Goal: Task Accomplishment & Management: Manage account settings

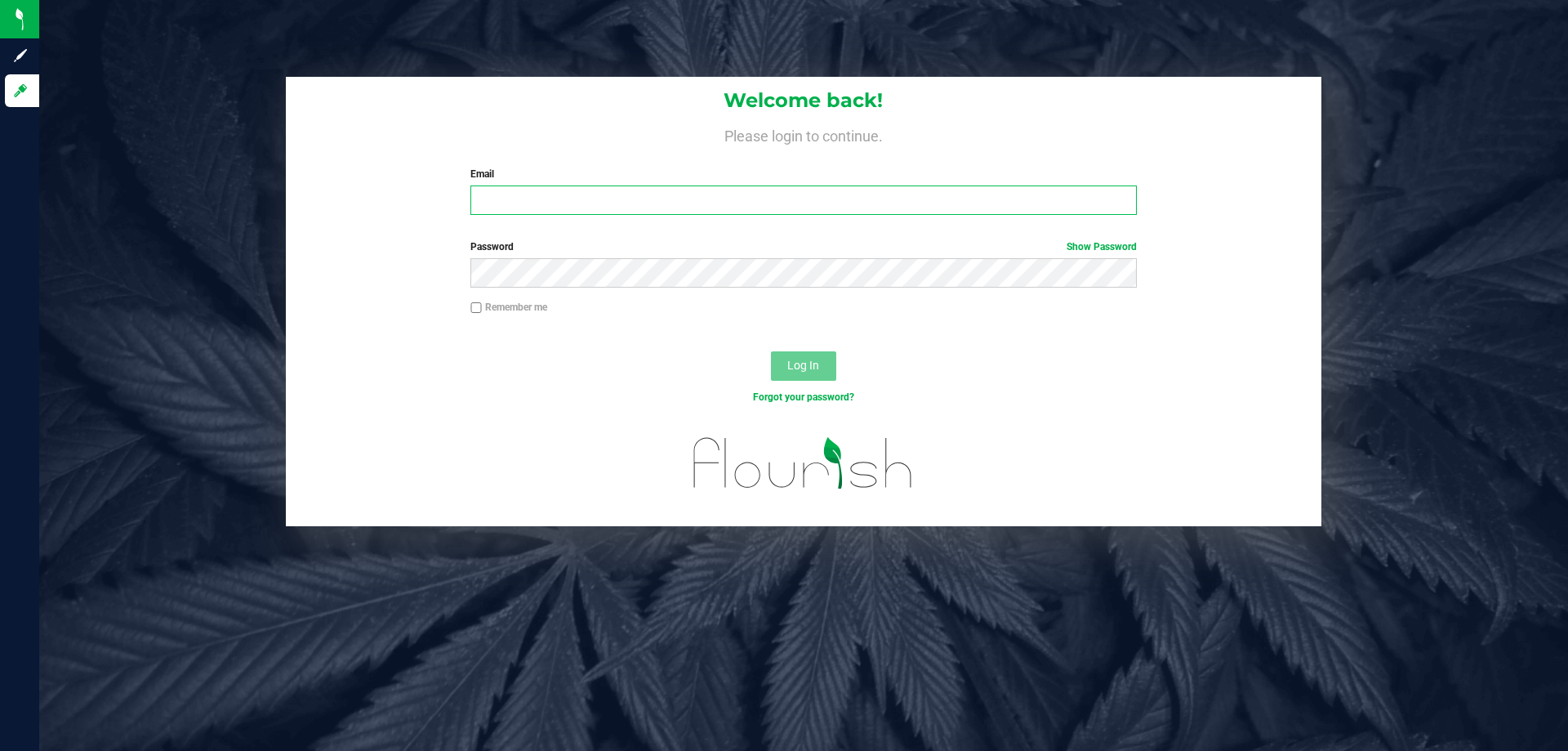
click at [769, 210] on input "Email" at bounding box center [803, 200] width 666 height 29
type input "[EMAIL_ADDRESS][DOMAIN_NAME]"
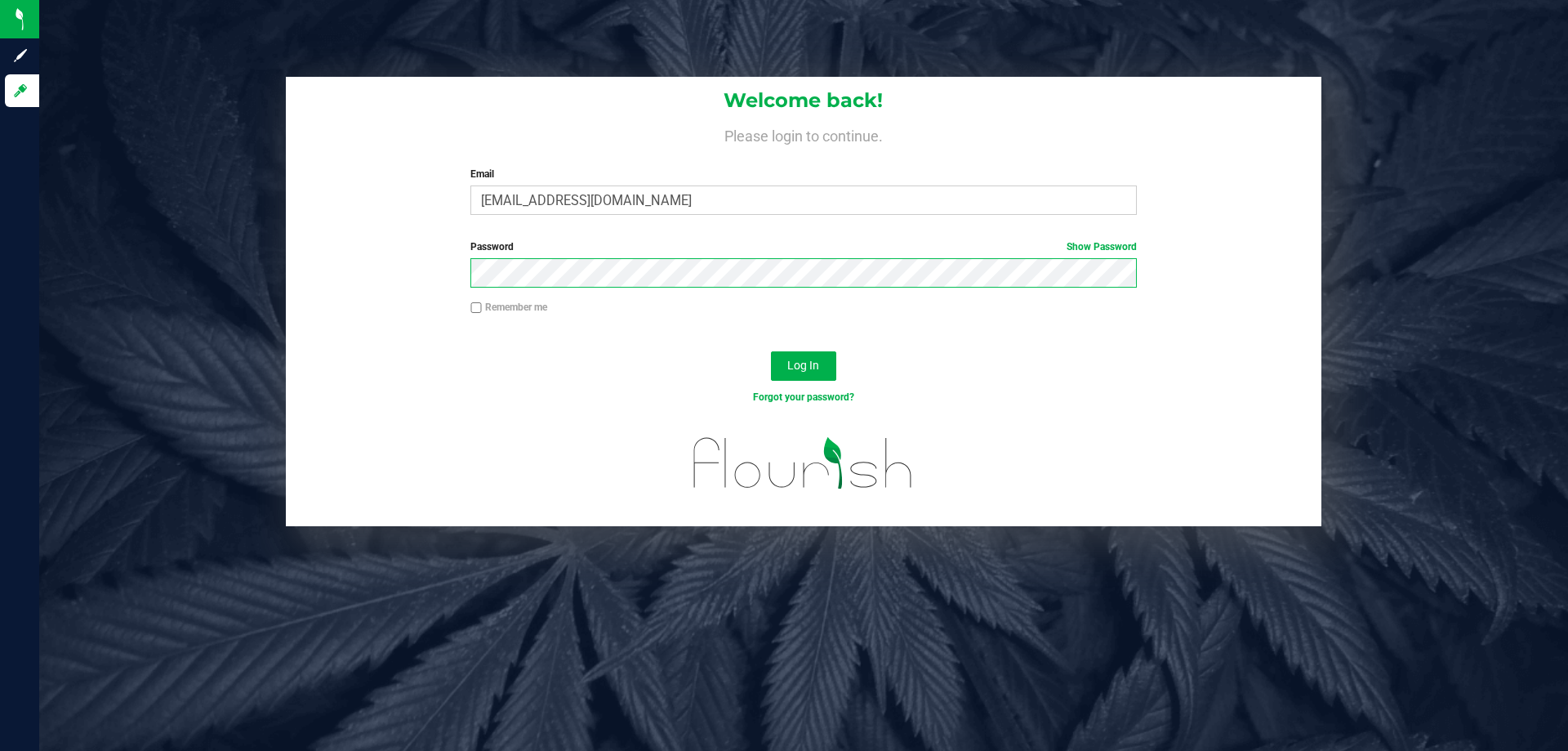
click at [771, 351] on button "Log In" at bounding box center [803, 366] width 66 height 29
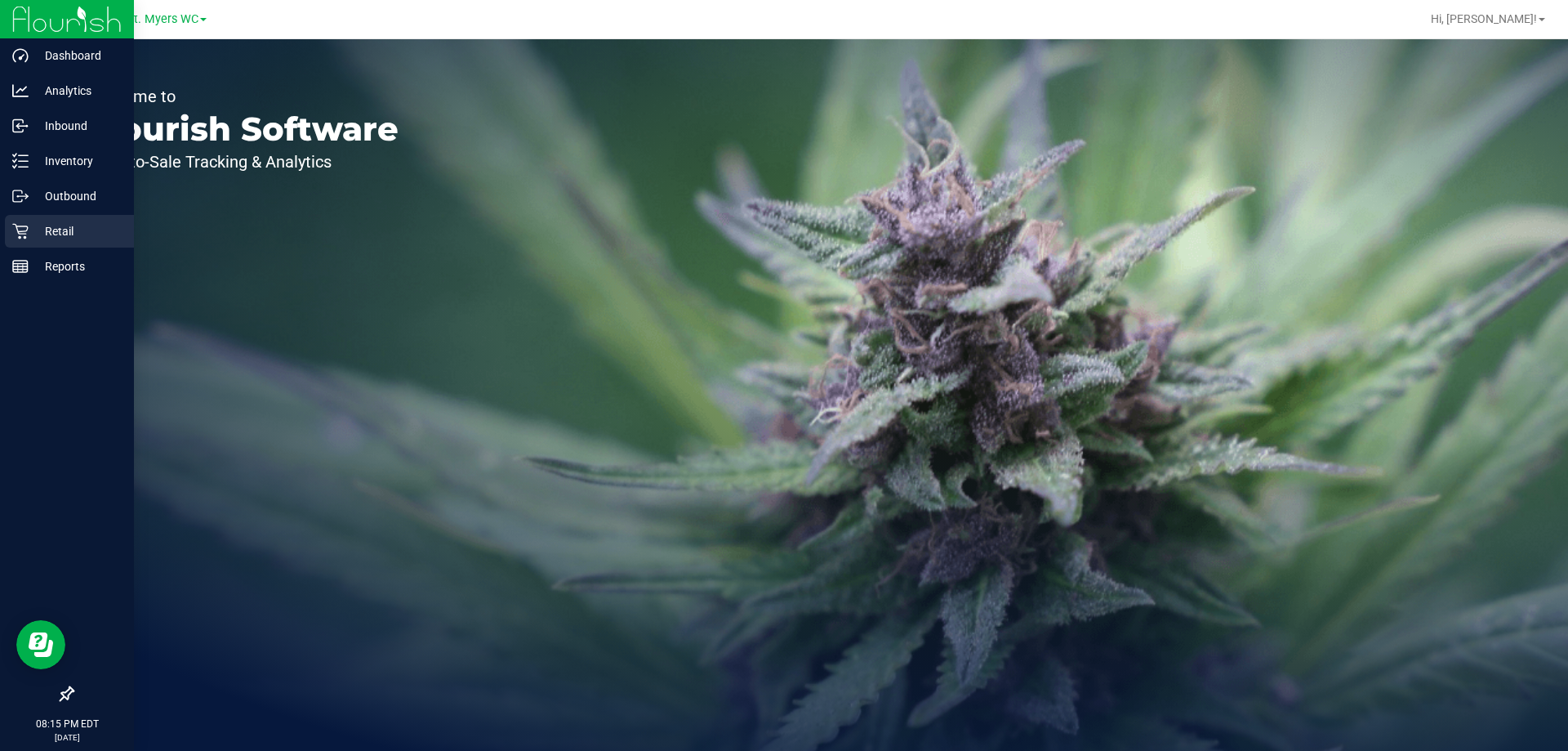
click at [61, 234] on p "Retail" at bounding box center [77, 231] width 98 height 20
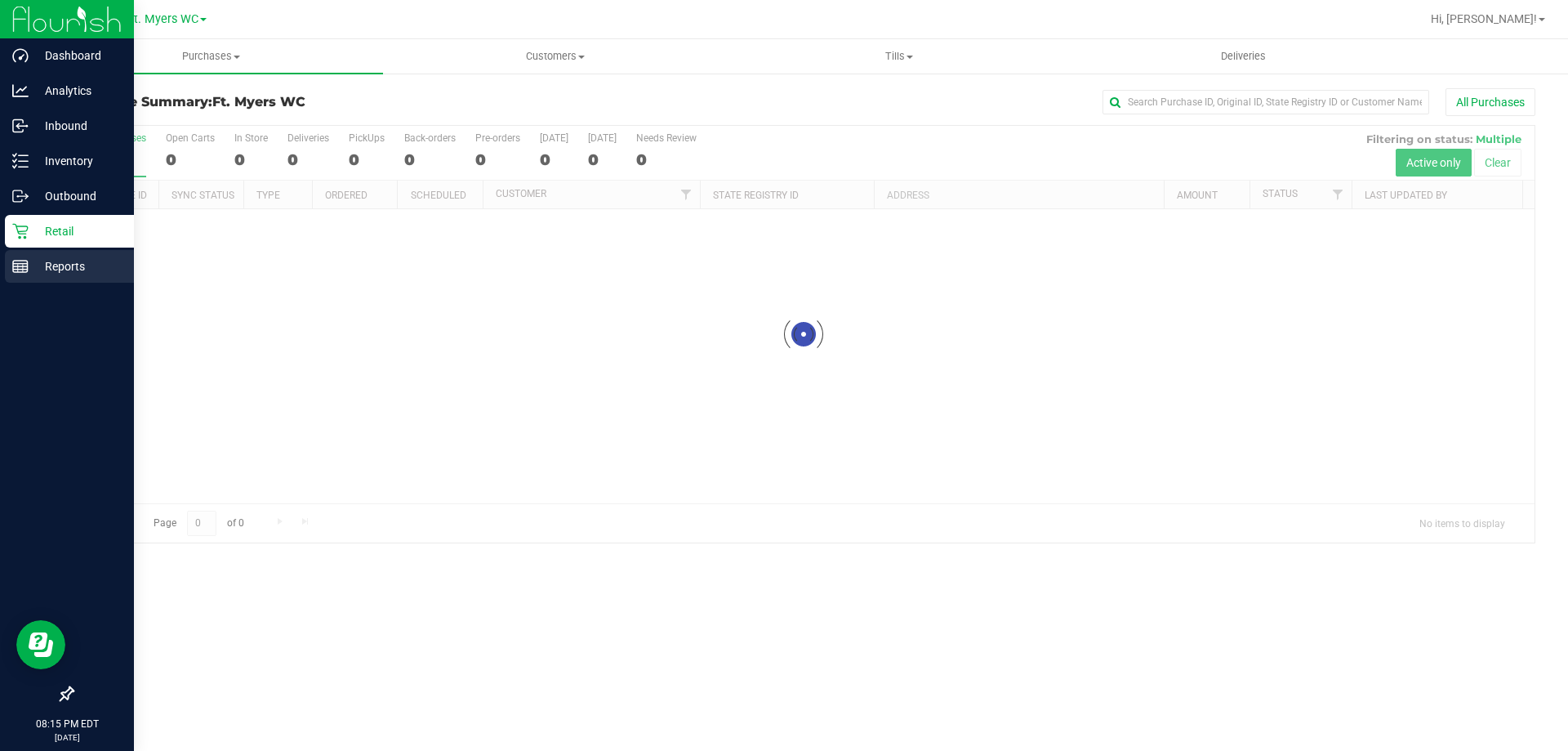
click at [22, 270] on line at bounding box center [21, 270] width 15 height 0
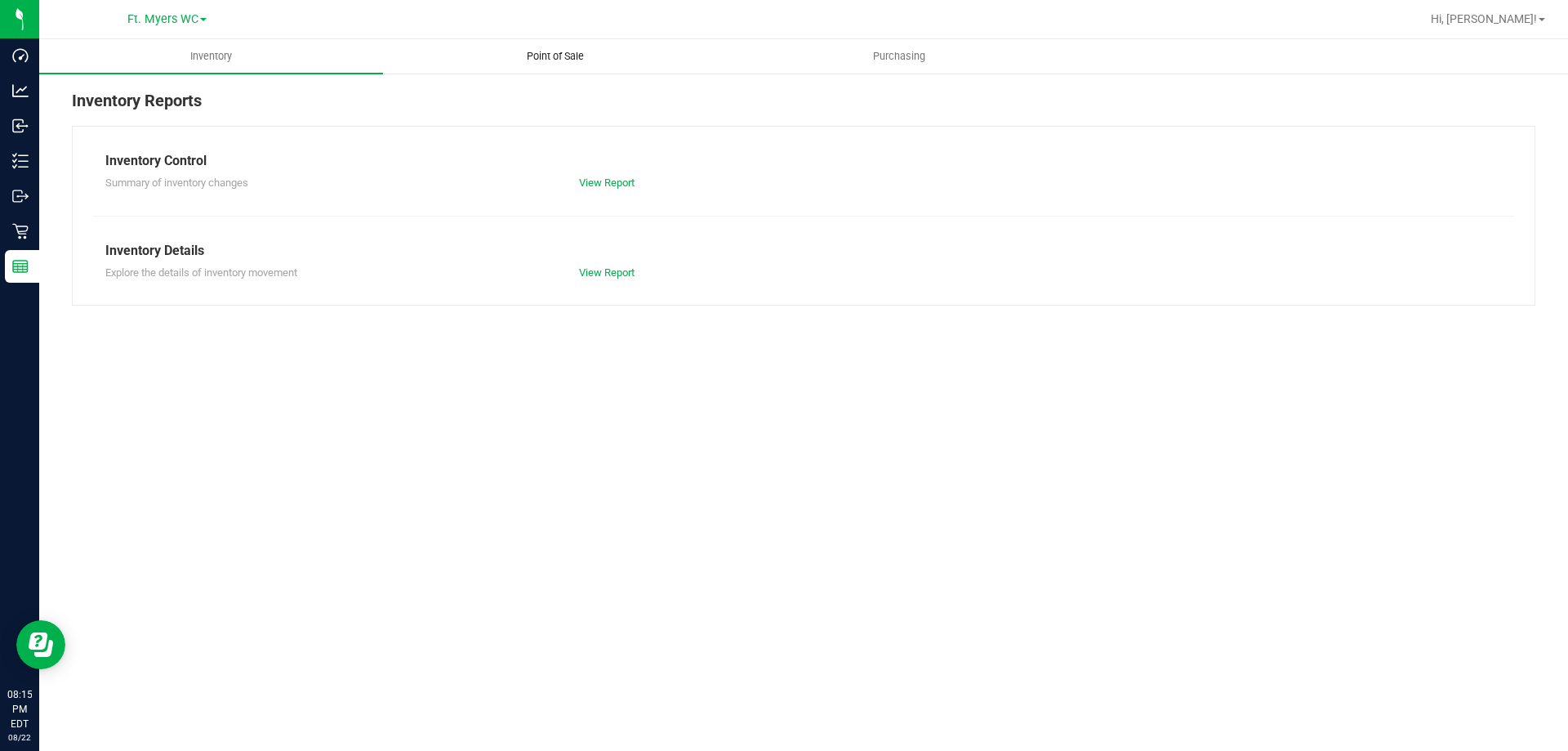
click at [583, 51] on span "Point of Sale" at bounding box center [555, 57] width 102 height 15
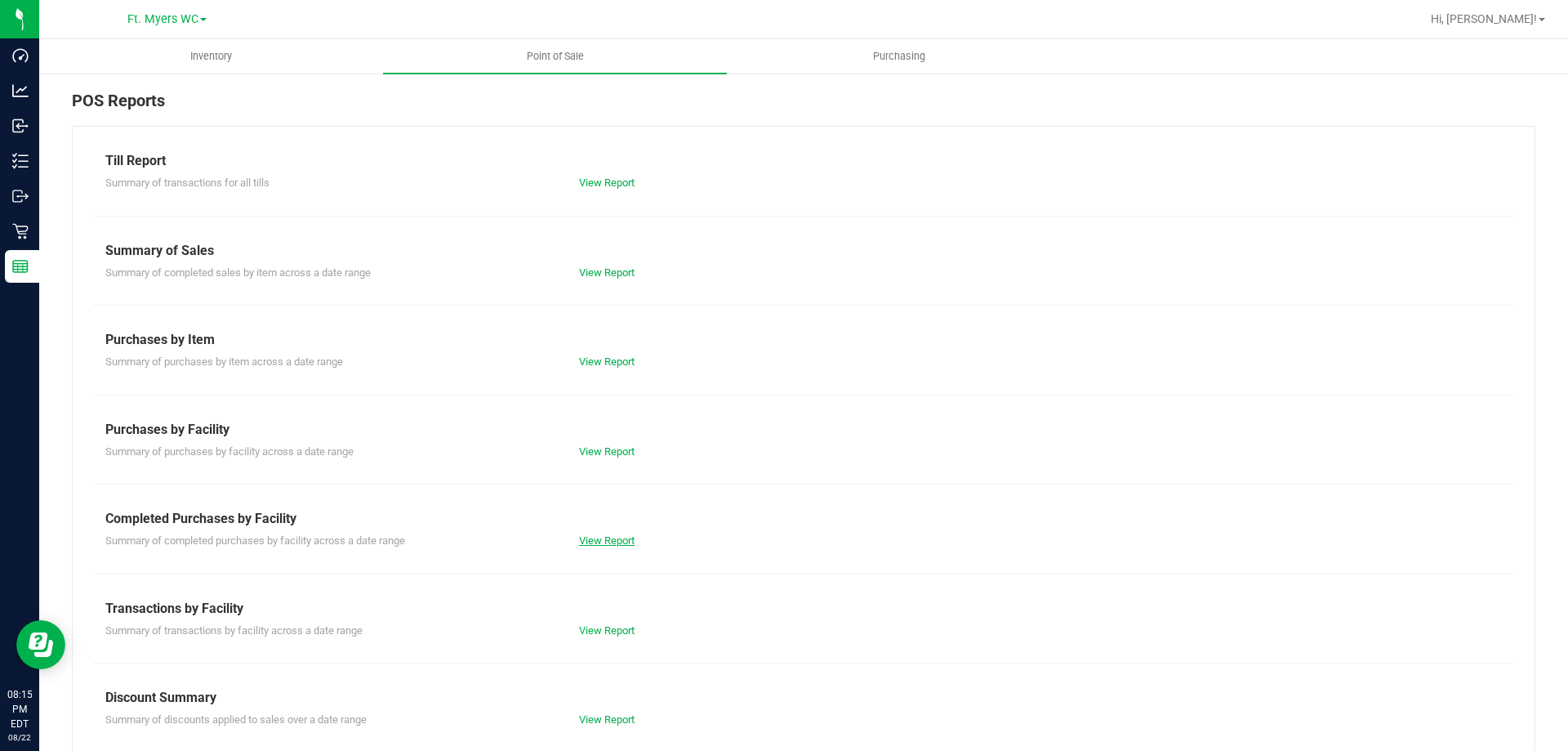
click at [623, 536] on link "View Report" at bounding box center [607, 540] width 56 height 12
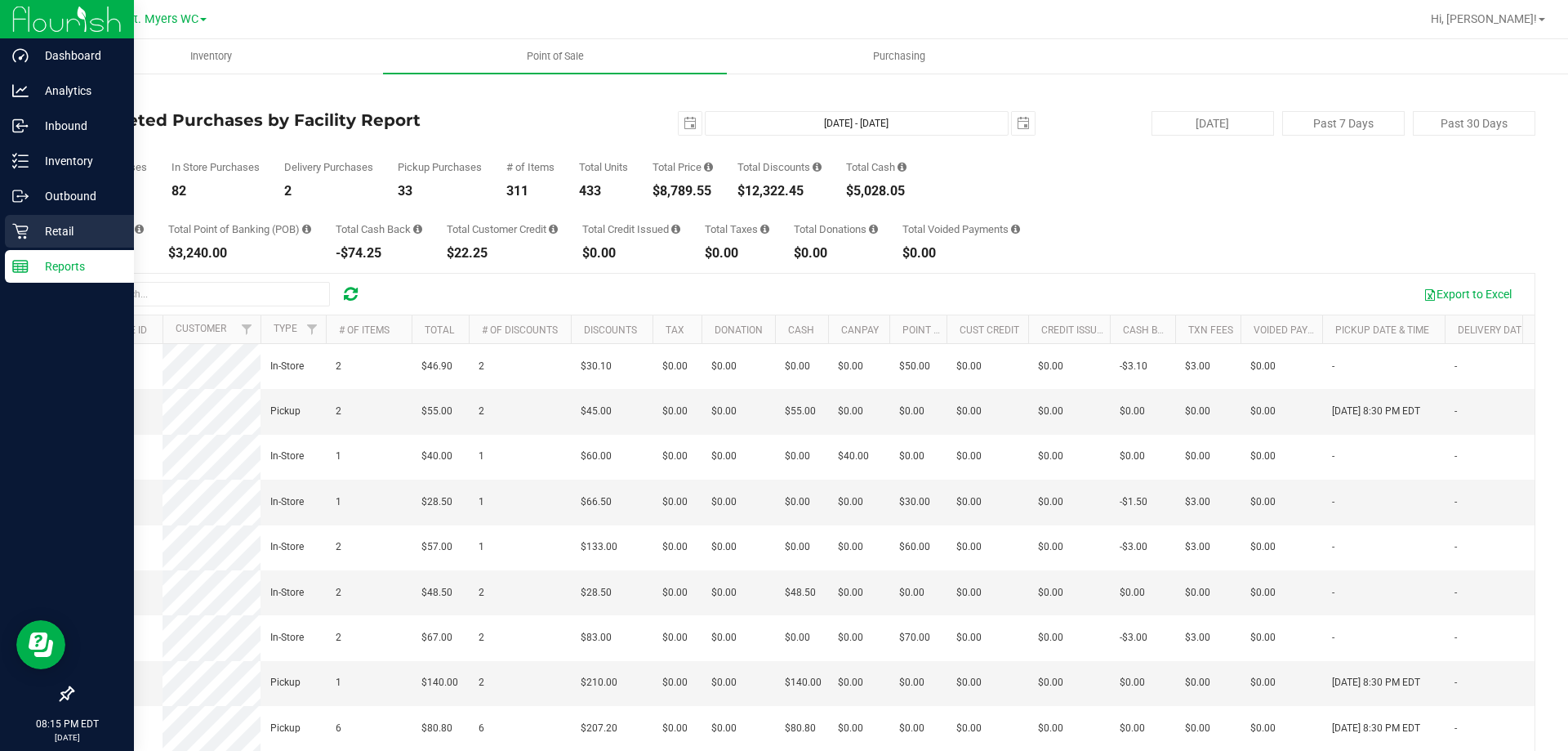
click at [66, 231] on p "Retail" at bounding box center [77, 231] width 98 height 20
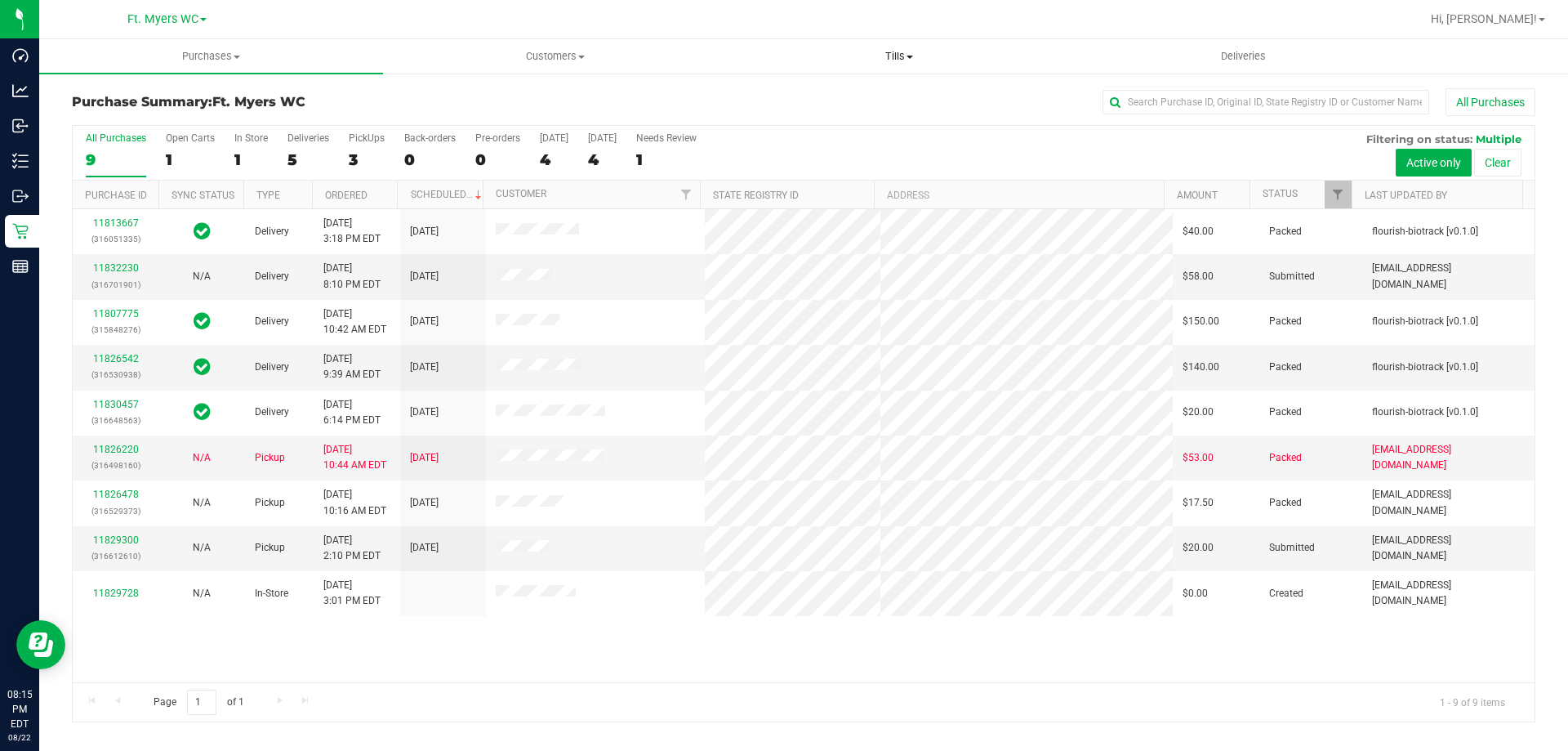
click at [903, 52] on span "Tills" at bounding box center [898, 57] width 342 height 15
click at [831, 101] on span "Manage tills" at bounding box center [782, 98] width 110 height 14
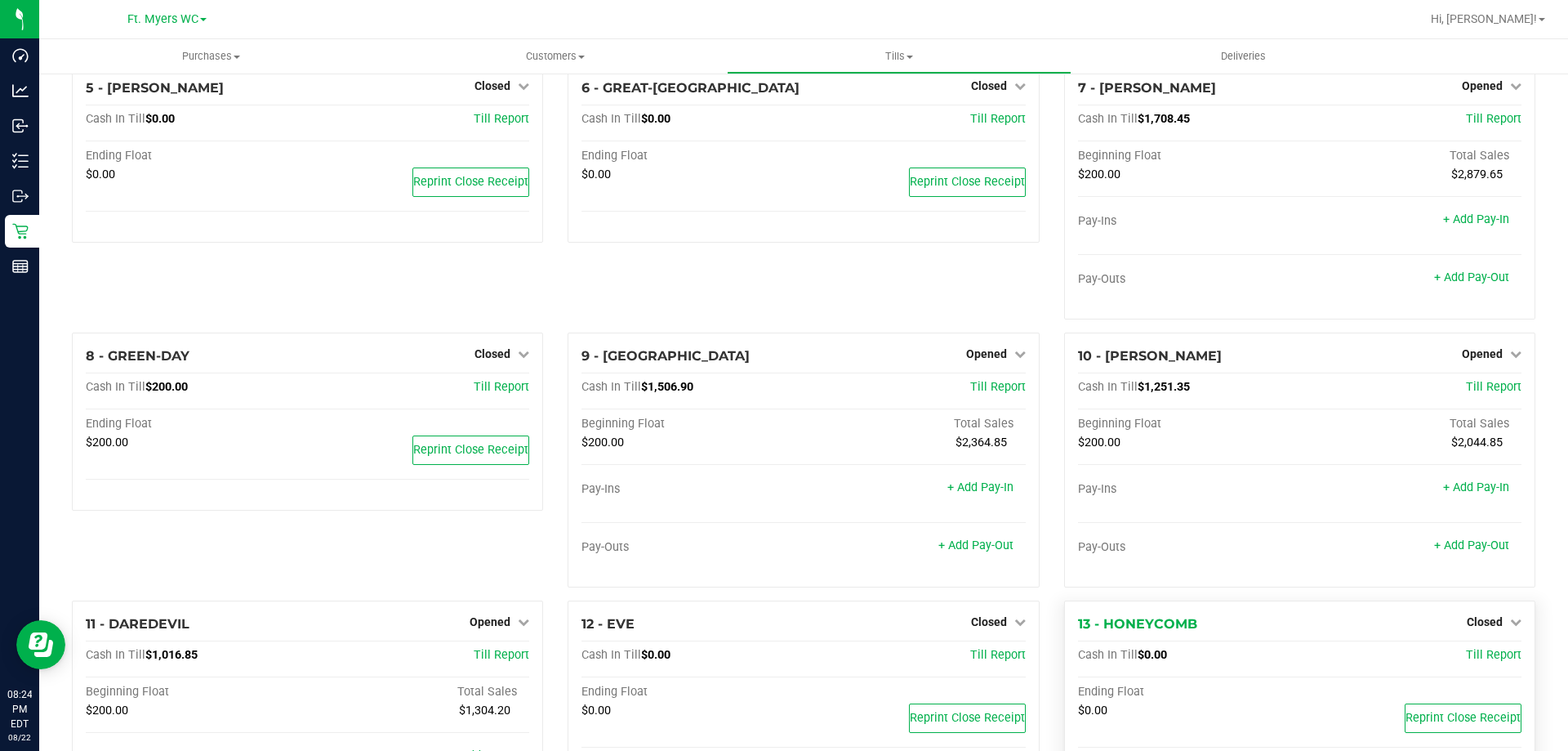
scroll to position [409, 0]
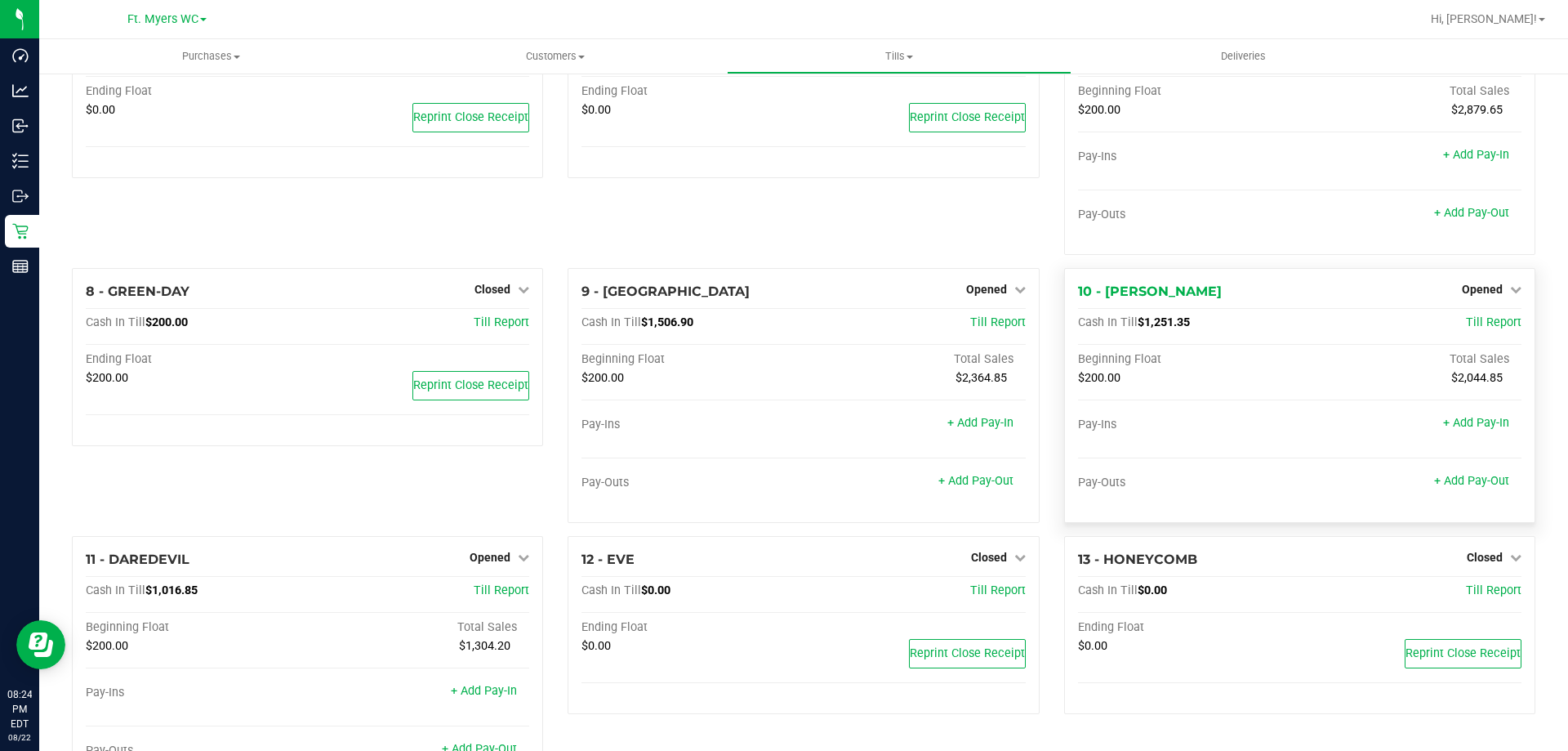
click at [1471, 286] on div "Opened" at bounding box center [1492, 290] width 60 height 20
click at [1471, 289] on span "Opened" at bounding box center [1482, 290] width 41 height 13
click at [1476, 326] on link "Close Till" at bounding box center [1484, 323] width 44 height 13
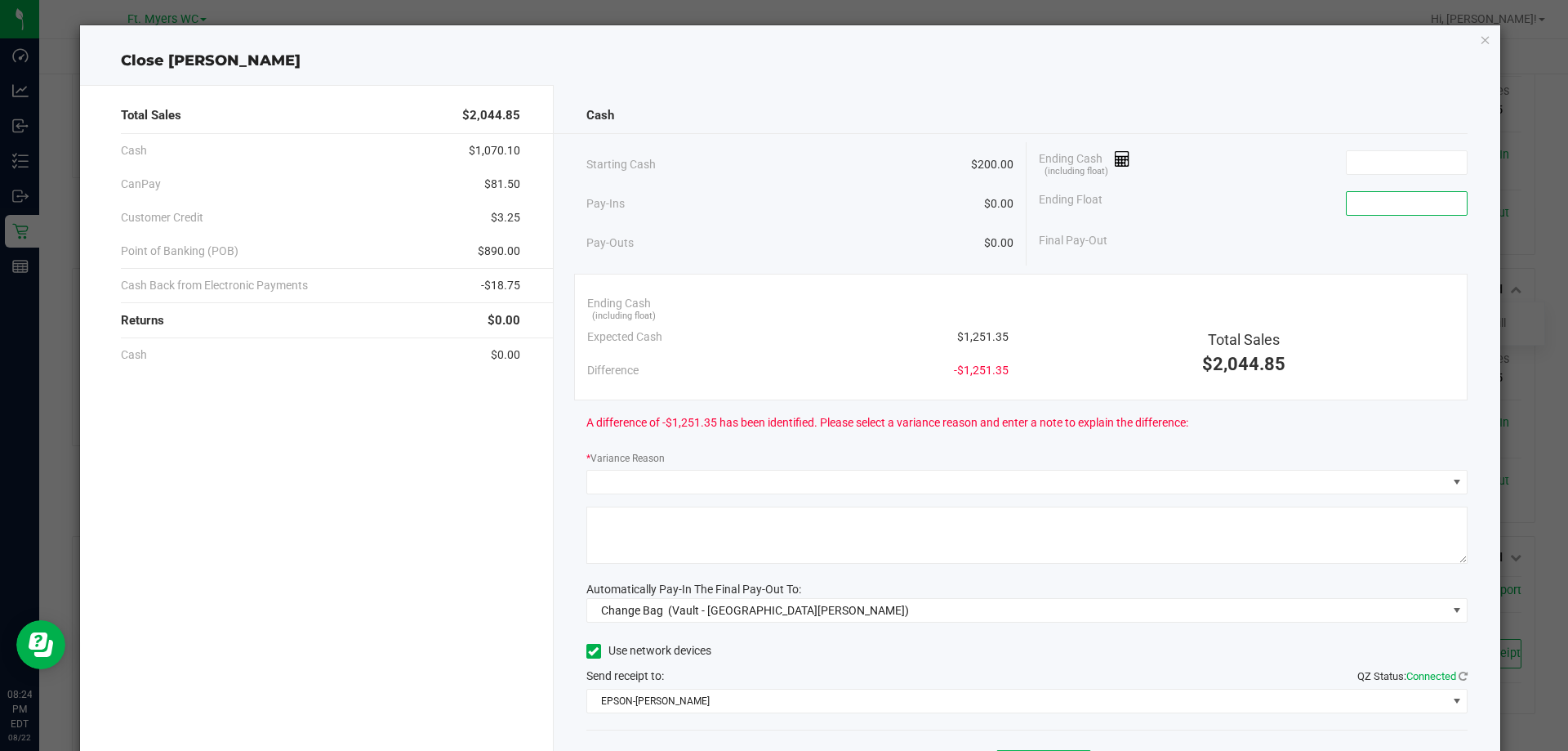
click at [1382, 211] on input at bounding box center [1407, 203] width 120 height 22
type input "$200.00"
click at [1392, 161] on input at bounding box center [1407, 162] width 120 height 22
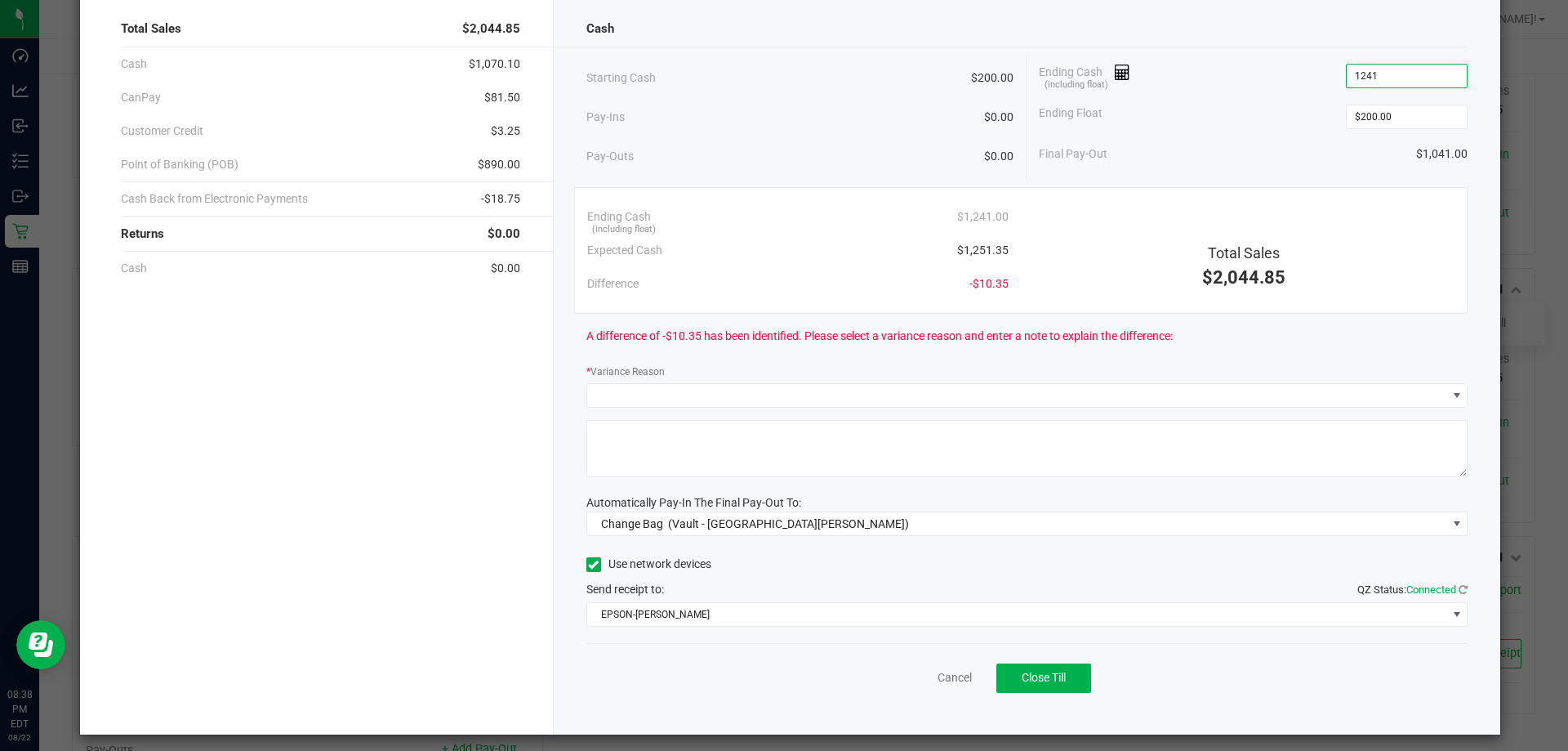
scroll to position [96, 0]
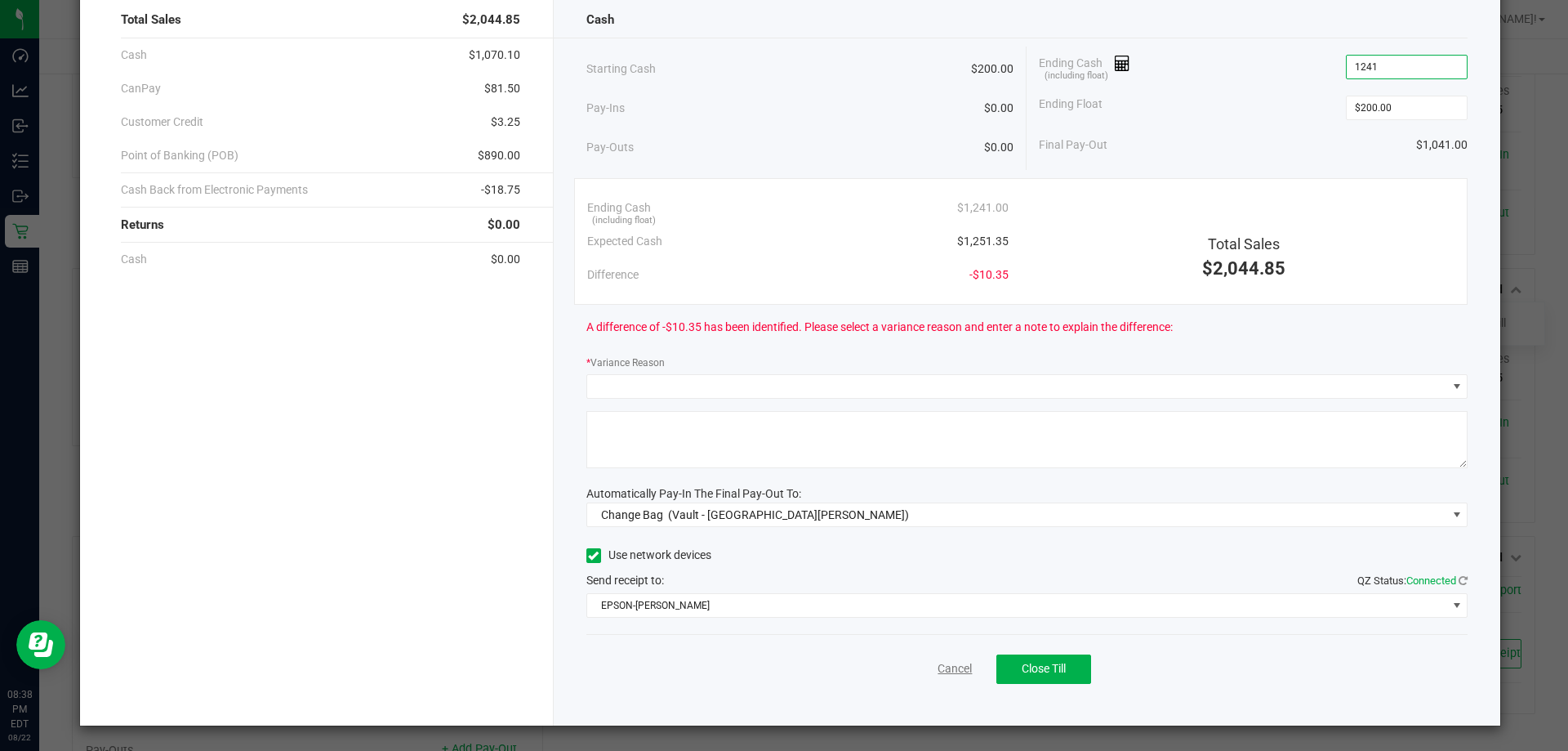
type input "$1,241.00"
click at [950, 665] on link "Cancel" at bounding box center [955, 669] width 34 height 17
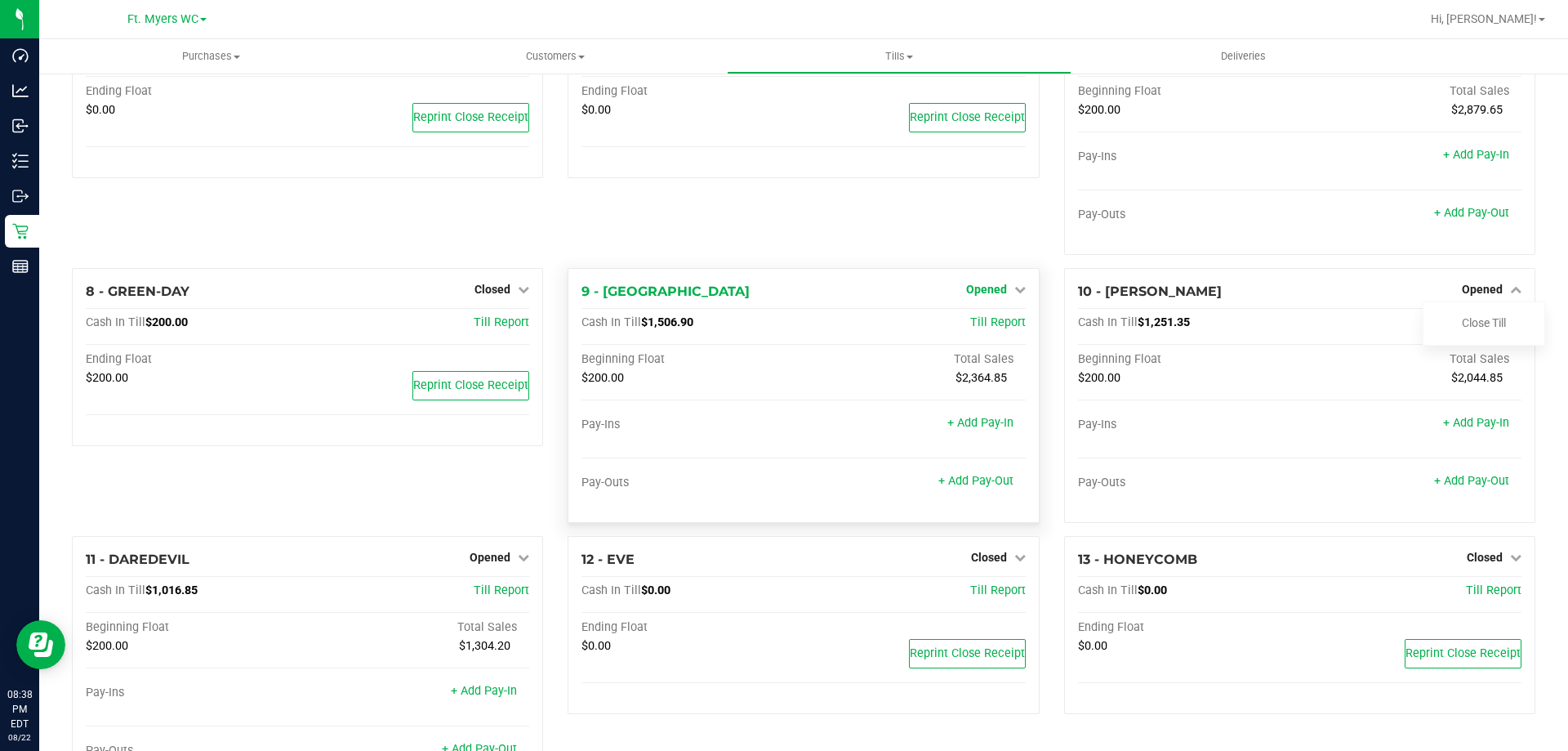
click at [983, 296] on span "Opened" at bounding box center [986, 290] width 41 height 13
click at [975, 328] on link "Close Till" at bounding box center [988, 323] width 44 height 13
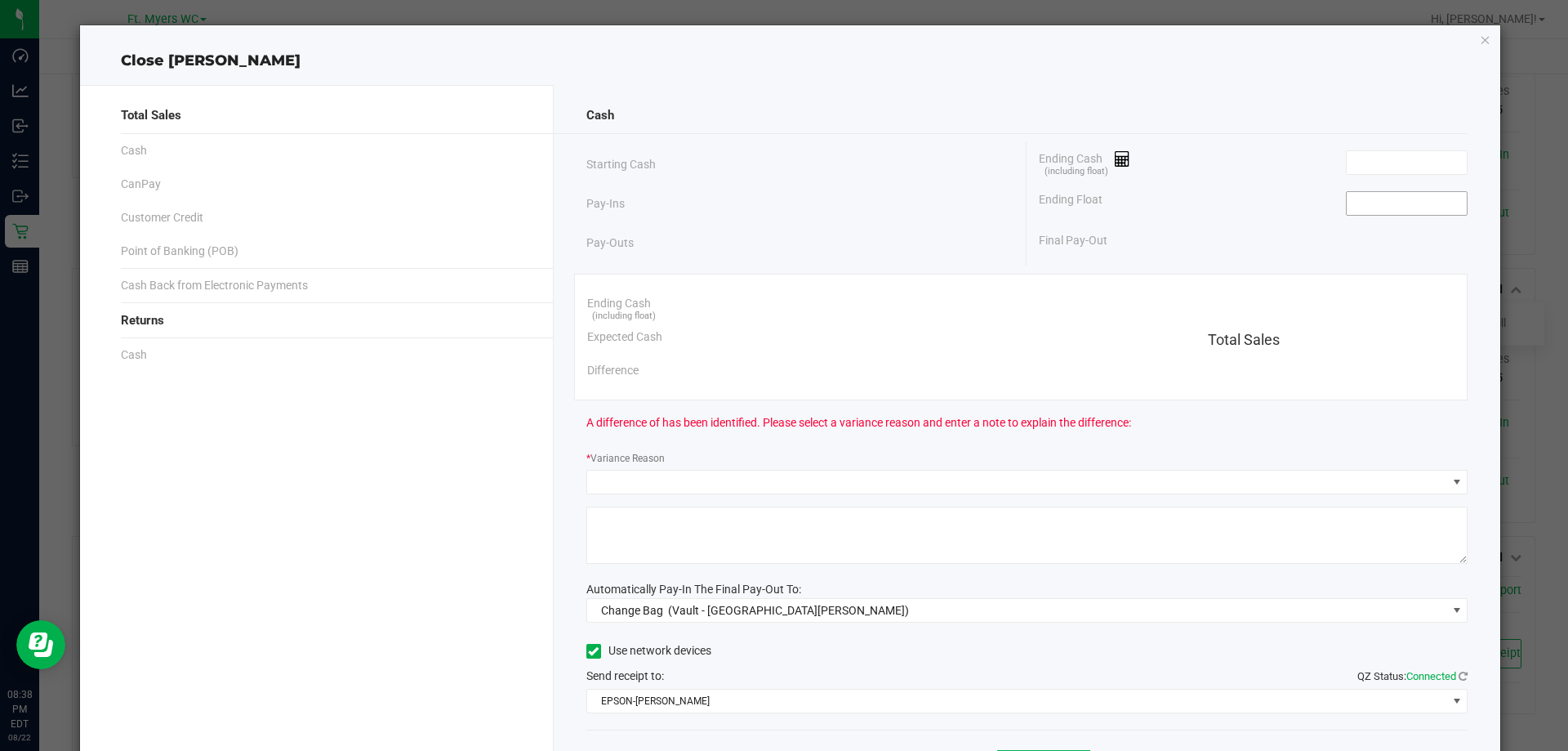
click at [1407, 207] on input at bounding box center [1407, 203] width 120 height 22
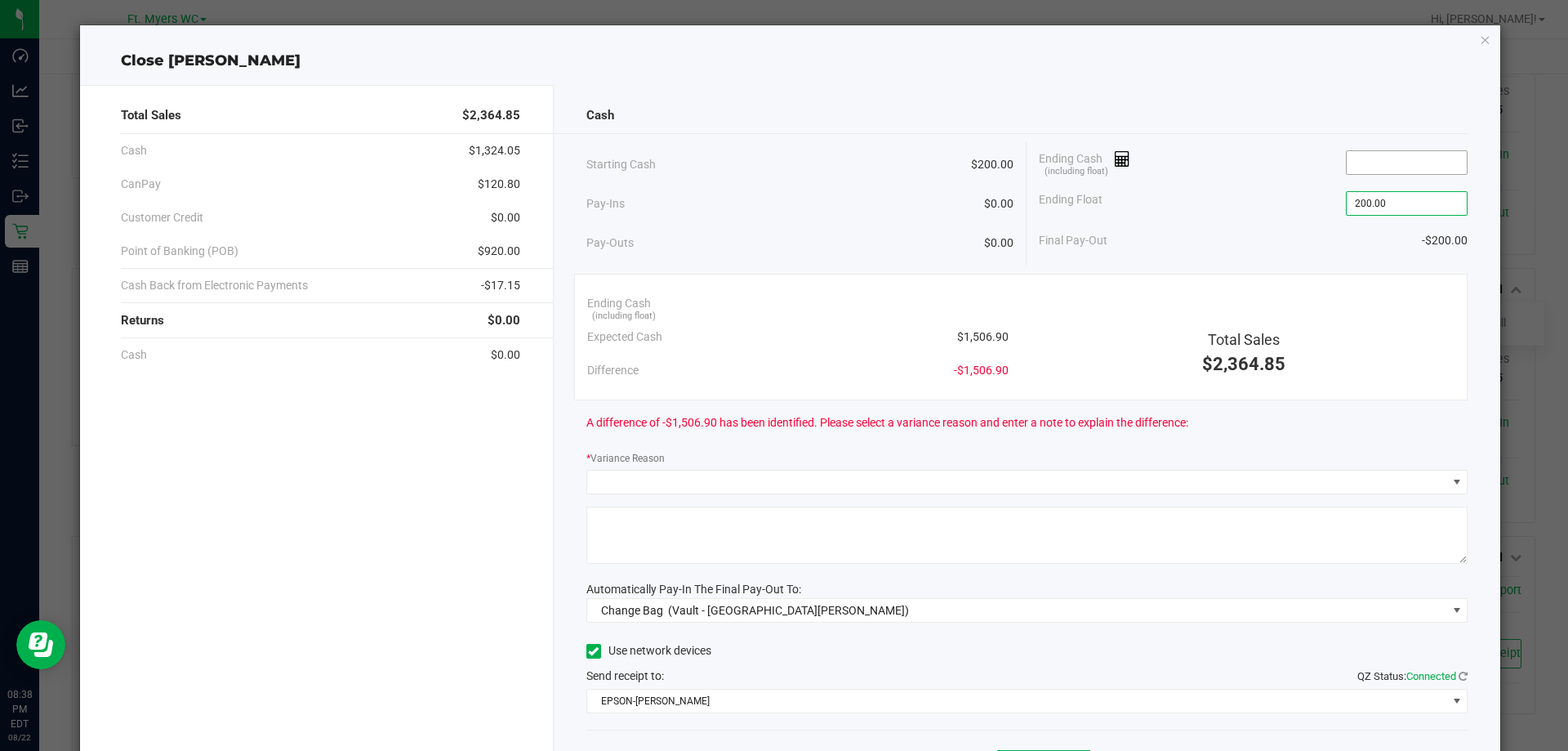
type input "$200.00"
click at [1384, 164] on input at bounding box center [1407, 162] width 120 height 22
drag, startPoint x: 1390, startPoint y: 170, endPoint x: 1359, endPoint y: 154, distance: 34.9
click at [1359, 154] on input "1507.10" at bounding box center [1407, 162] width 120 height 22
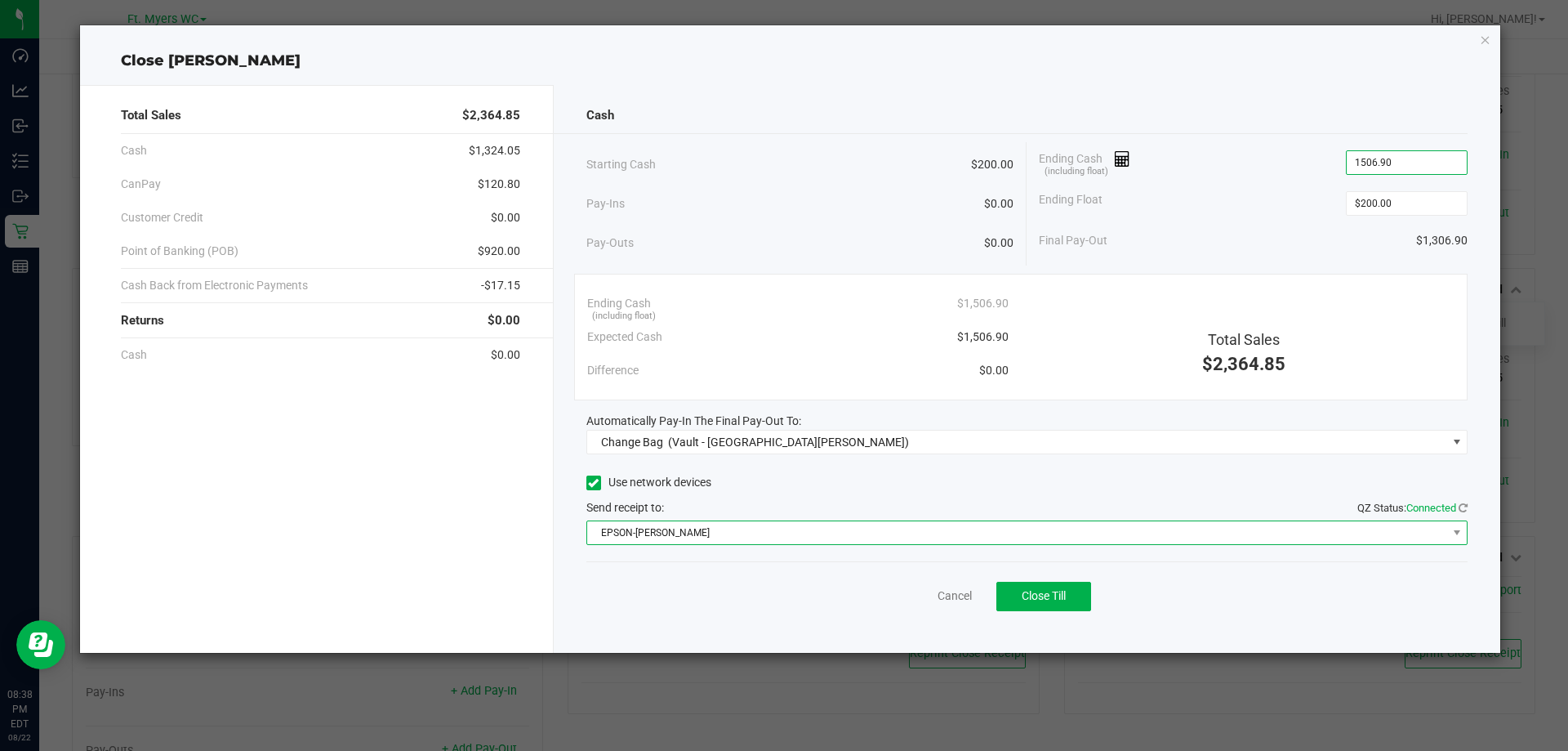
type input "$1,506.90"
click at [1446, 537] on span "EPSON-[PERSON_NAME]" at bounding box center [1017, 532] width 860 height 22
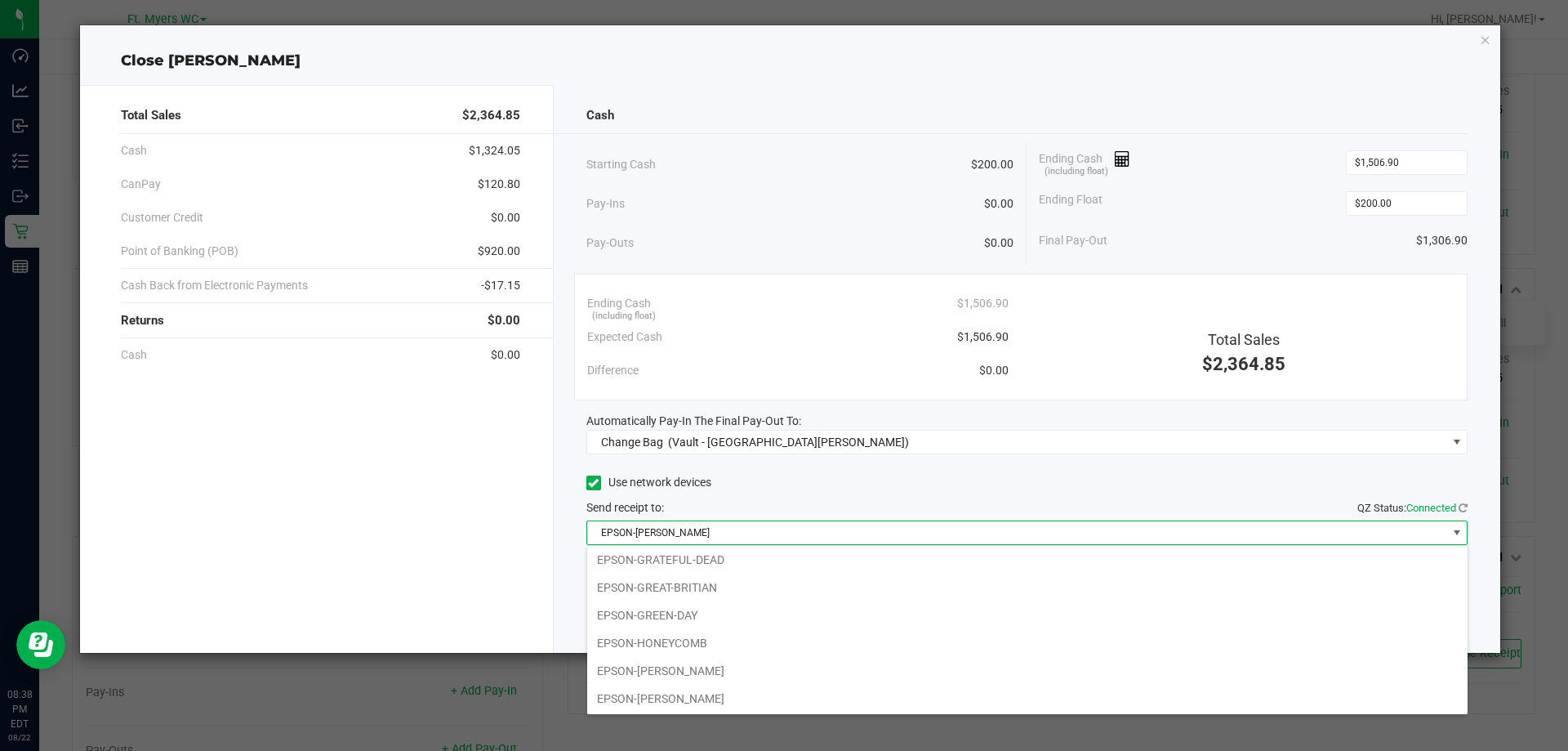
scroll to position [114, 0]
click at [766, 641] on li "EPSON-HONEYCOMB" at bounding box center [1028, 642] width 881 height 27
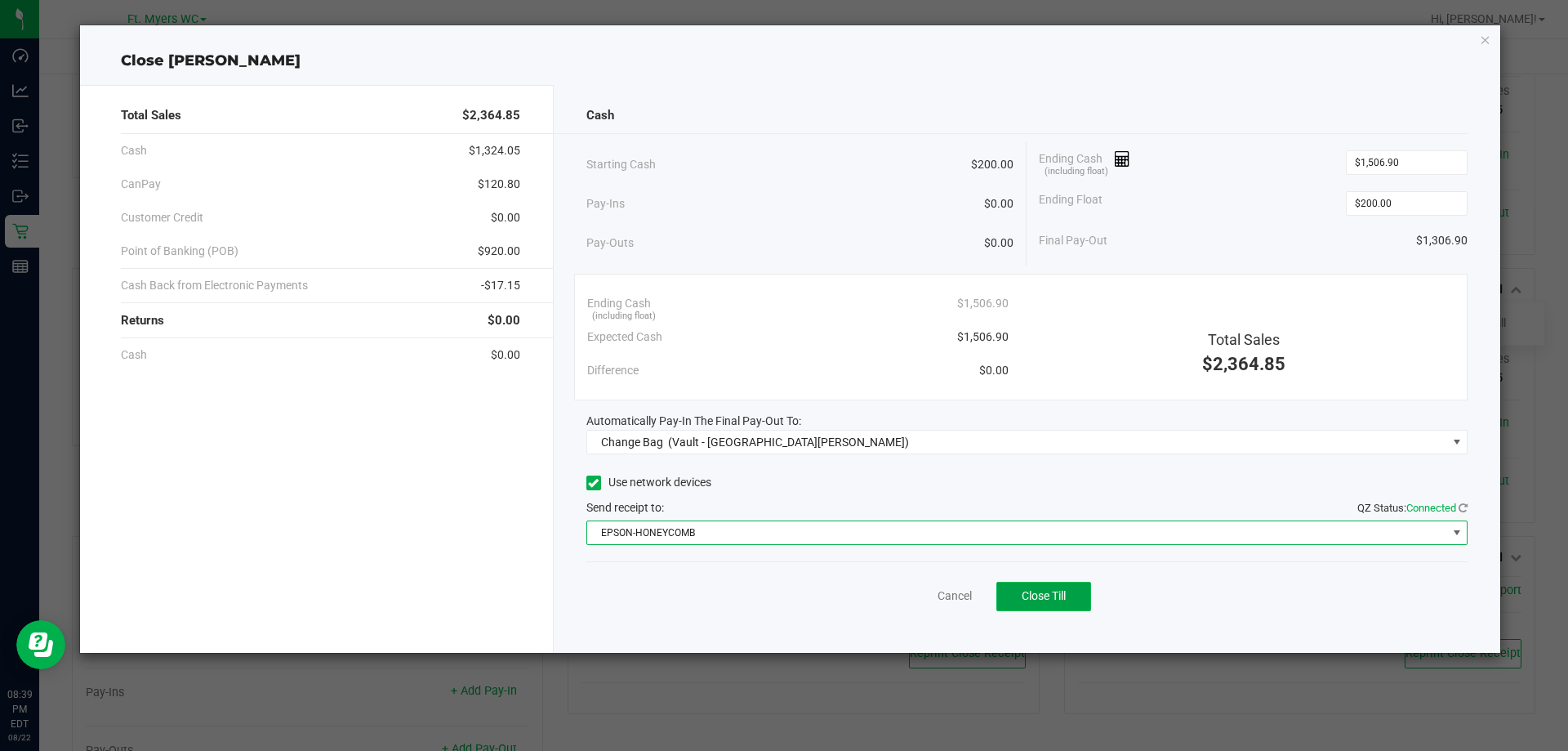
click at [1029, 587] on button "Close Till" at bounding box center [1044, 596] width 95 height 29
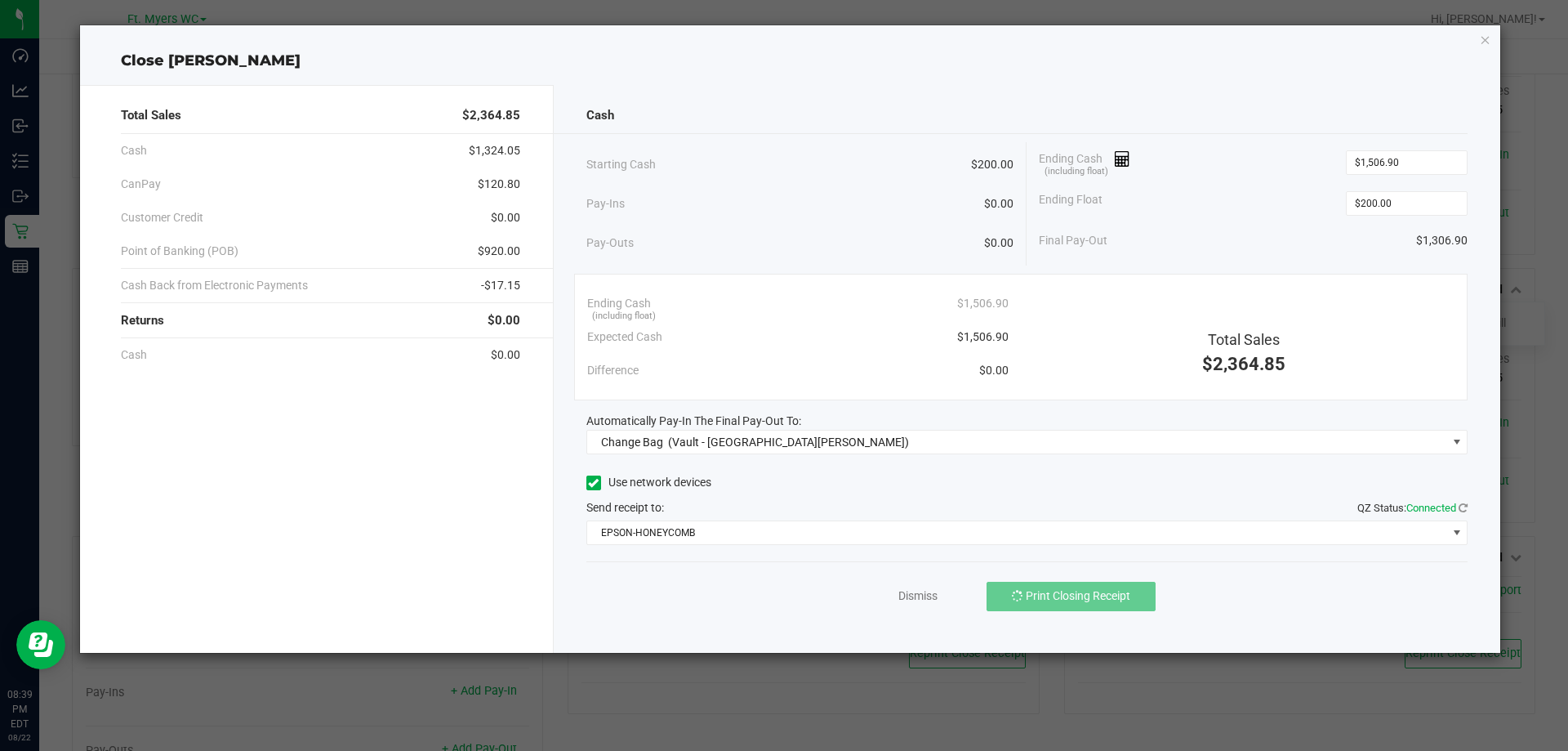
click at [1243, 456] on div "Cash Starting Cash $200.00 Pay-Ins $0.00 Pay-Outs $0.00 Ending Cash (including …" at bounding box center [1027, 369] width 947 height 568
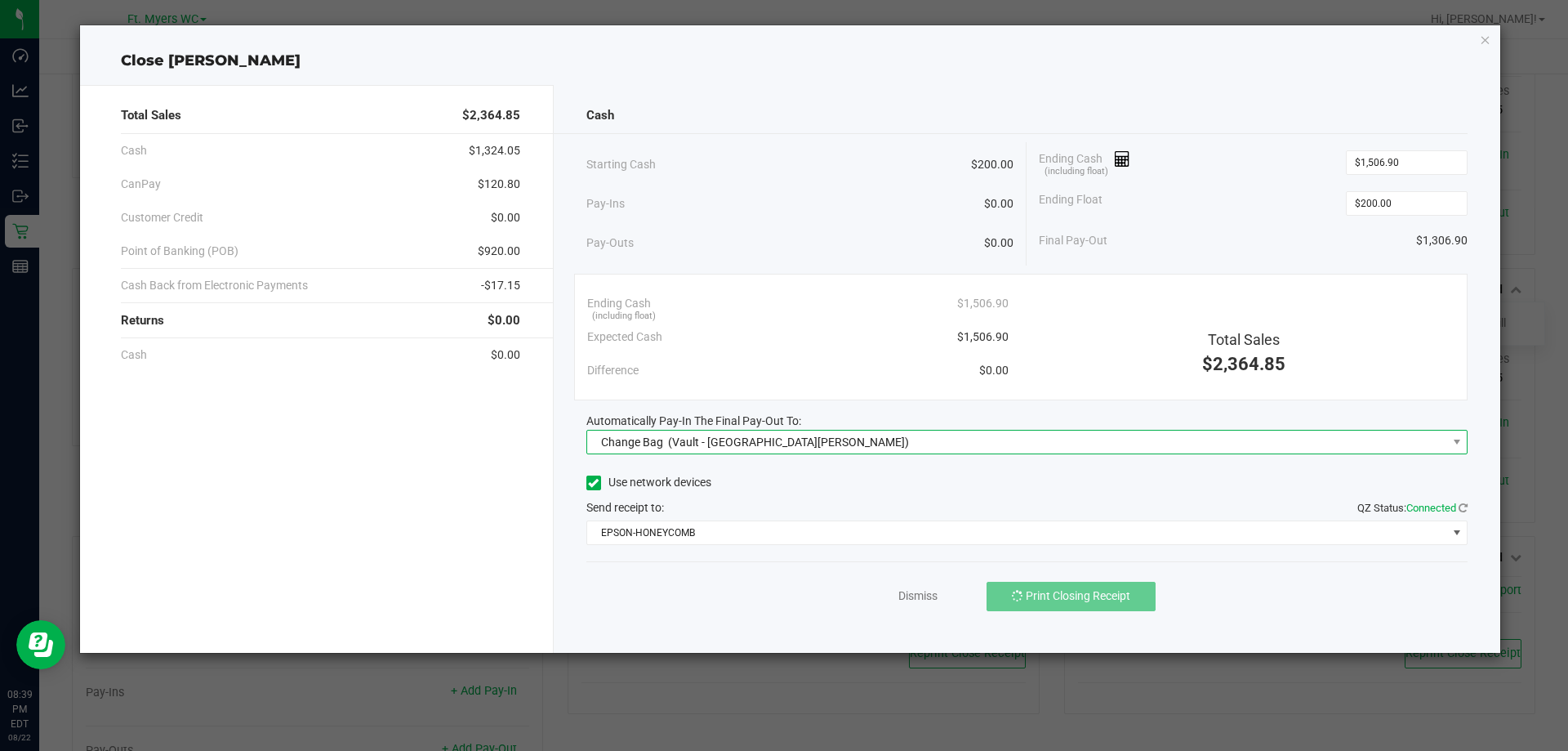
click at [1246, 445] on span "Change Bag (Vault - [GEOGRAPHIC_DATA][PERSON_NAME])" at bounding box center [1017, 441] width 860 height 22
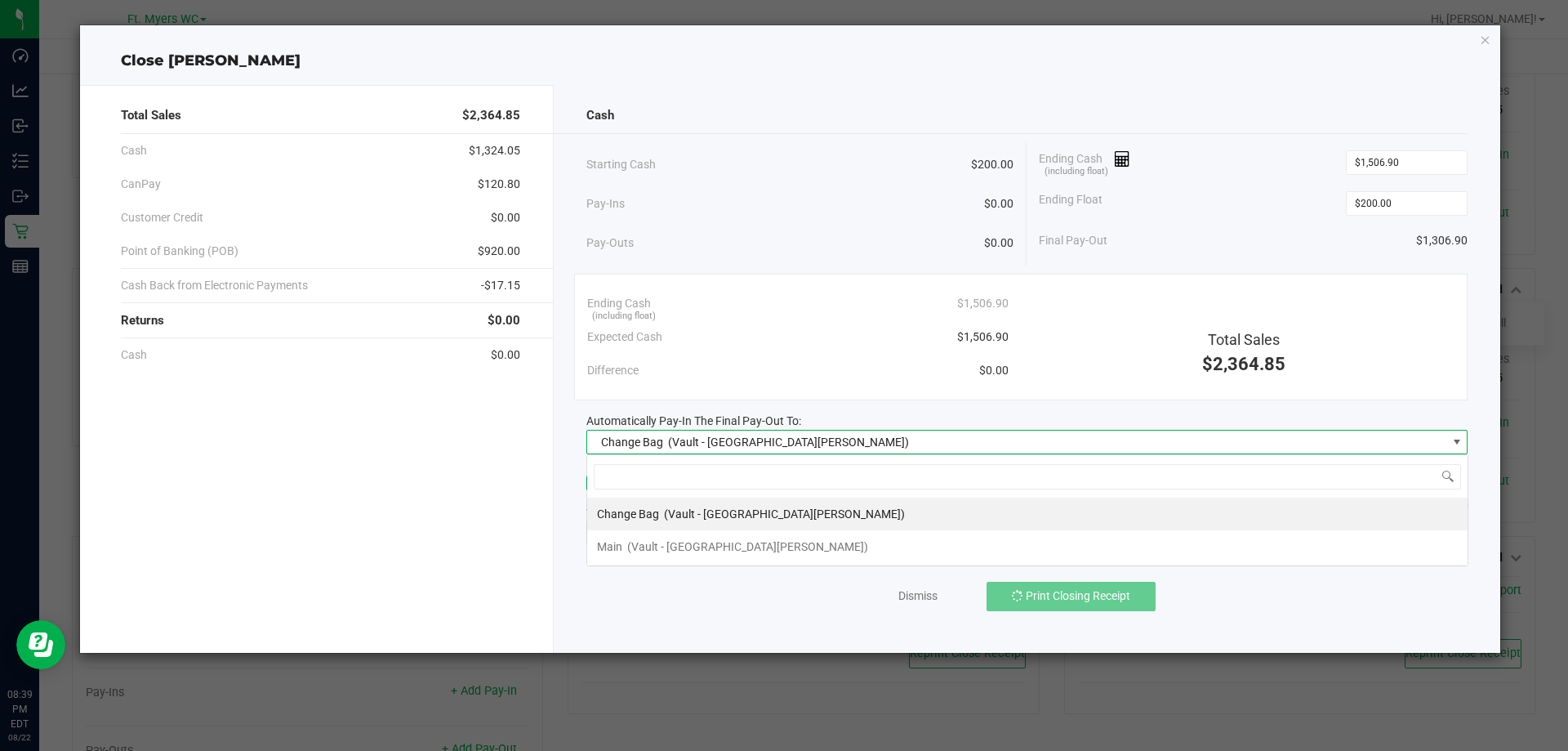
scroll to position [24, 881]
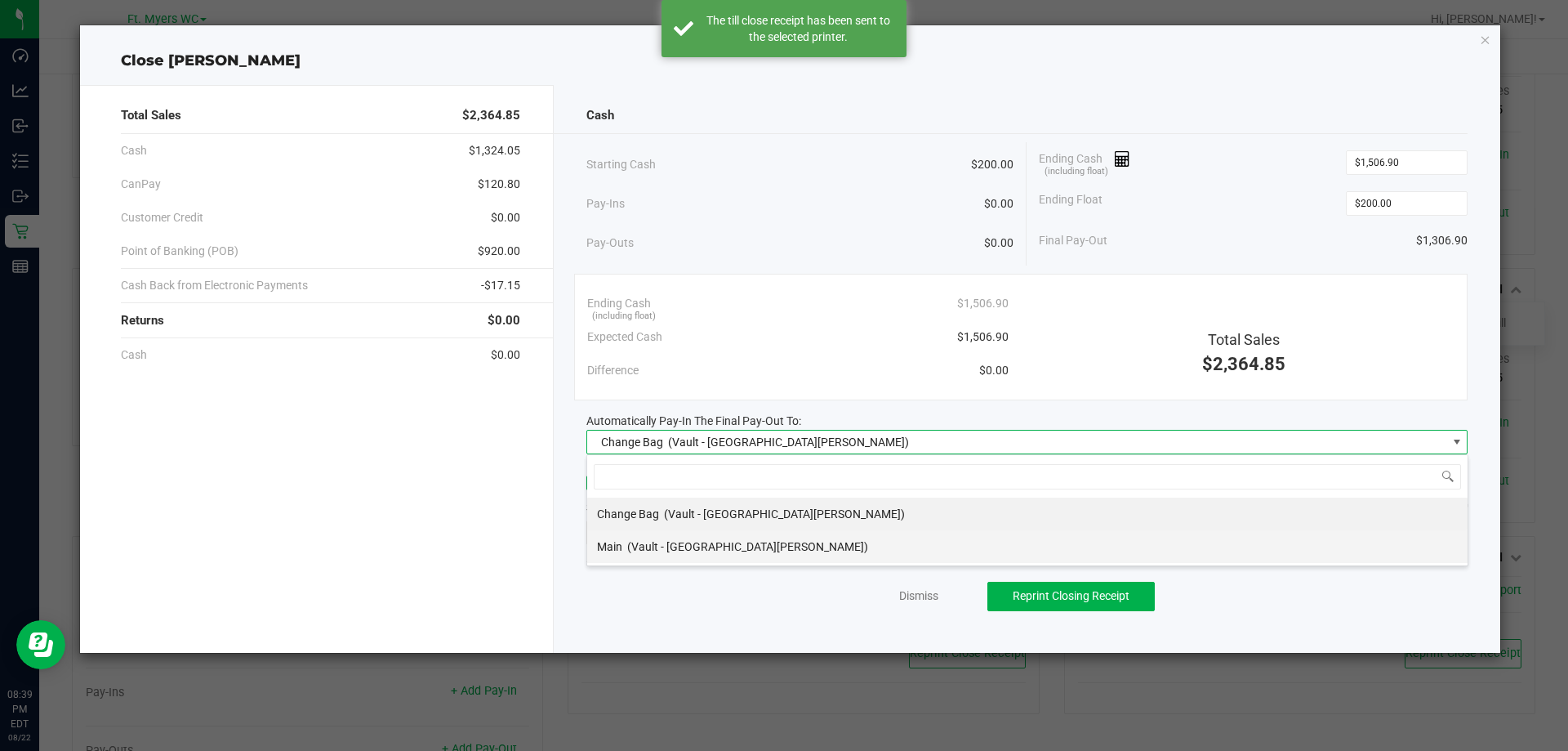
click at [1102, 543] on li "Main (Vault - [GEOGRAPHIC_DATA][PERSON_NAME])" at bounding box center [1028, 546] width 881 height 32
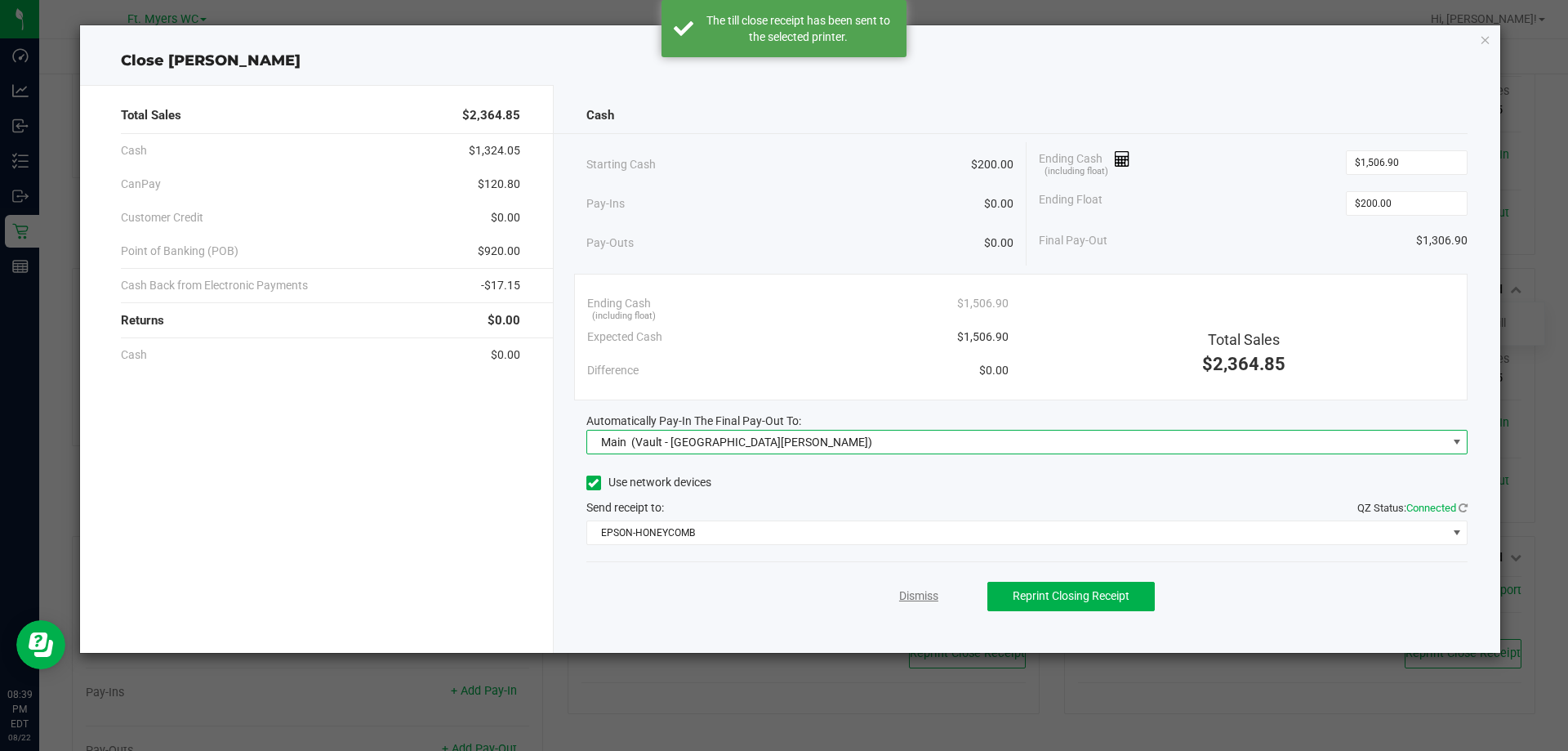
click at [911, 593] on link "Dismiss" at bounding box center [918, 596] width 39 height 17
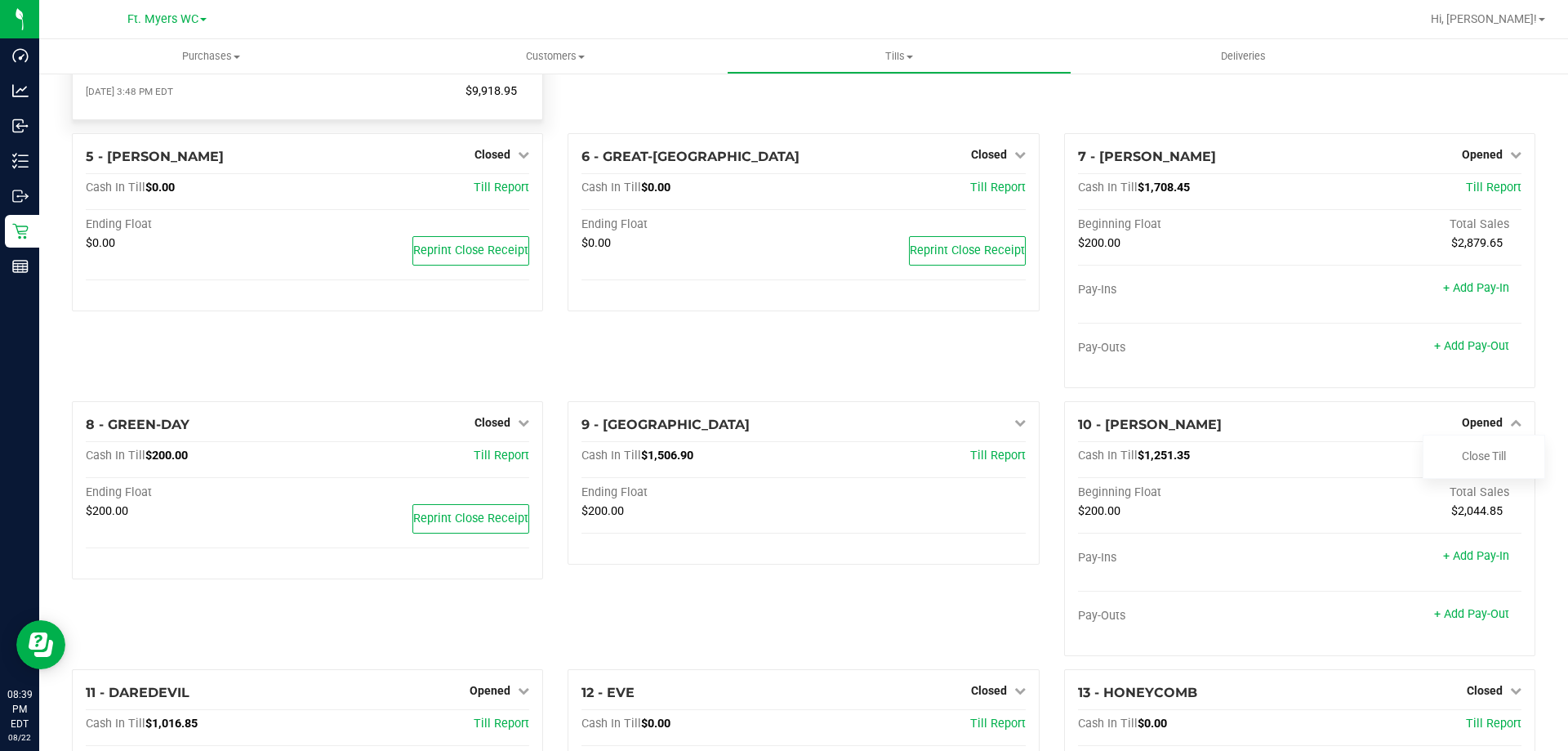
scroll to position [0, 0]
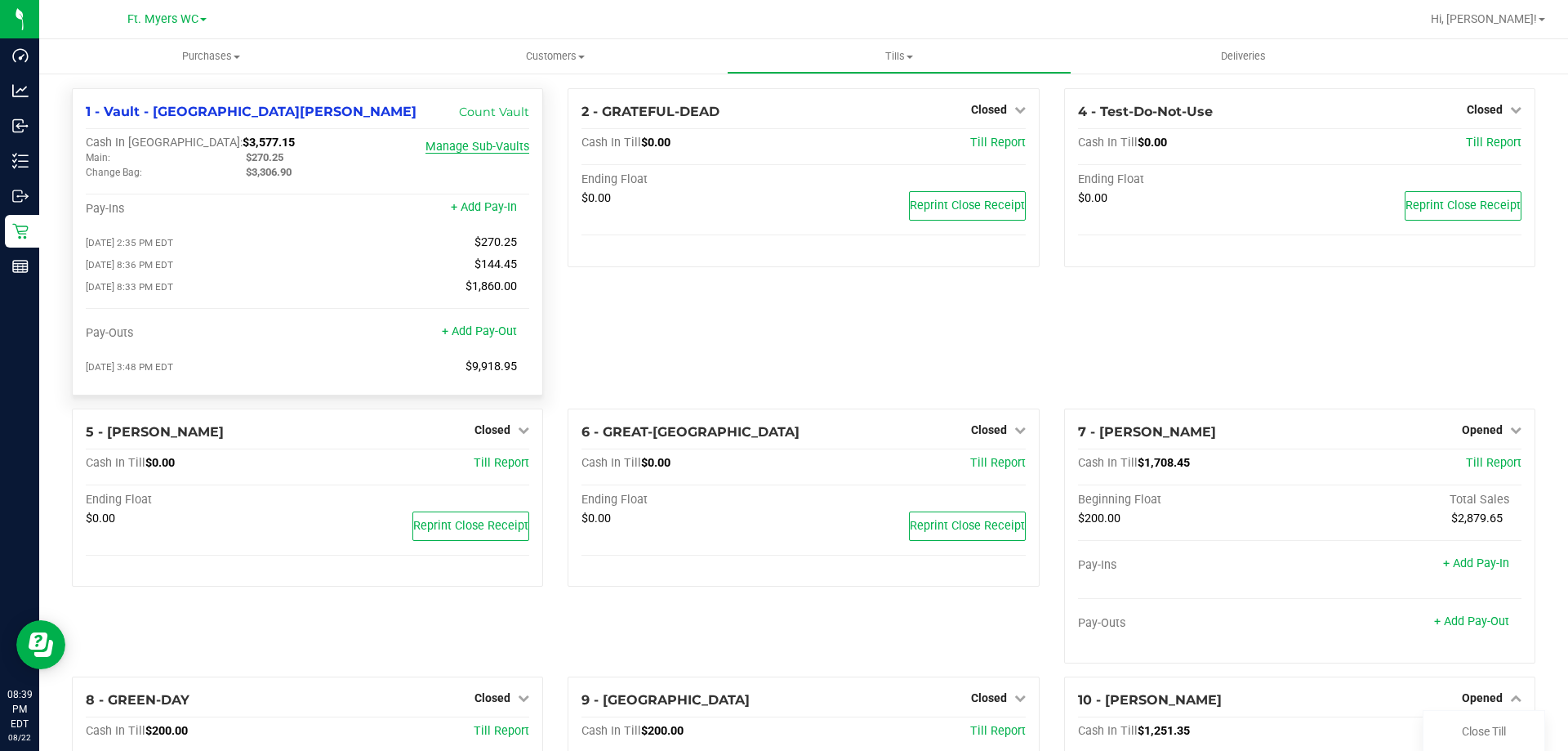
click at [476, 147] on link "Manage Sub-Vaults" at bounding box center [477, 147] width 104 height 14
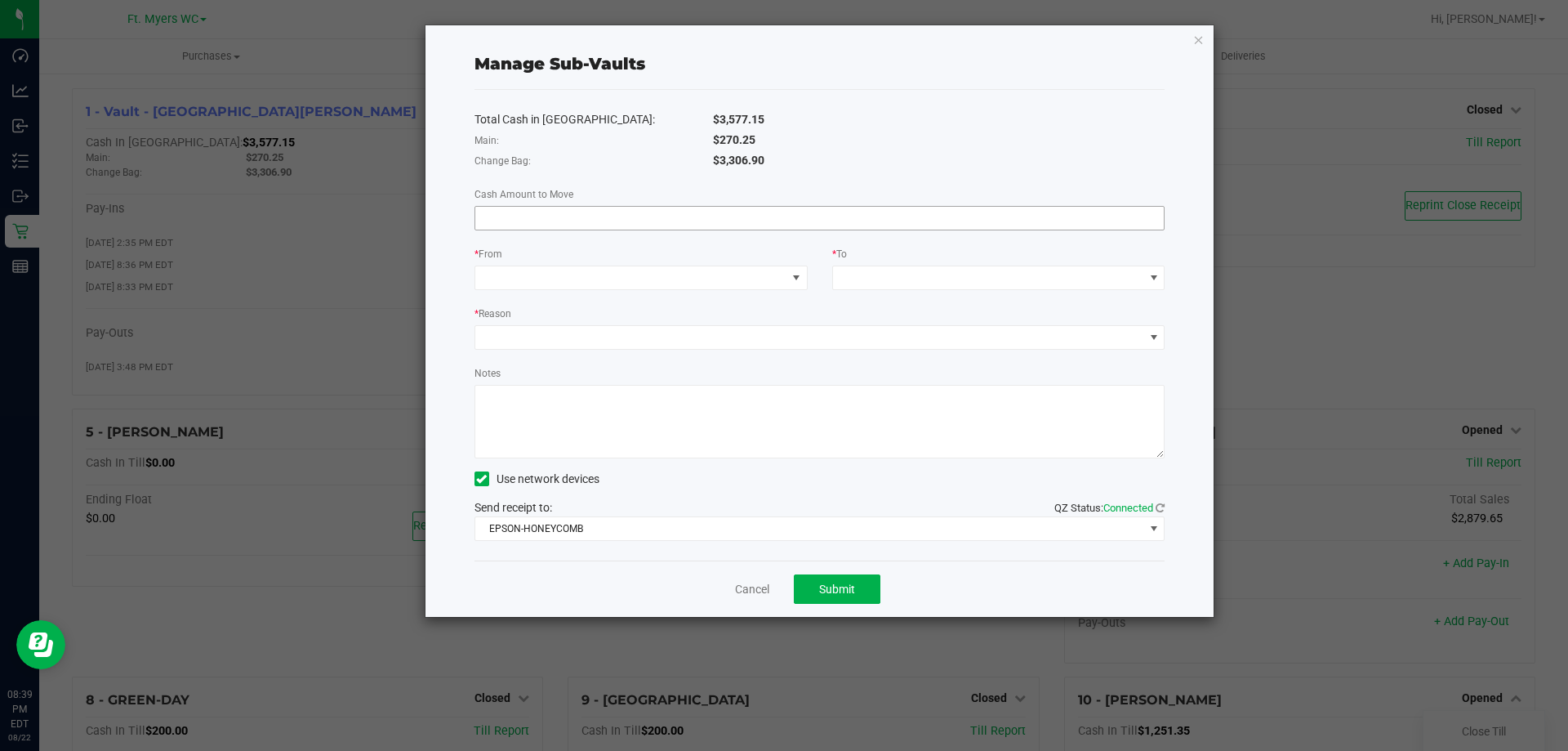
click at [708, 212] on input at bounding box center [820, 217] width 689 height 22
type input "$1,306.90"
click at [792, 290] on div "Total Cash in Vault: $3,577.15 Main: $270.25 Change Bag: $3,306.90 Cash Amount …" at bounding box center [820, 325] width 691 height 470
click at [786, 281] on span at bounding box center [796, 277] width 21 height 22
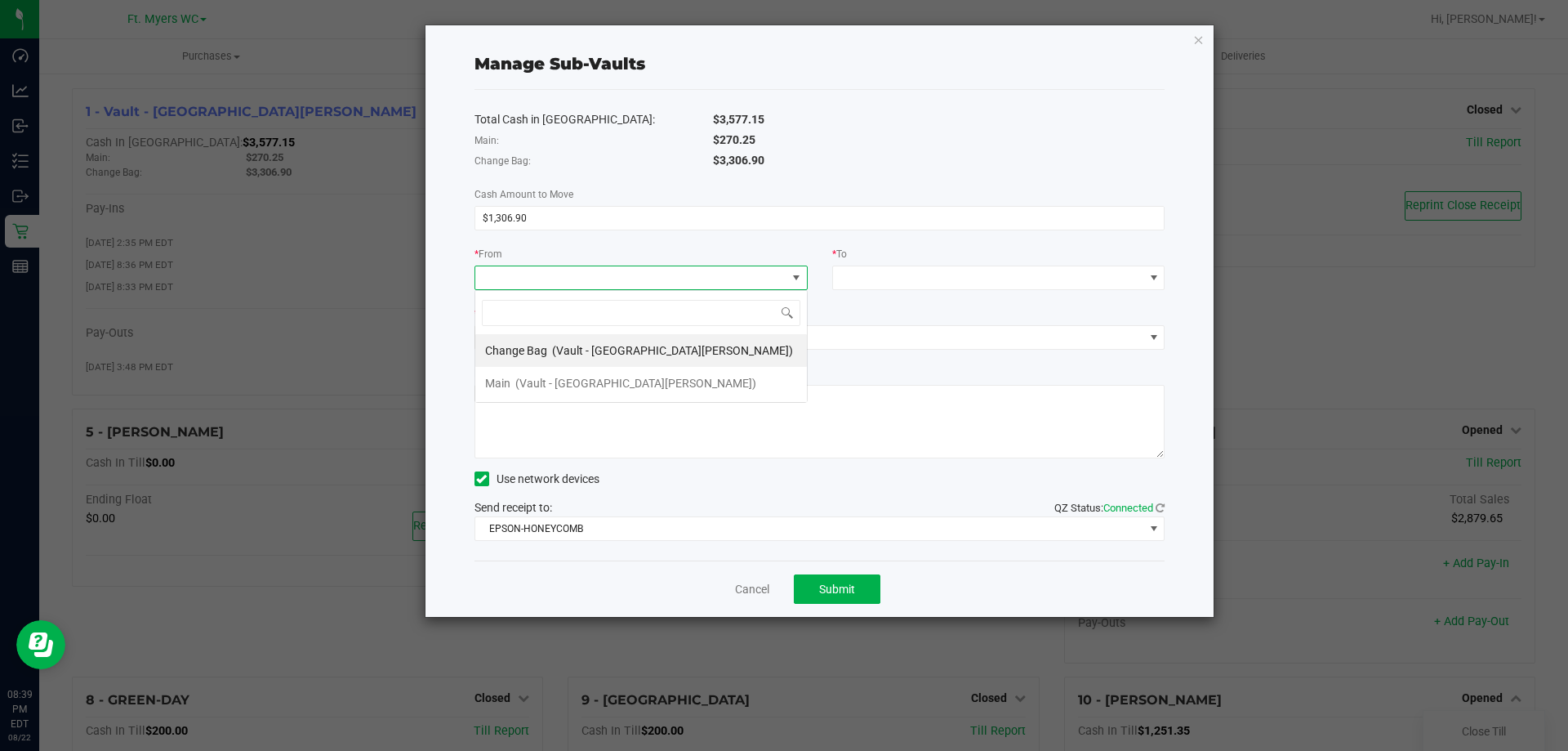
scroll to position [24, 333]
click at [637, 361] on div "Change Bag (Vault - [GEOGRAPHIC_DATA][PERSON_NAME])" at bounding box center [639, 350] width 308 height 29
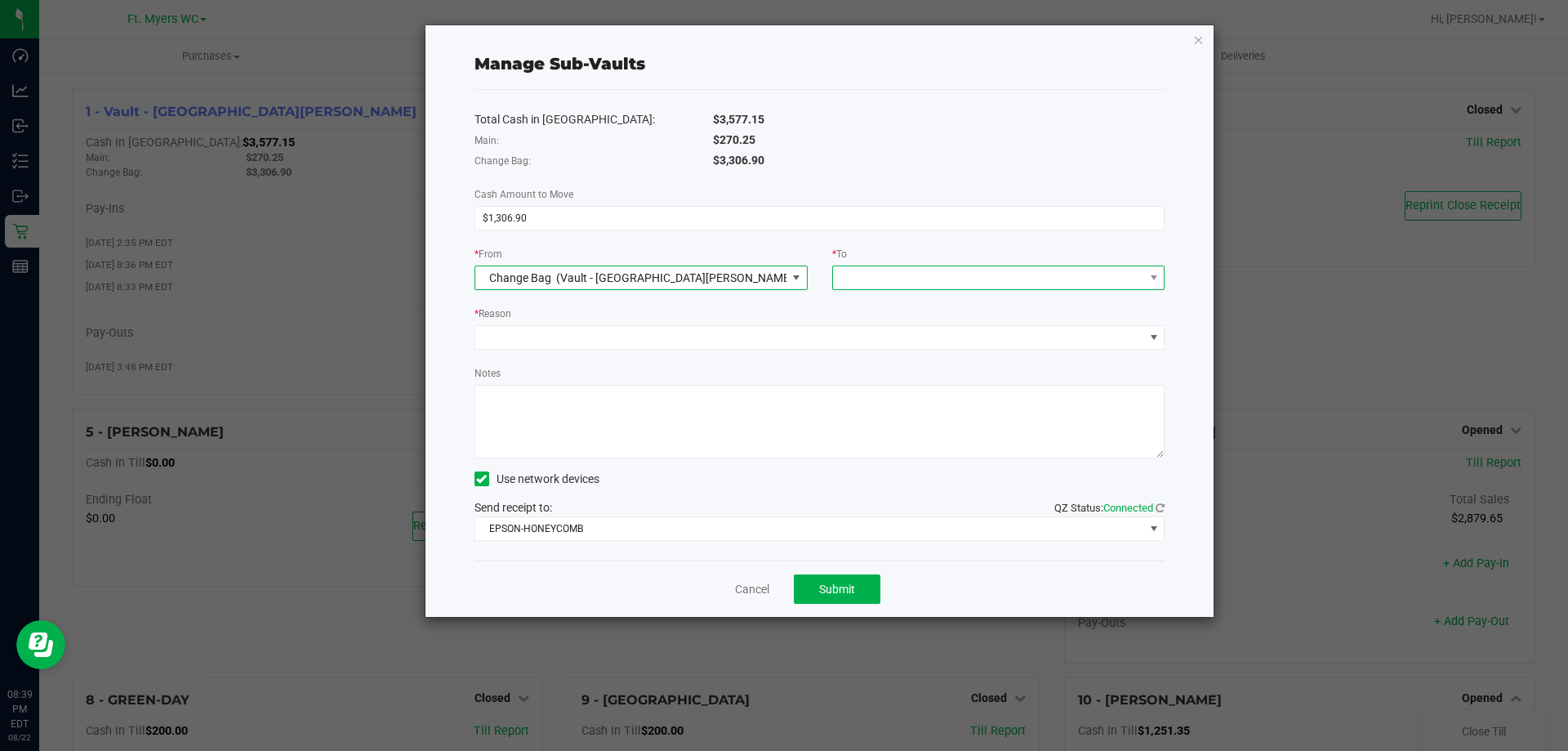
click at [980, 277] on span at bounding box center [989, 277] width 311 height 22
click at [962, 341] on div "Main (Vault - [GEOGRAPHIC_DATA][PERSON_NAME])" at bounding box center [979, 350] width 271 height 29
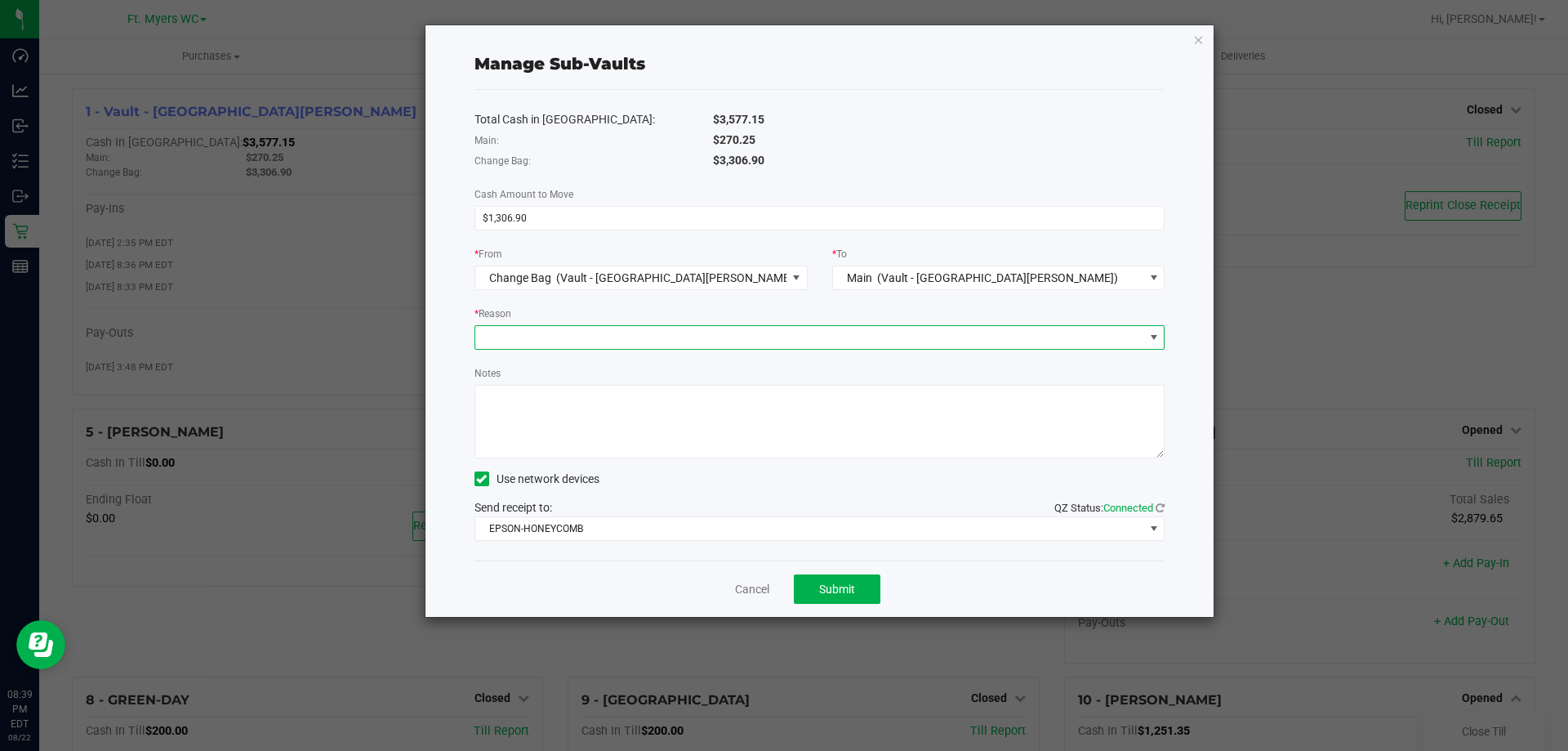
click at [709, 331] on span at bounding box center [810, 337] width 669 height 22
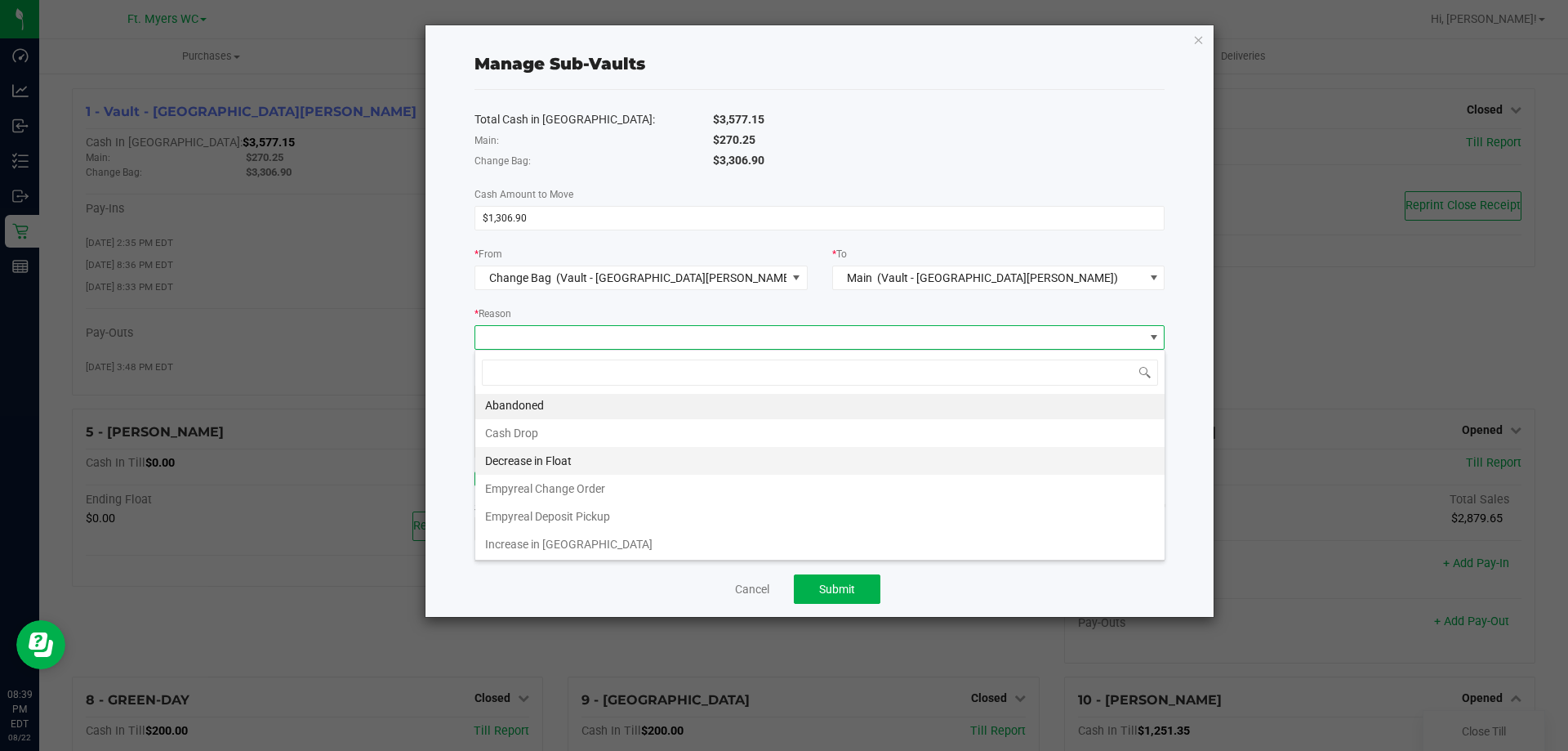
scroll to position [3, 0]
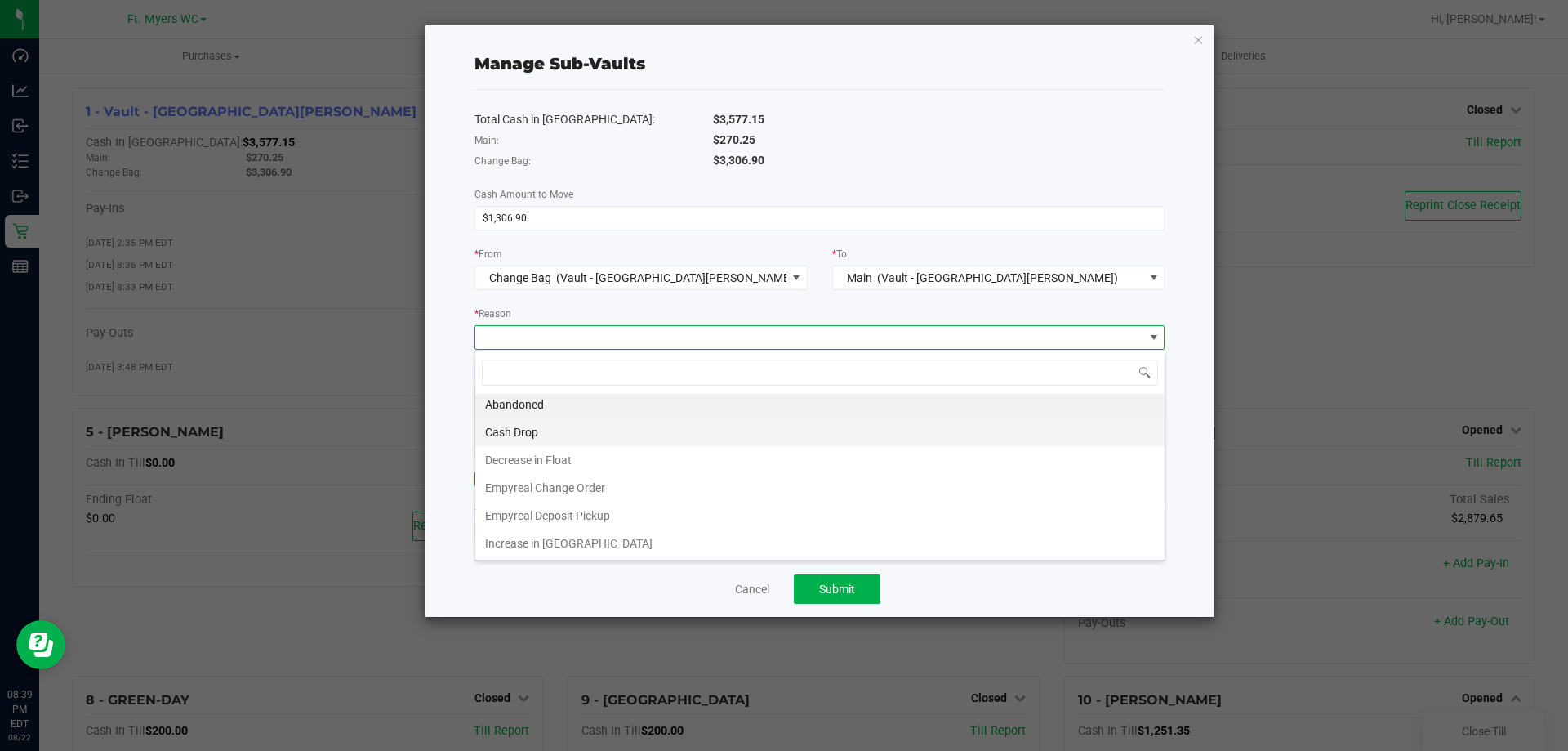
click at [707, 442] on li "Cash Drop" at bounding box center [820, 431] width 689 height 27
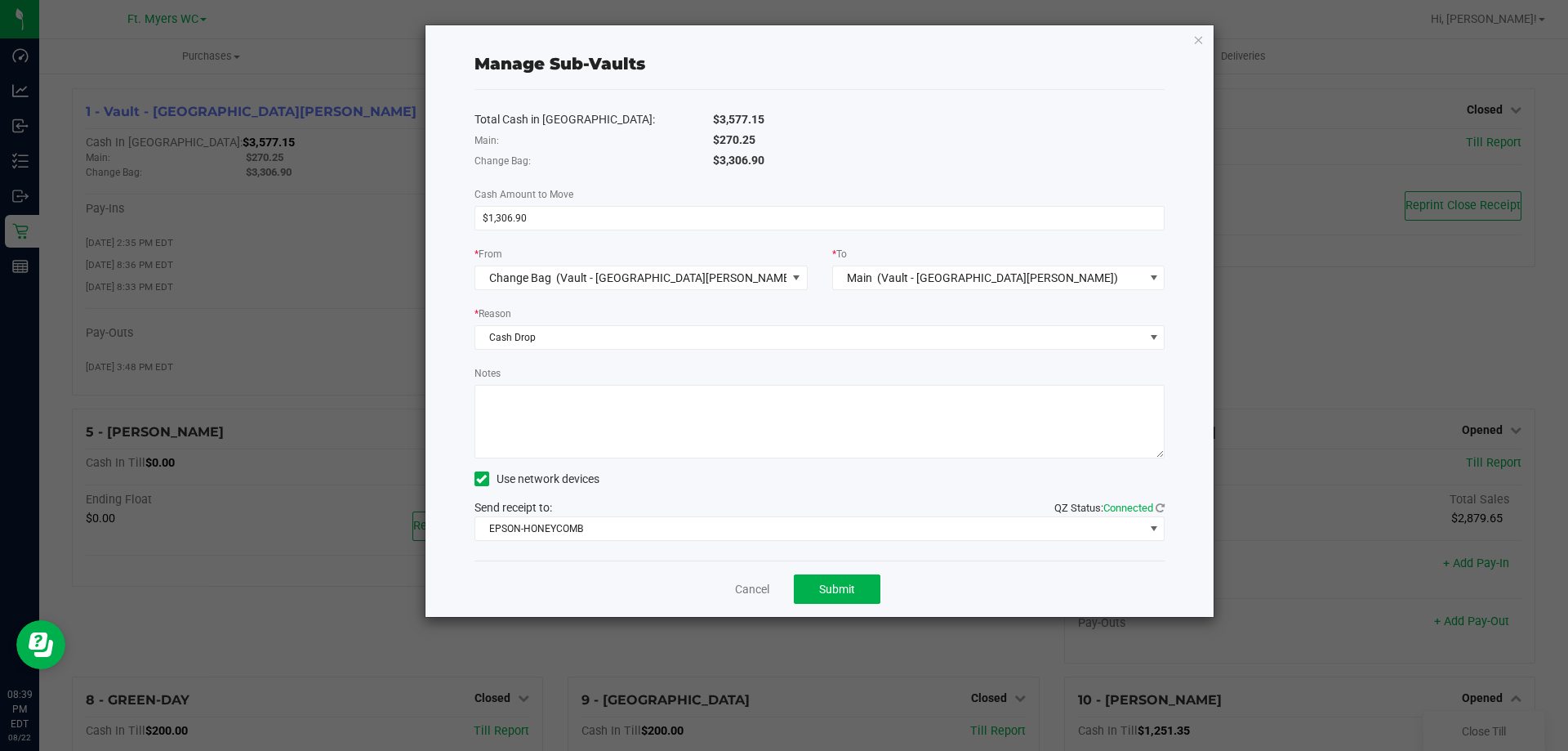
click at [715, 400] on textarea "Notes" at bounding box center [820, 421] width 691 height 73
type textarea "Moving into correct destination. mw"
click at [856, 589] on button "Submit" at bounding box center [837, 589] width 87 height 29
click at [741, 583] on link "Dismiss" at bounding box center [732, 589] width 39 height 17
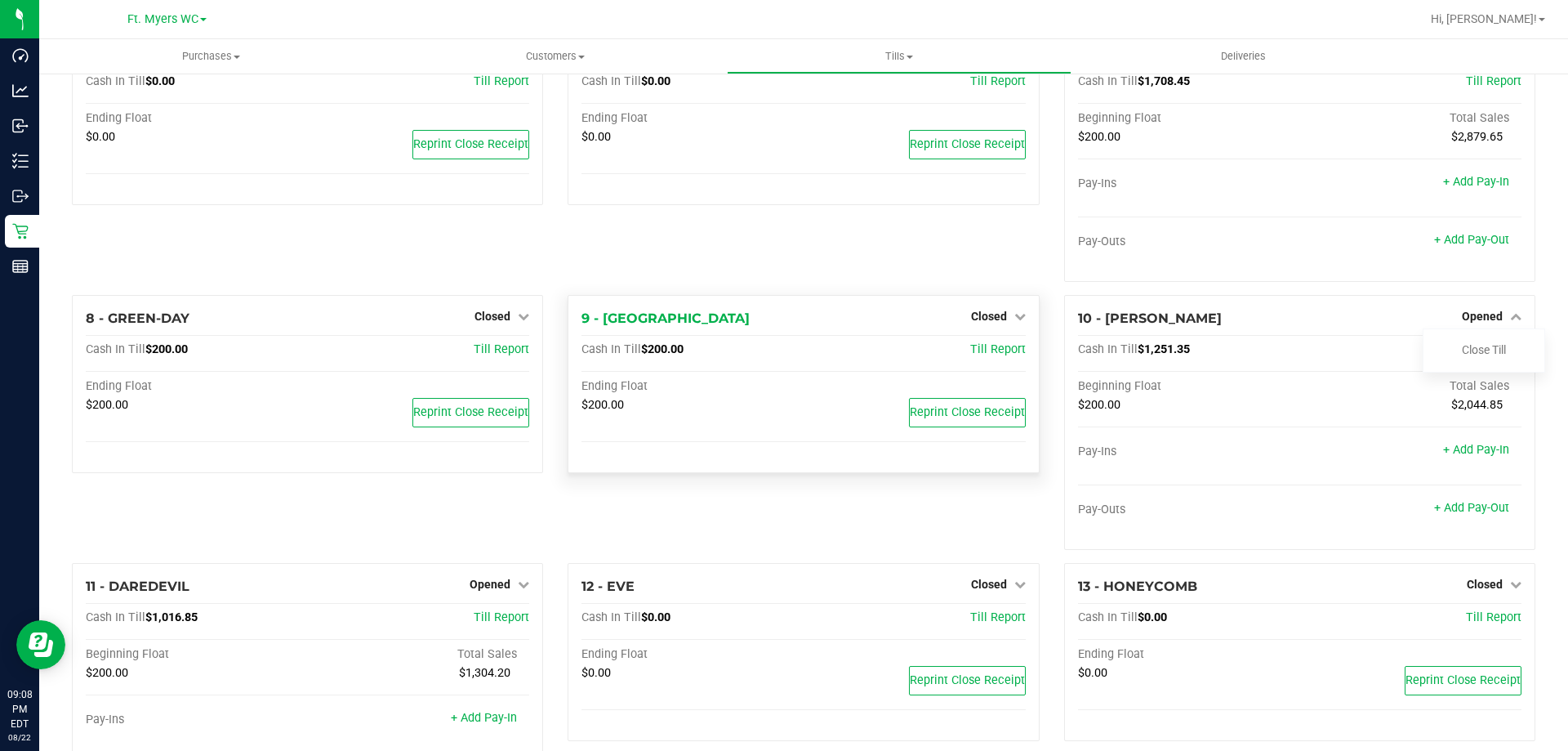
scroll to position [409, 0]
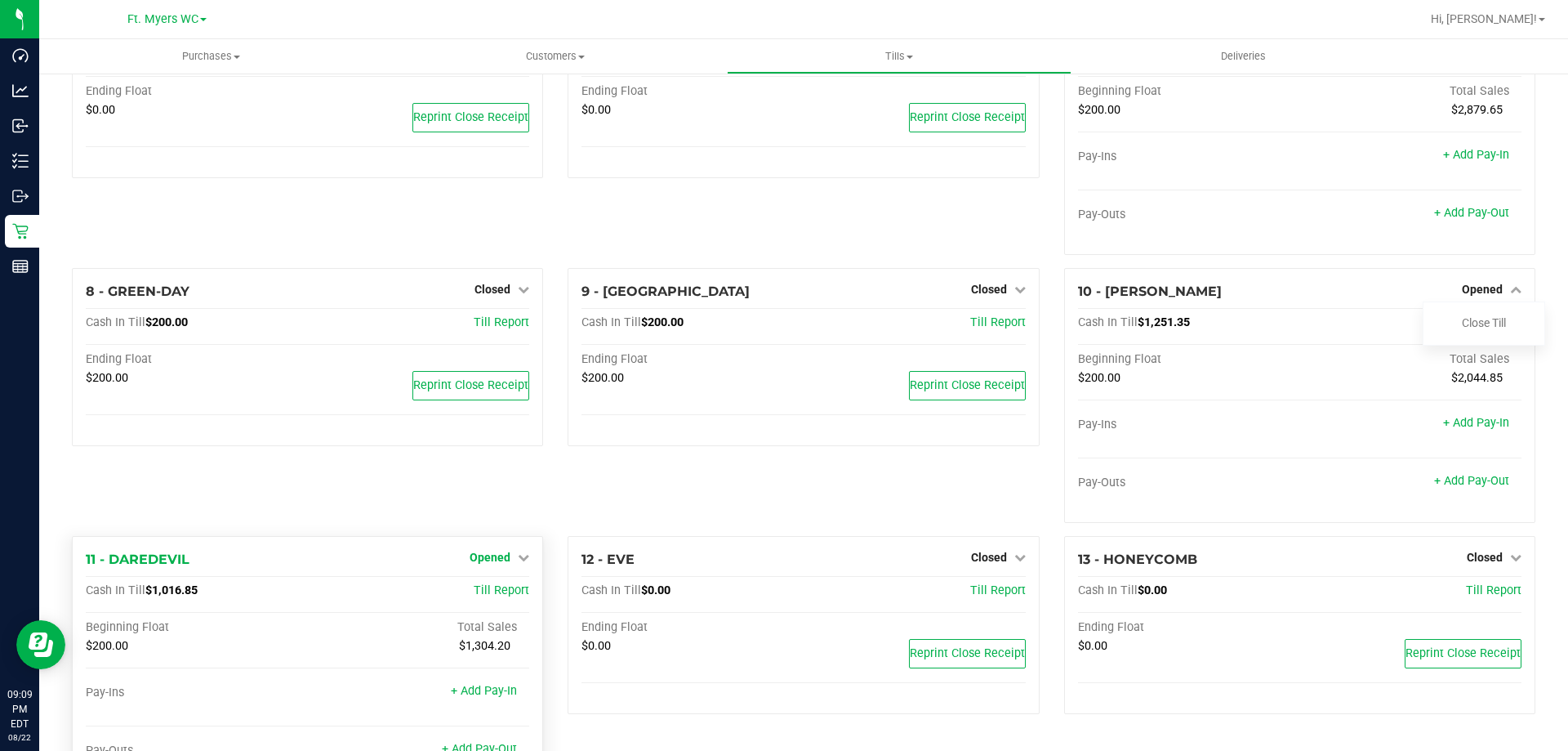
click at [504, 563] on span "Opened" at bounding box center [489, 557] width 41 height 13
click at [509, 594] on link "Close Till" at bounding box center [492, 591] width 44 height 13
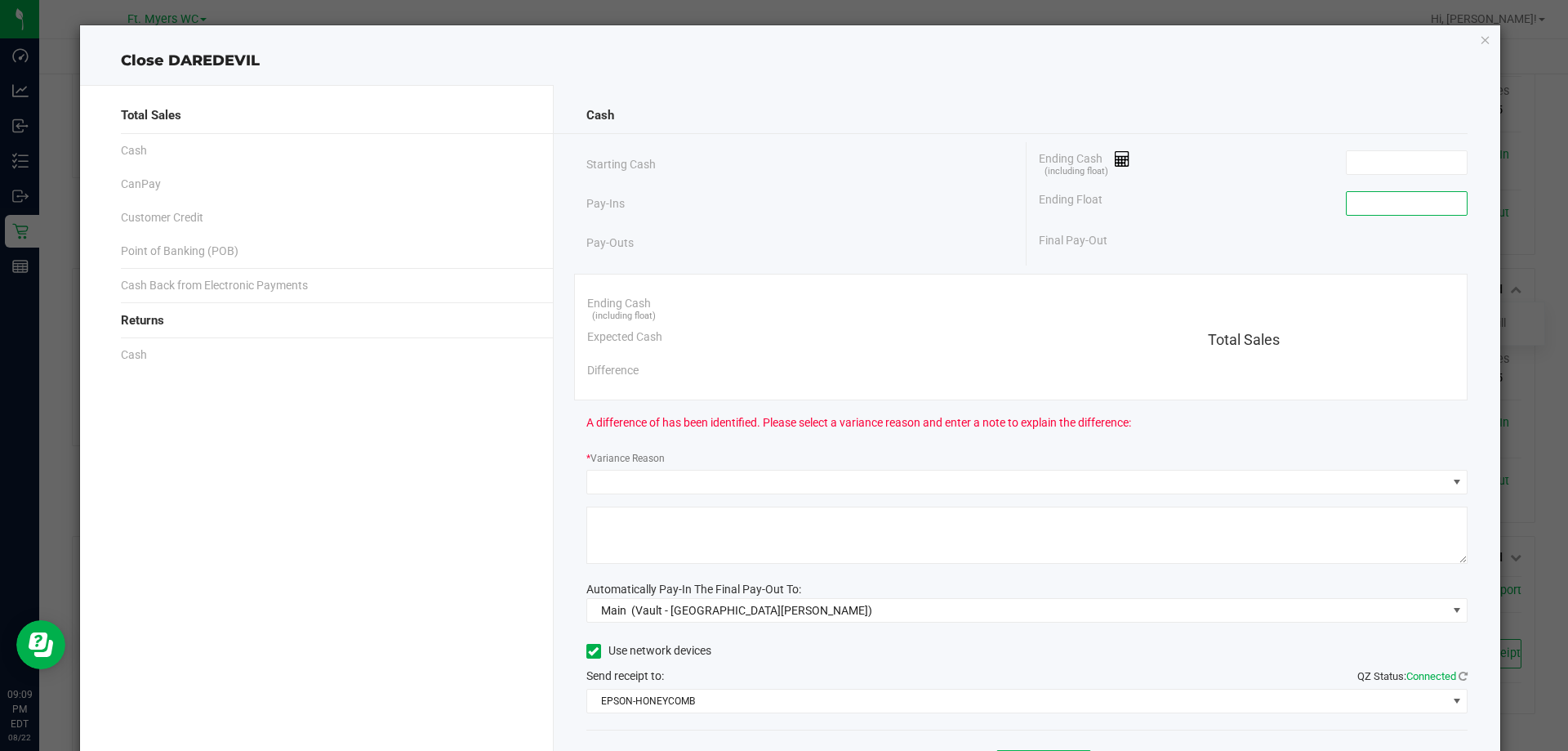
click at [1397, 206] on input at bounding box center [1407, 203] width 120 height 22
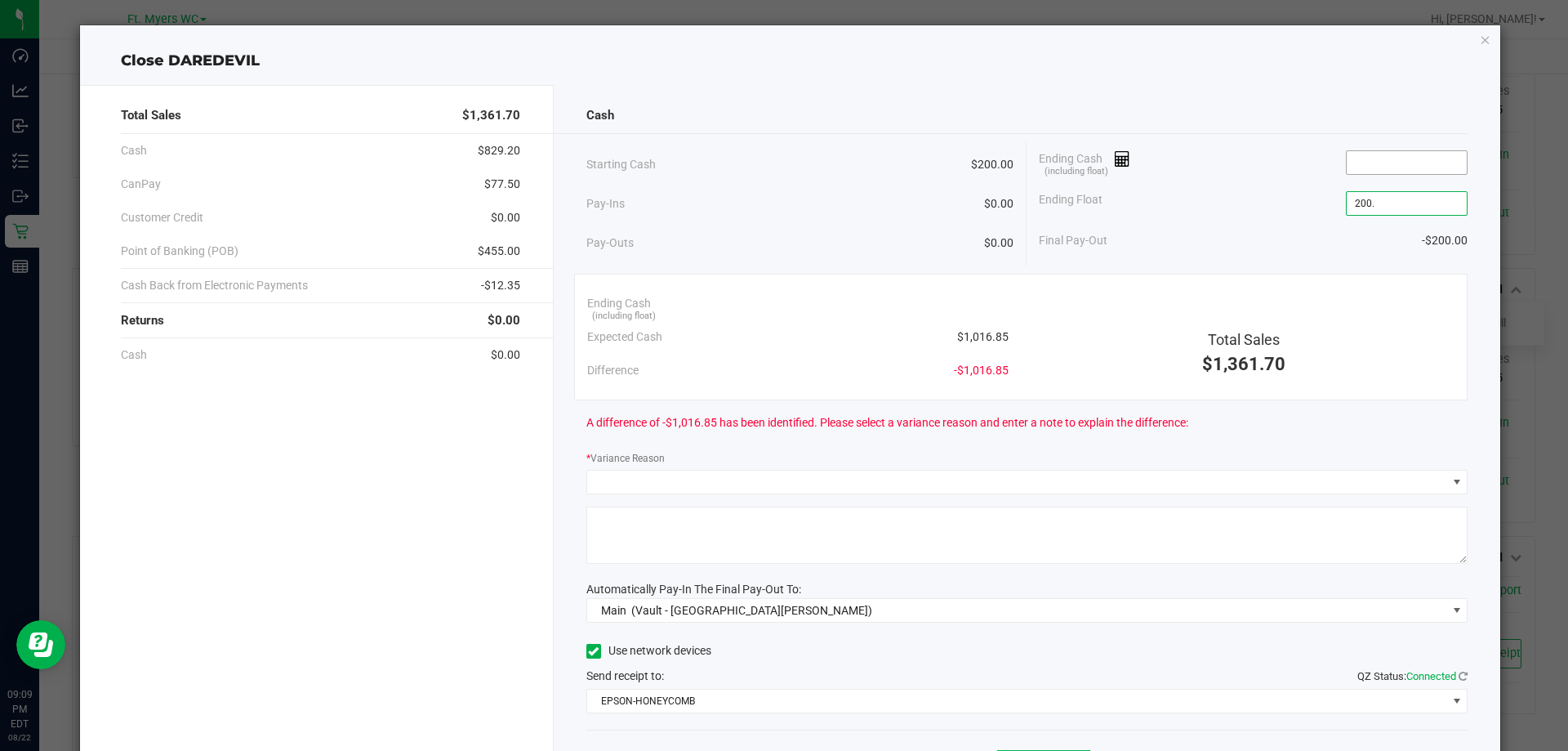
type input "$200.00"
click at [1353, 163] on input at bounding box center [1407, 162] width 120 height 22
click at [1159, 232] on div "Final Pay-Out $794.00" at bounding box center [1253, 241] width 429 height 33
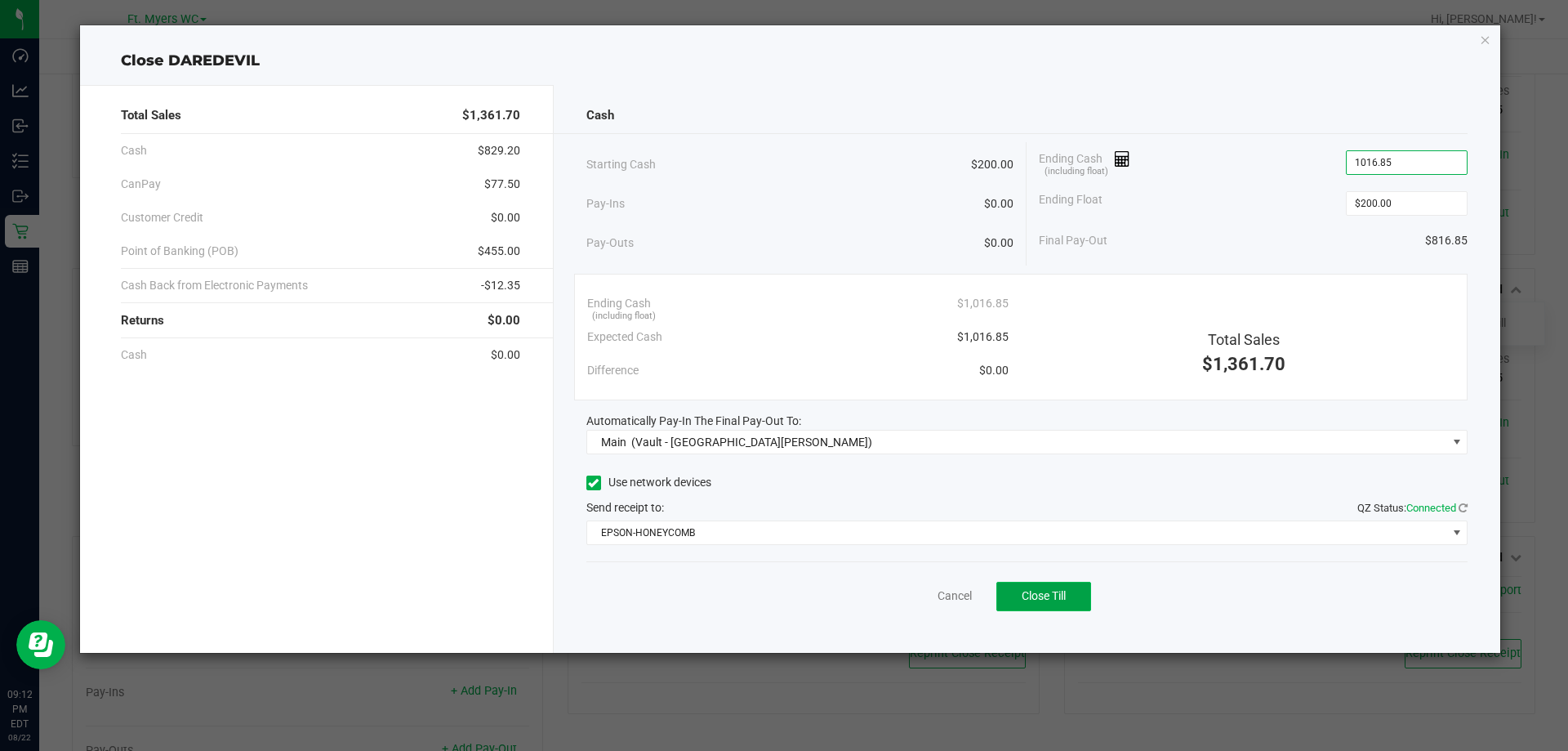
type input "$1,016.85"
click at [1062, 589] on button "Close Till" at bounding box center [1044, 596] width 95 height 29
click at [911, 599] on link "Dismiss" at bounding box center [918, 596] width 39 height 17
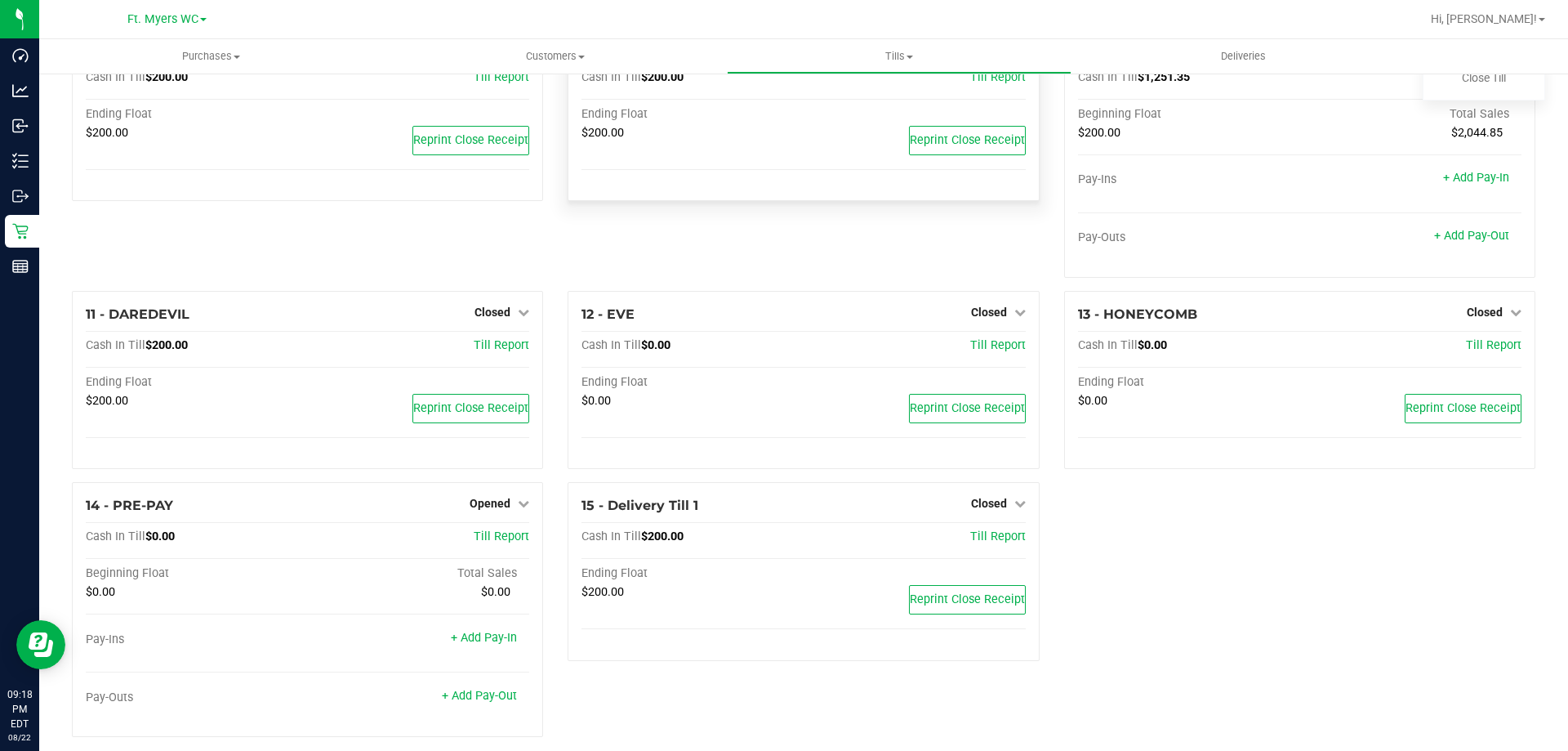
scroll to position [674, 0]
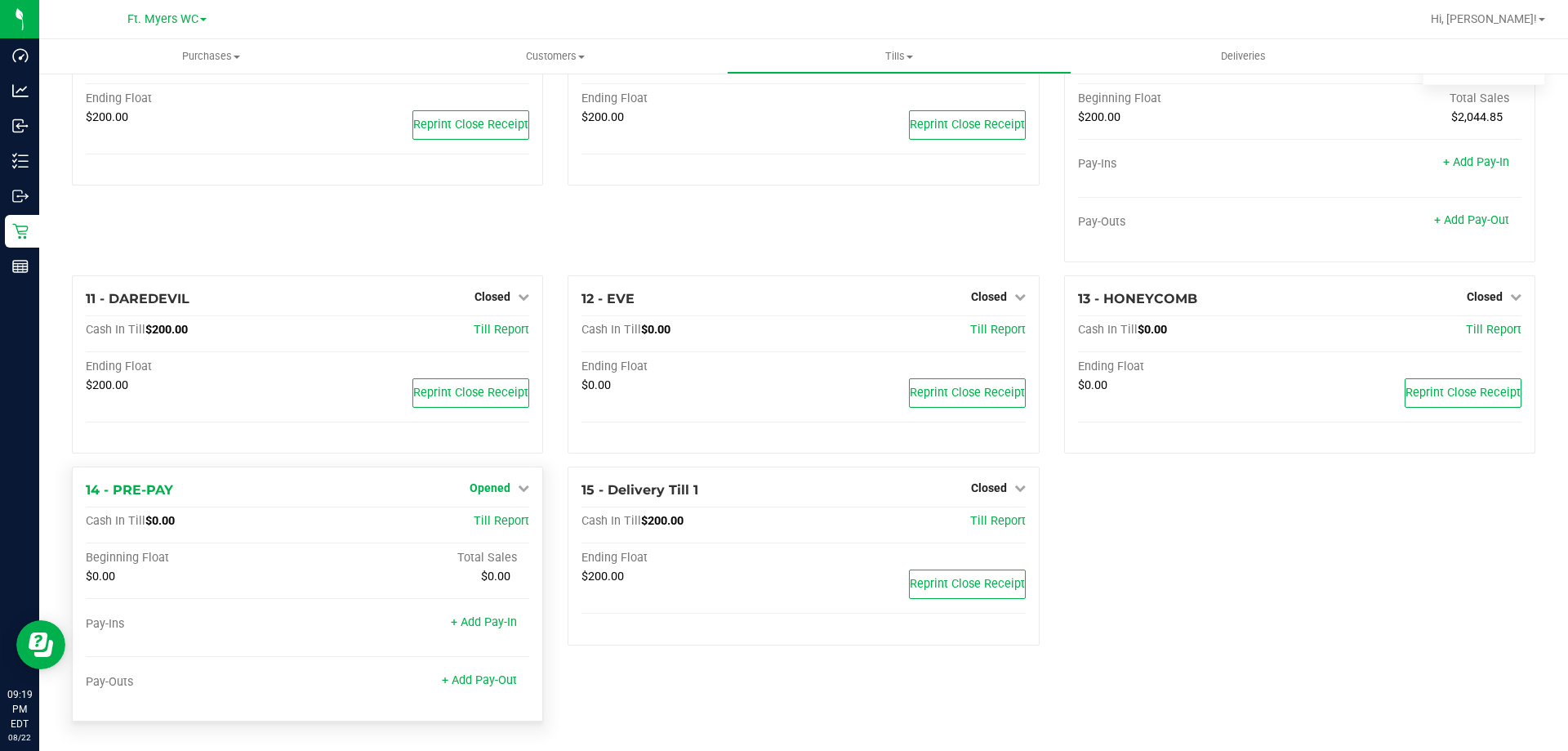
click at [492, 493] on span "Opened" at bounding box center [489, 488] width 41 height 13
click at [502, 528] on link "Close Till" at bounding box center [492, 522] width 44 height 13
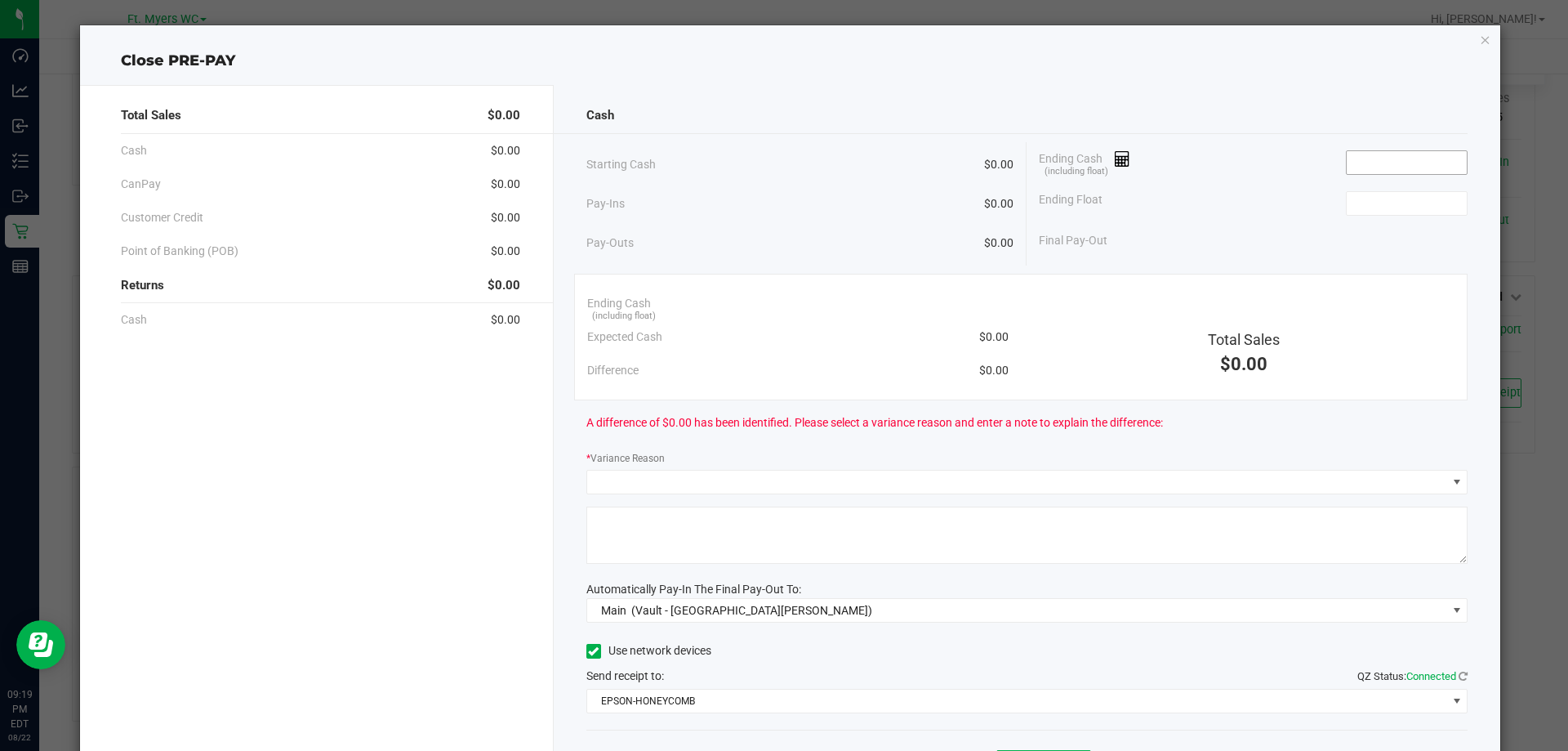
click at [1422, 158] on input at bounding box center [1407, 162] width 120 height 22
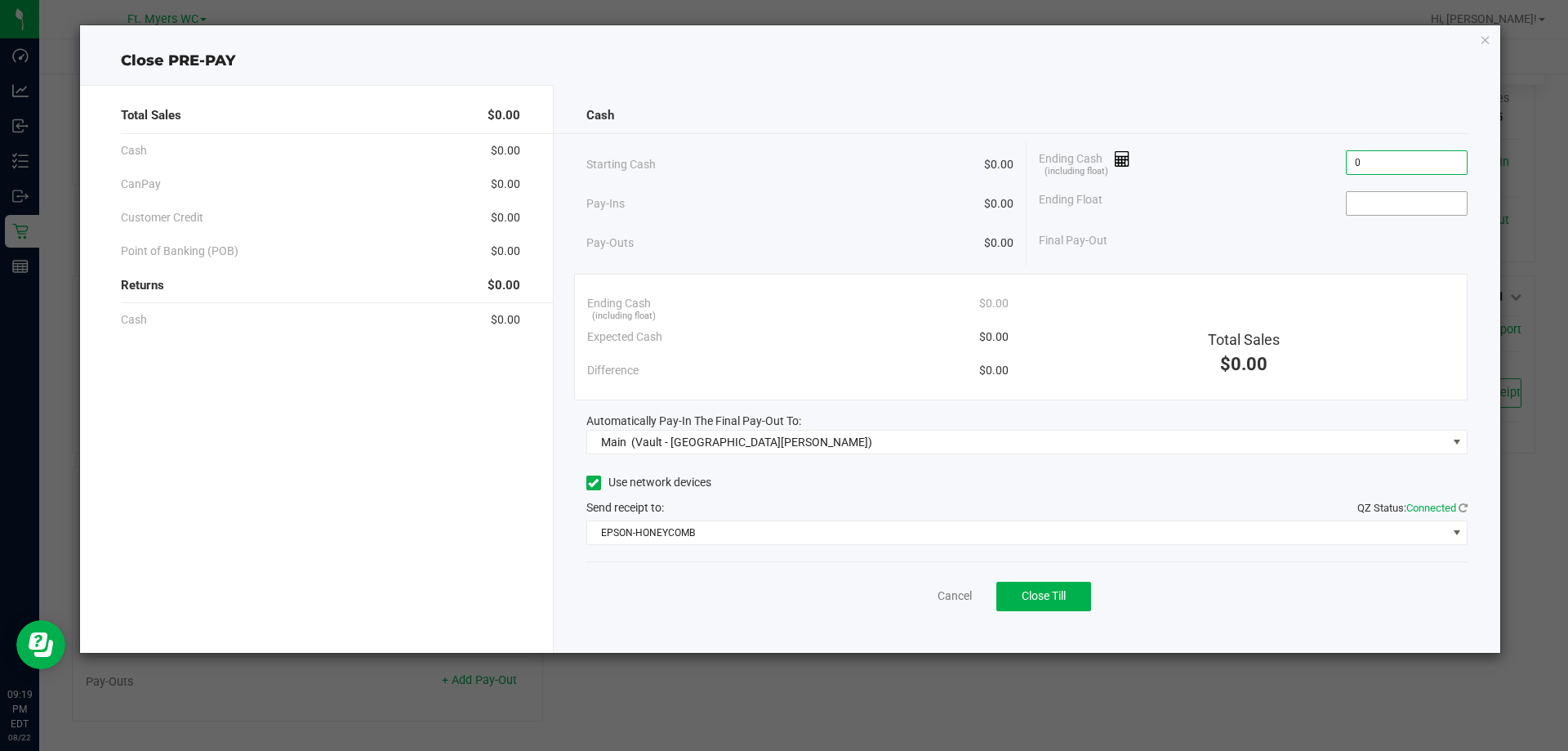
type input "$0.00"
click at [1406, 201] on input at bounding box center [1407, 203] width 120 height 22
type input "$0.00"
click at [1332, 241] on div "Final Pay-Out $0.00" at bounding box center [1253, 241] width 429 height 33
click at [1035, 599] on span "Close Till" at bounding box center [1044, 596] width 44 height 13
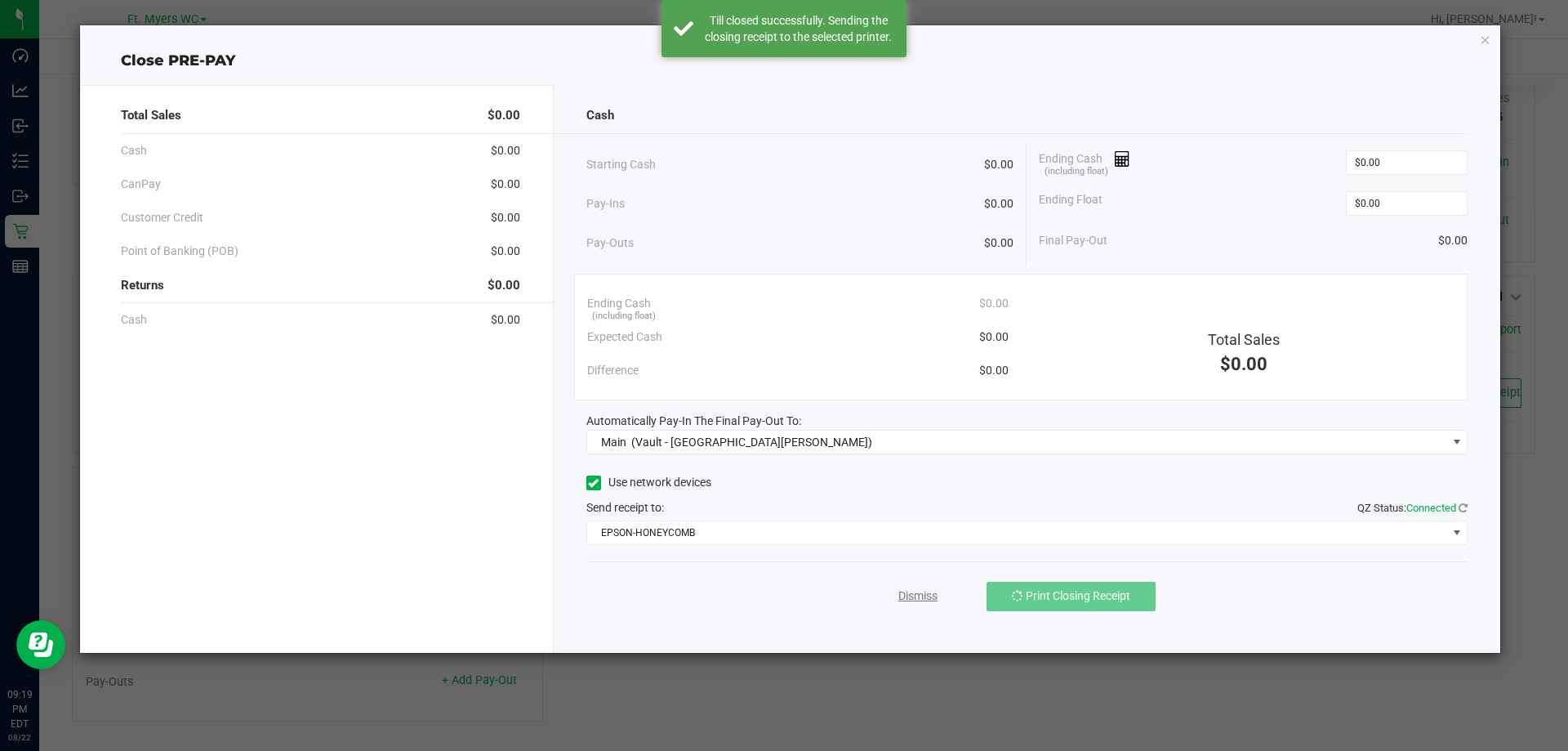
click at [921, 592] on link "Dismiss" at bounding box center [917, 596] width 39 height 17
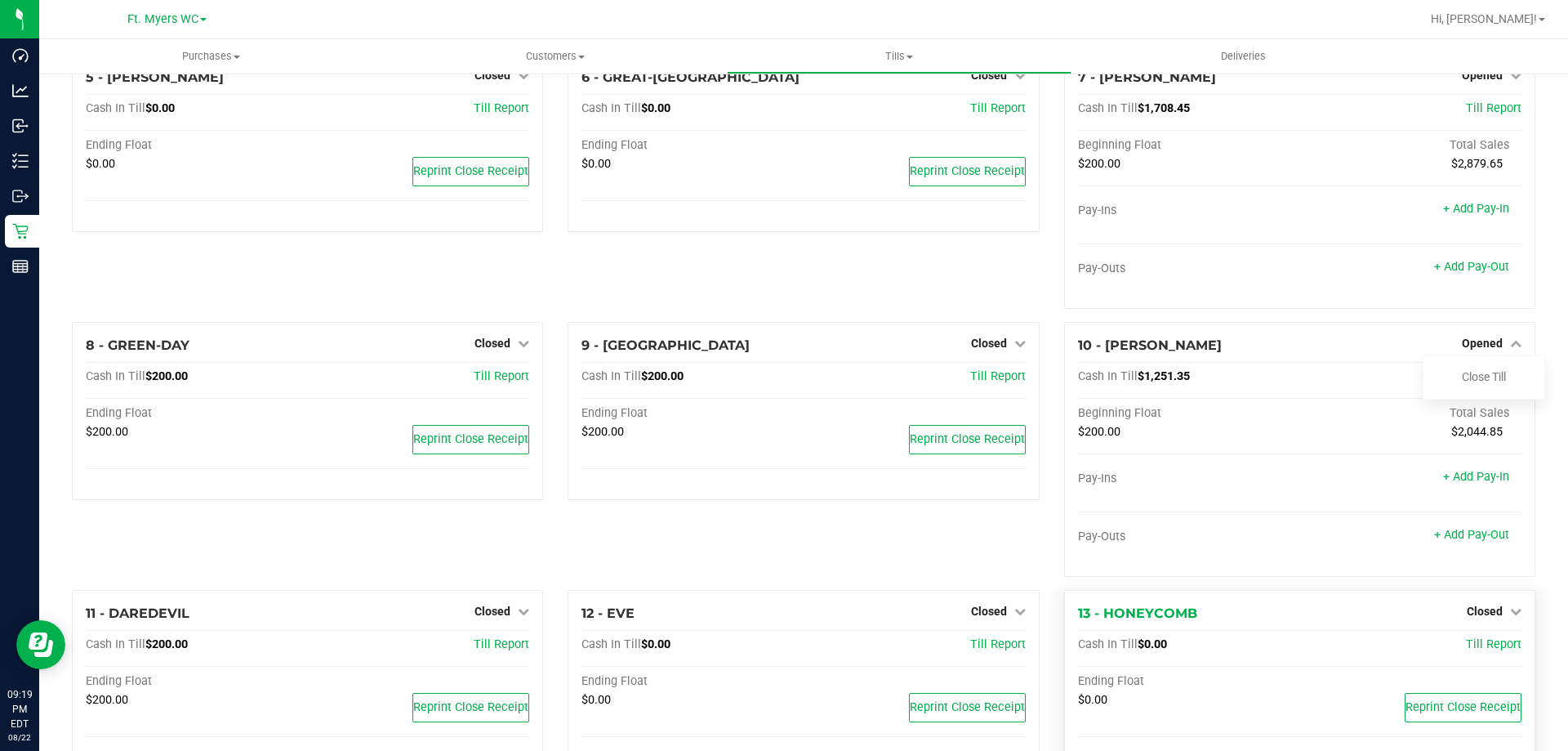
scroll to position [353, 0]
click at [1307, 324] on div "7 - [PERSON_NAME] Opened Close Till Cash In Till $1,708.45 Till Report Beginnin…" at bounding box center [1300, 190] width 496 height 268
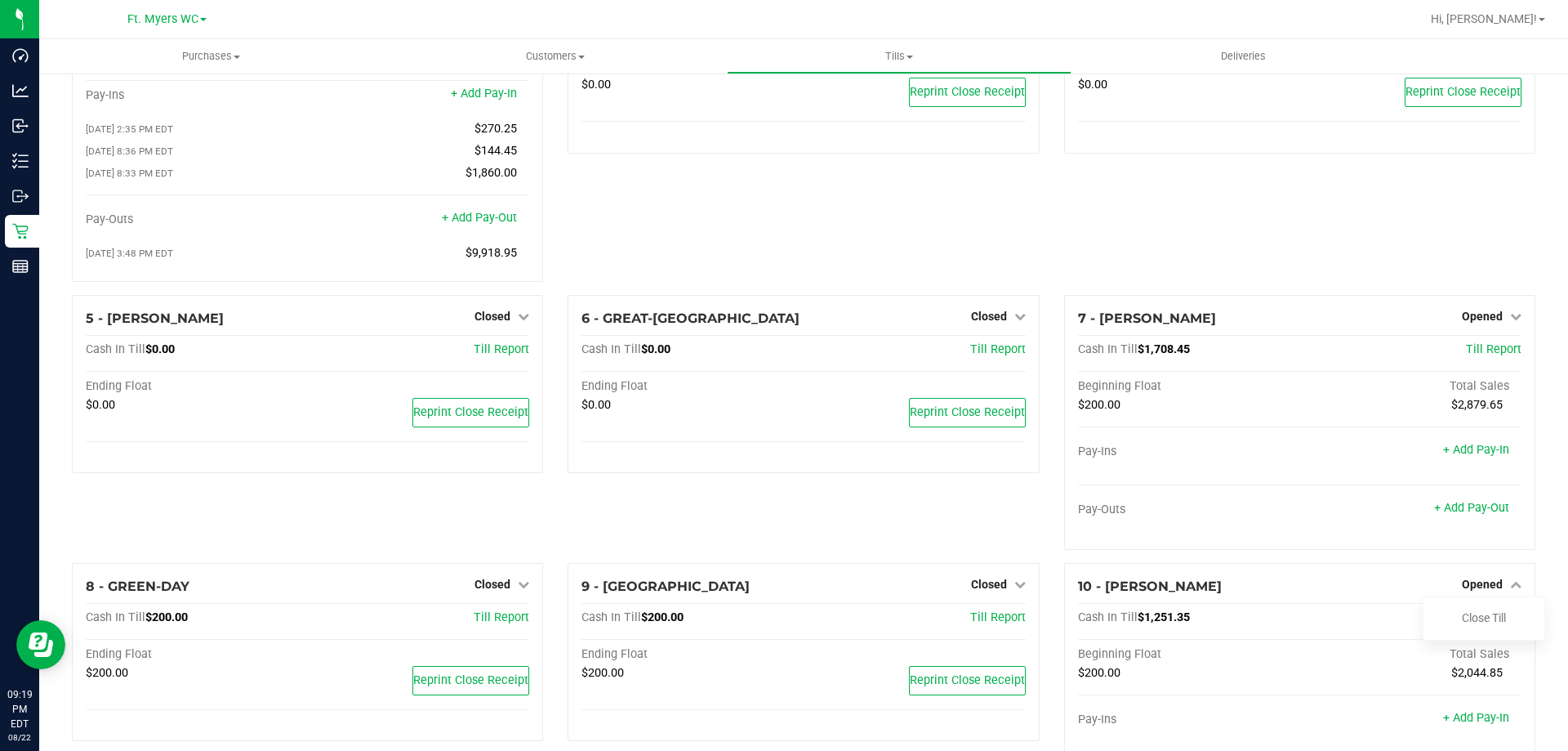
scroll to position [108, 0]
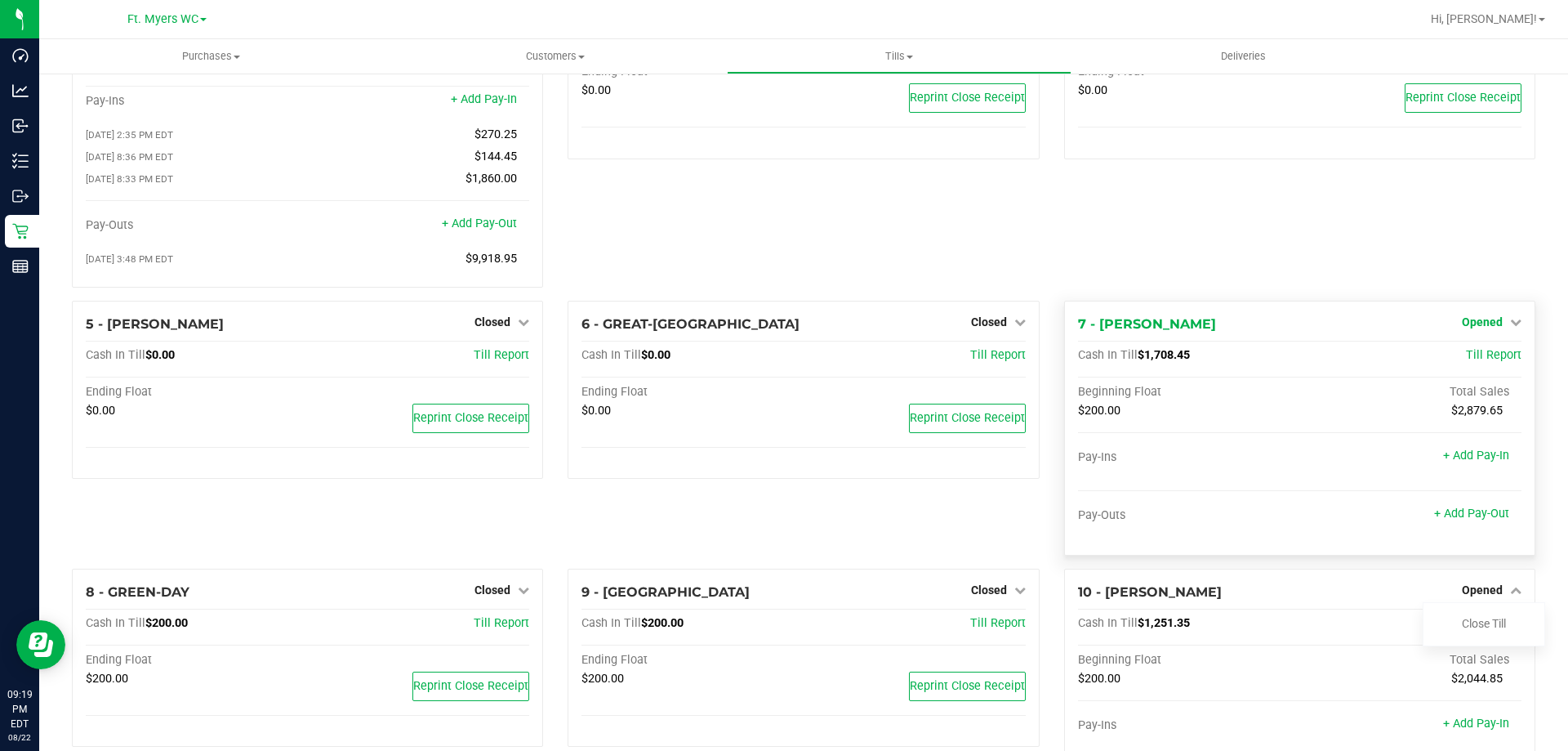
click at [1510, 328] on icon at bounding box center [1516, 322] width 12 height 12
click at [1462, 362] on link "Close Till" at bounding box center [1484, 356] width 44 height 13
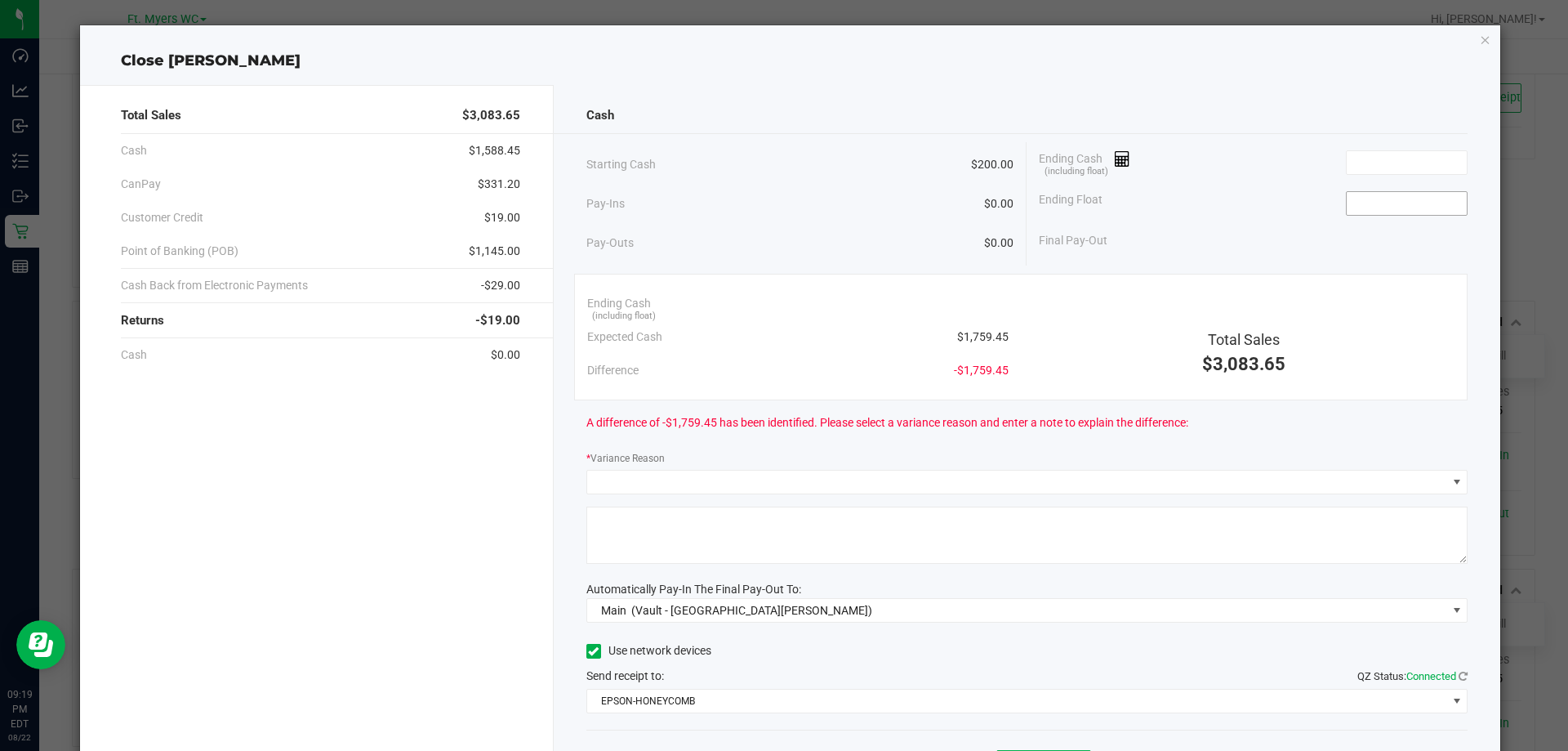
click at [1407, 202] on input at bounding box center [1407, 203] width 120 height 22
type input "$200.00"
click at [1388, 165] on input at bounding box center [1407, 162] width 120 height 22
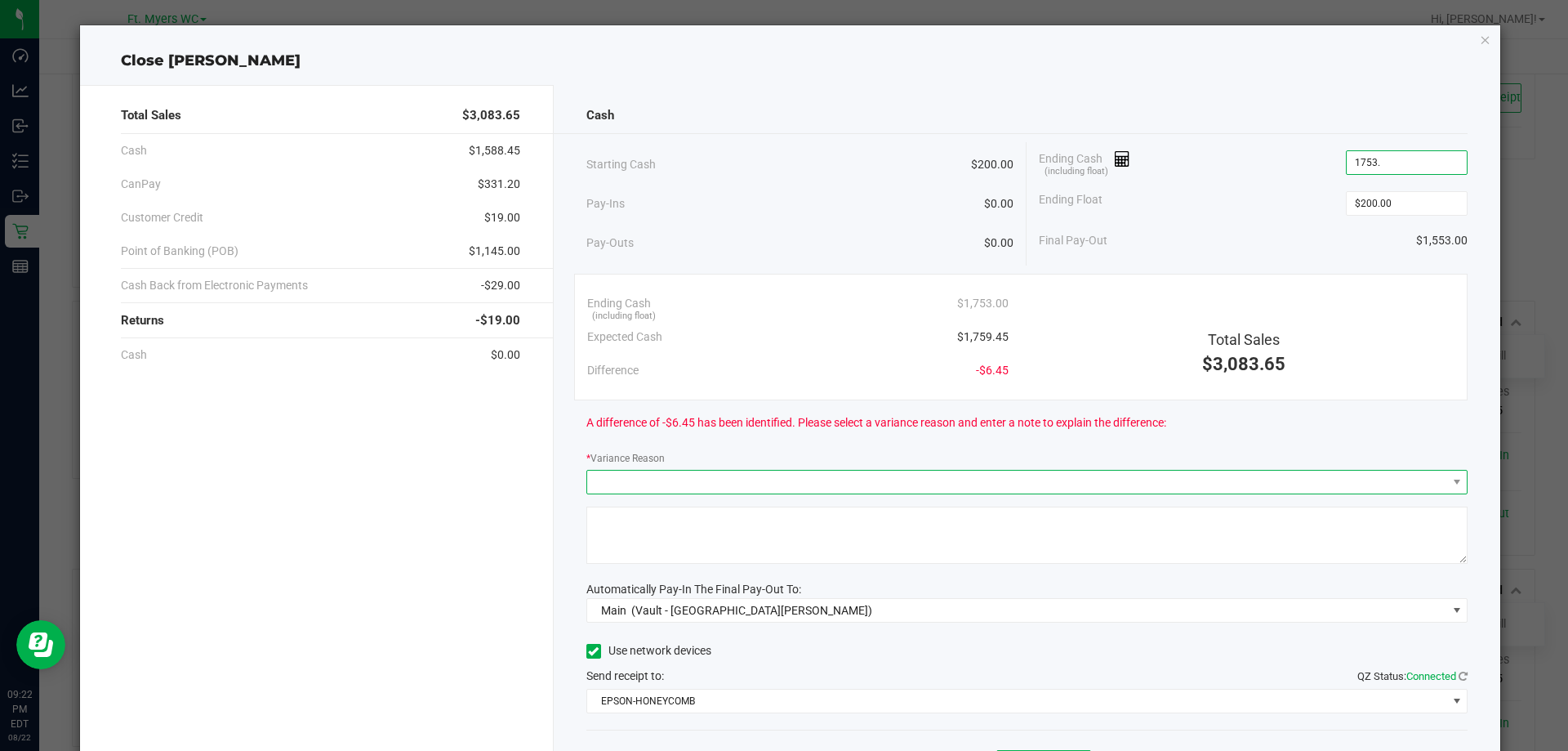
type input "$1,753.00"
click at [1446, 476] on span at bounding box center [1456, 481] width 21 height 22
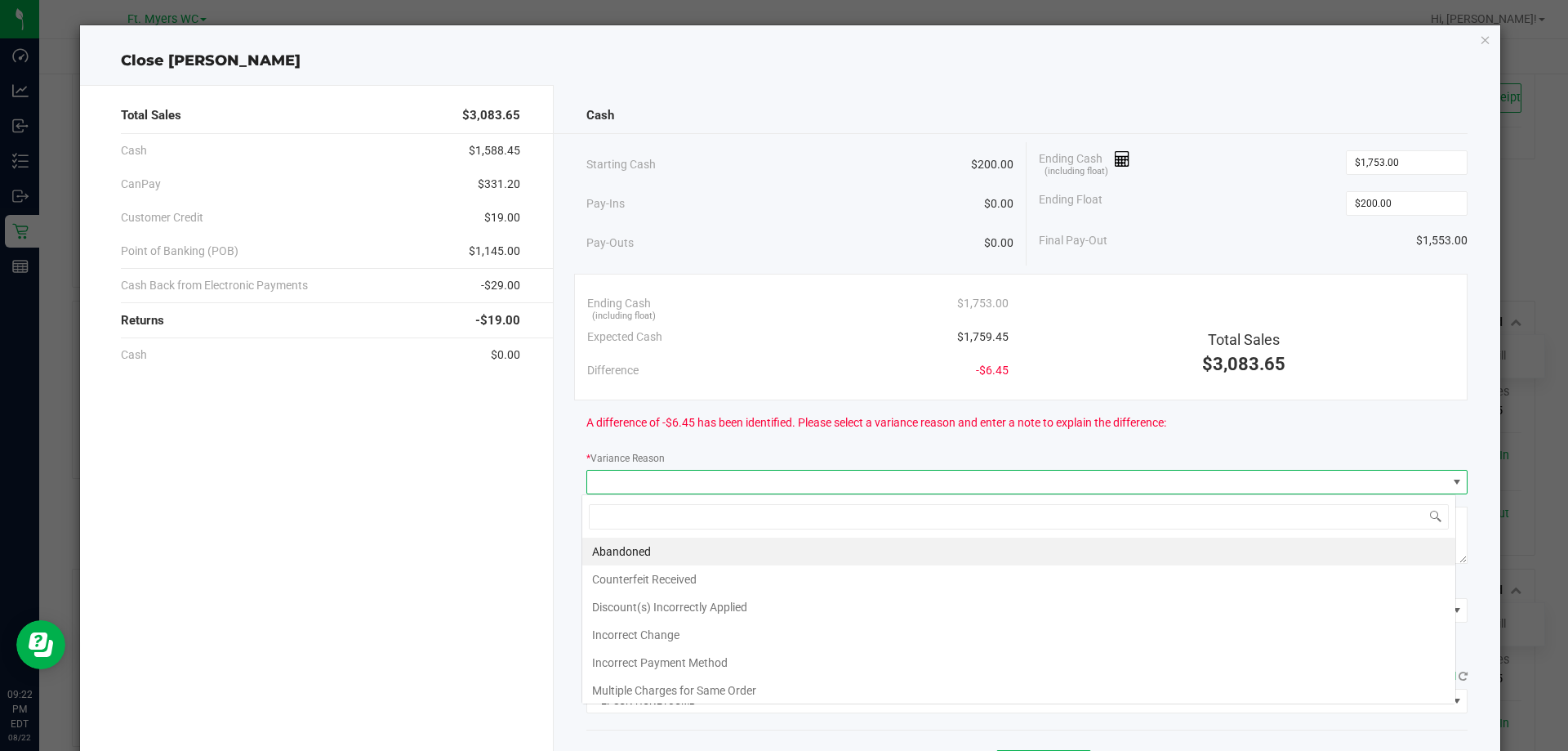
scroll to position [24, 874]
click at [873, 634] on li "Incorrect Change" at bounding box center [1019, 634] width 873 height 27
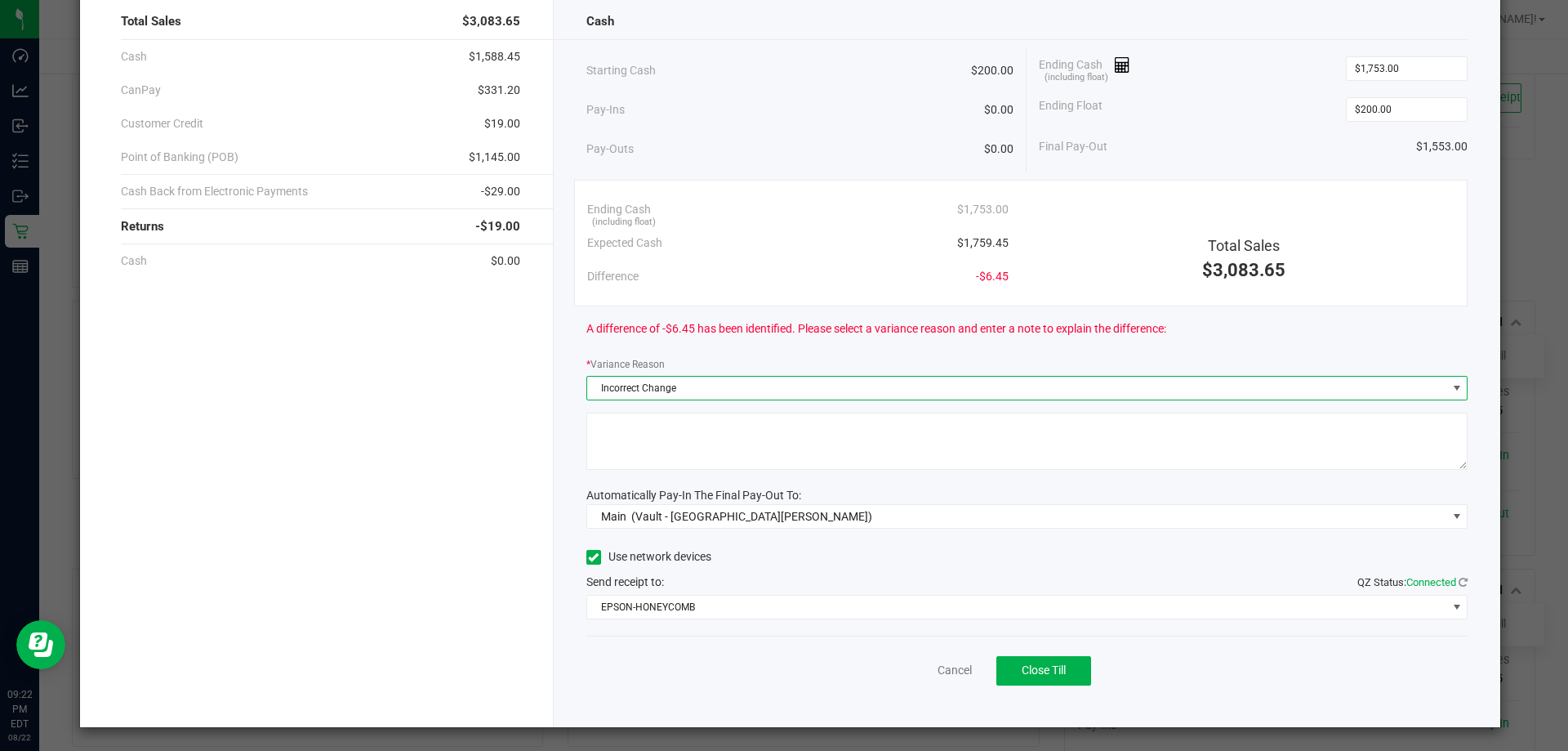
scroll to position [96, 0]
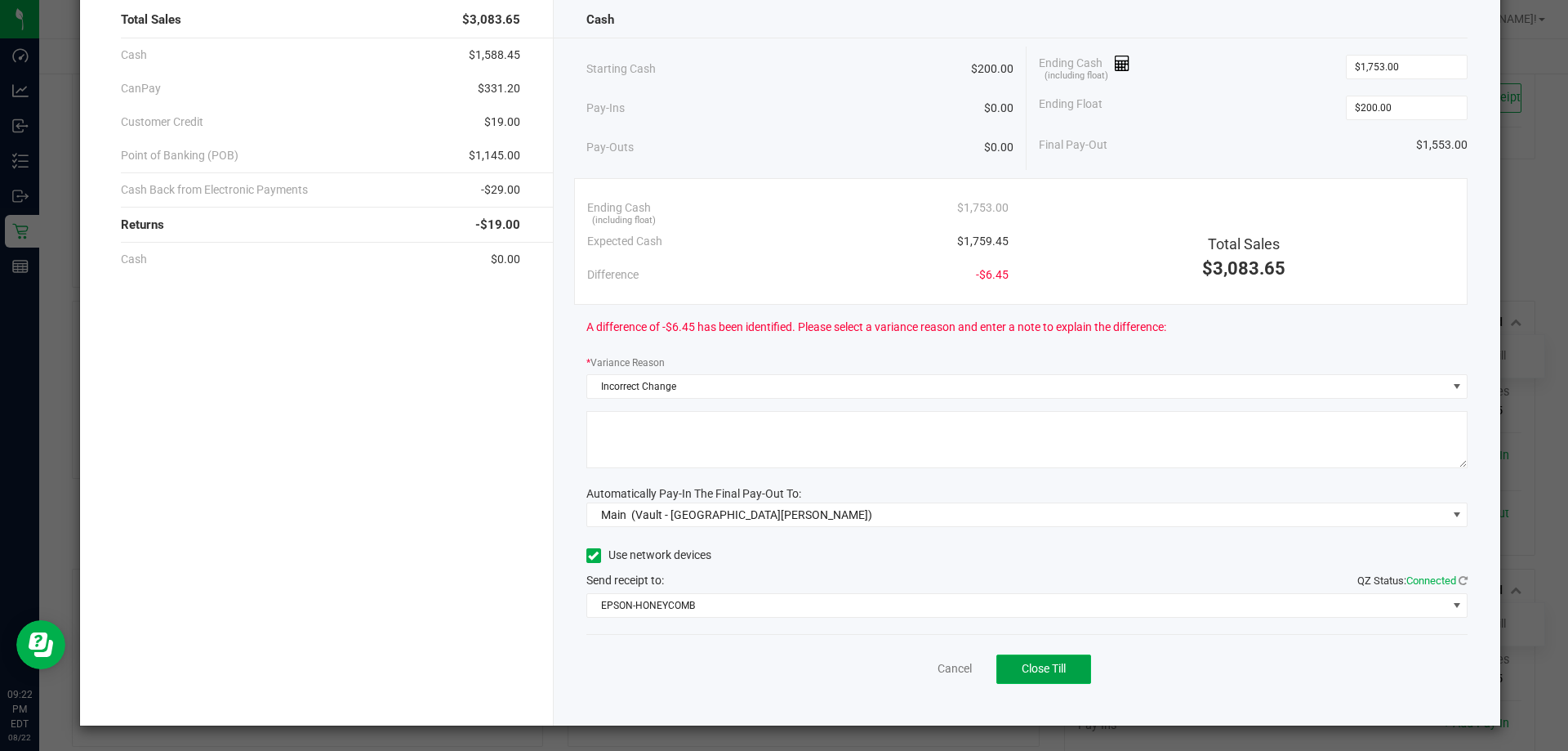
click at [1012, 663] on button "Close Till" at bounding box center [1044, 669] width 95 height 29
click at [1022, 666] on span "Close Till" at bounding box center [1044, 669] width 44 height 13
click at [800, 435] on textarea at bounding box center [1028, 440] width 882 height 57
type textarea "Investigating. mw"
click at [1073, 673] on button "Close Till" at bounding box center [1044, 669] width 95 height 29
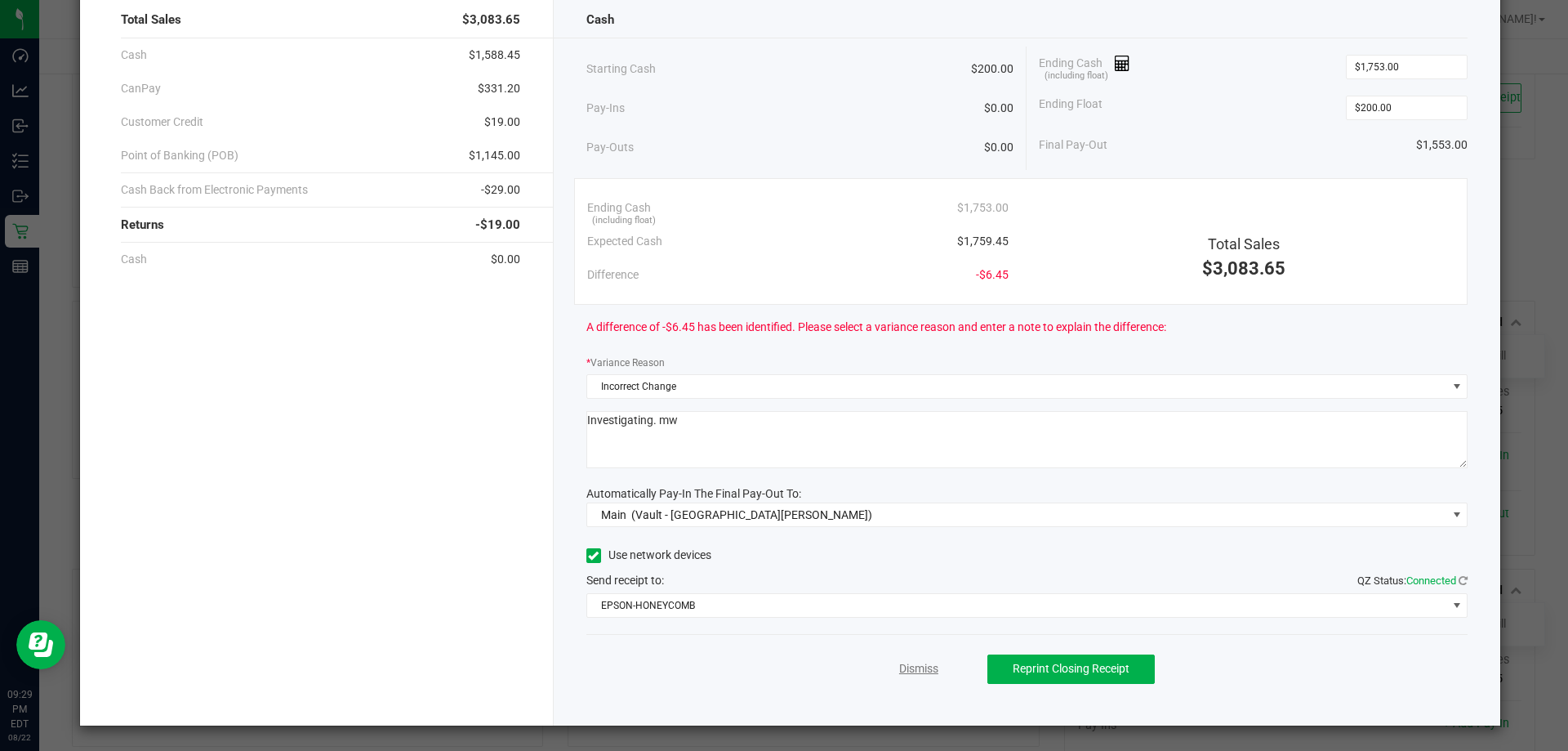
click at [918, 663] on link "Dismiss" at bounding box center [918, 669] width 39 height 17
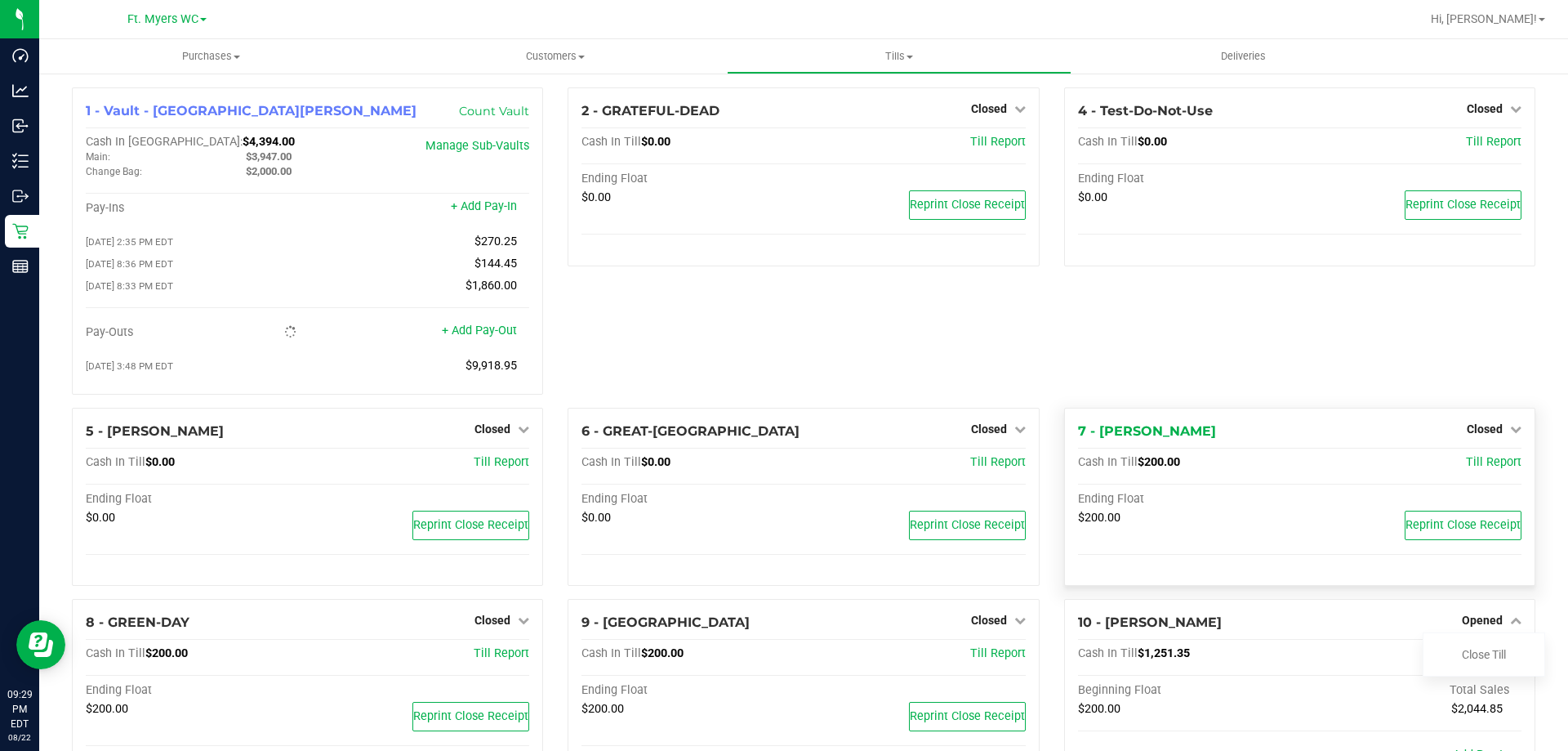
scroll to position [0, 0]
click at [1481, 666] on div "Close Till" at bounding box center [1483, 655] width 121 height 21
click at [1473, 662] on link "Close Till" at bounding box center [1484, 655] width 44 height 13
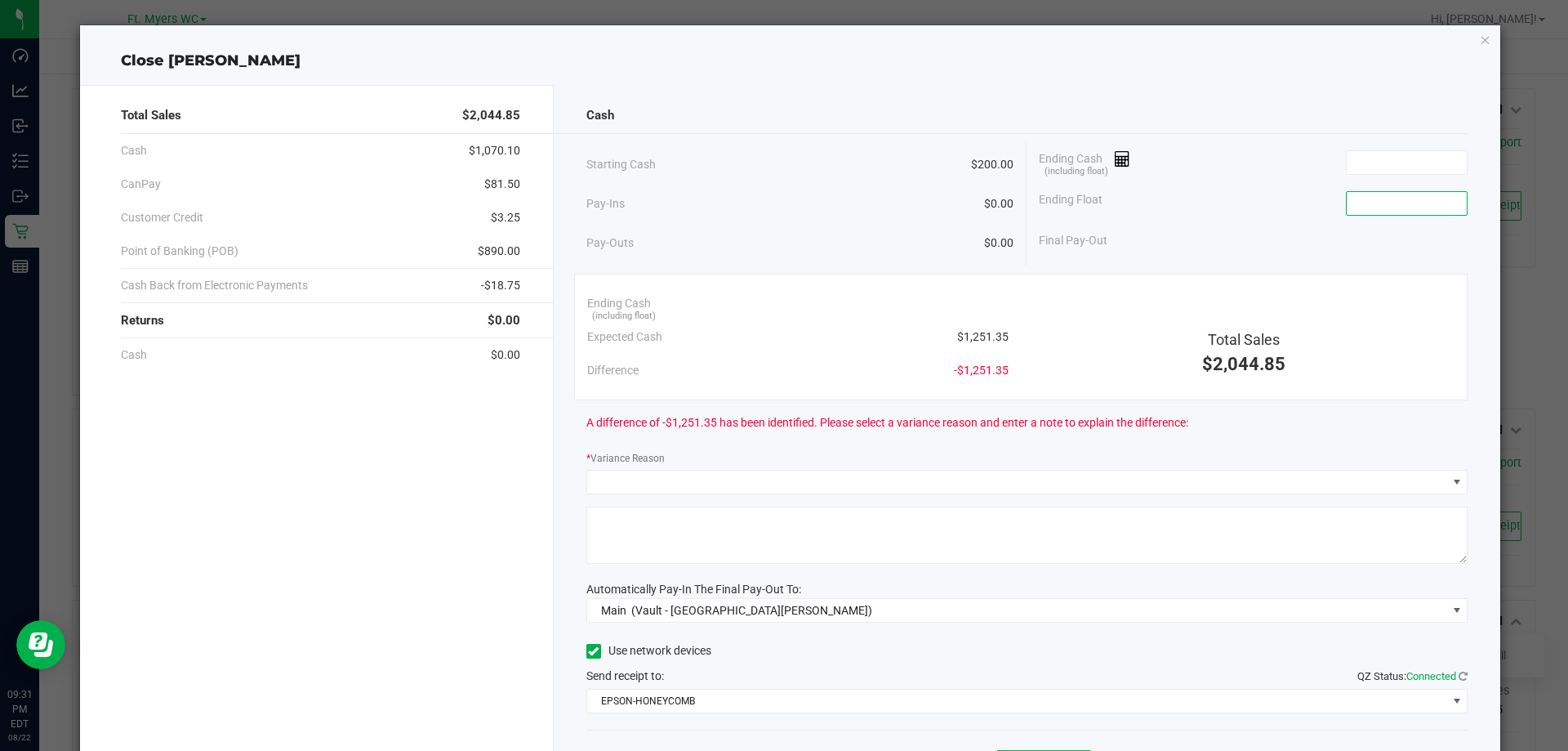
click at [1379, 203] on input at bounding box center [1407, 203] width 120 height 22
type input "$200.00"
click at [1398, 161] on input at bounding box center [1407, 162] width 120 height 22
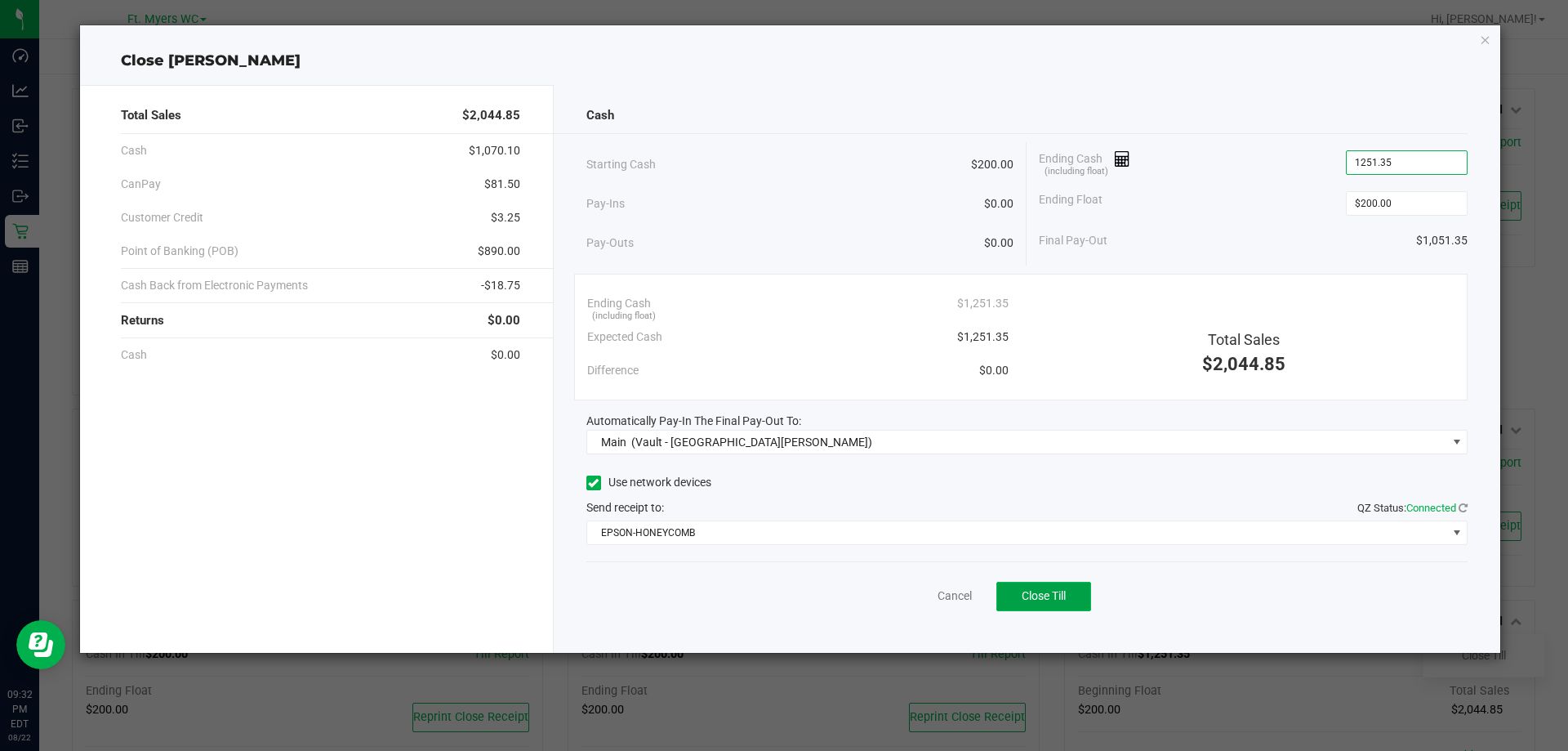
type input "$1,251.35"
click at [1050, 593] on span "Close Till" at bounding box center [1044, 596] width 44 height 13
click at [933, 598] on link "Dismiss" at bounding box center [918, 596] width 39 height 17
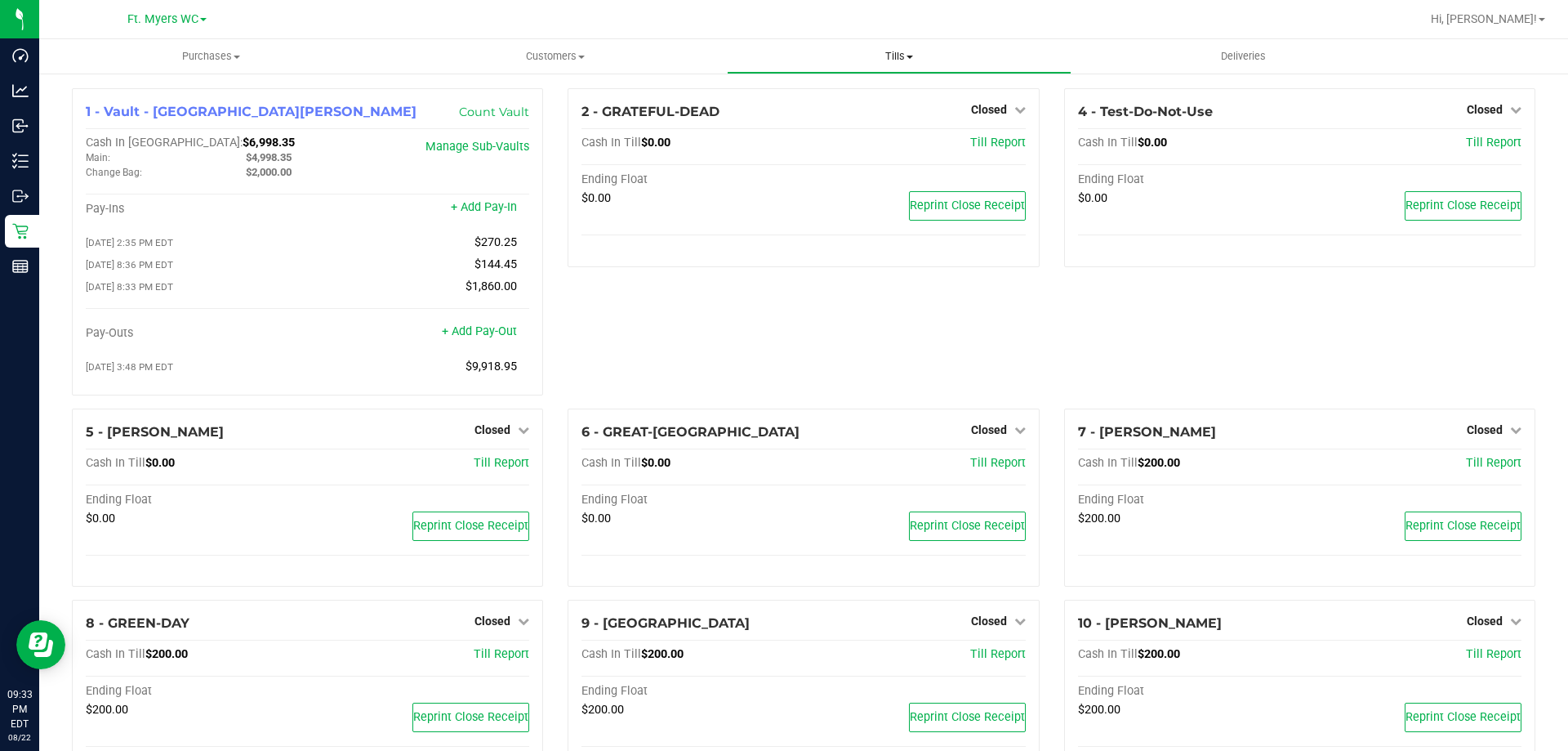
click at [907, 54] on span "Tills" at bounding box center [898, 57] width 342 height 15
click at [846, 114] on span "Reconcile e-payments" at bounding box center [807, 117] width 162 height 14
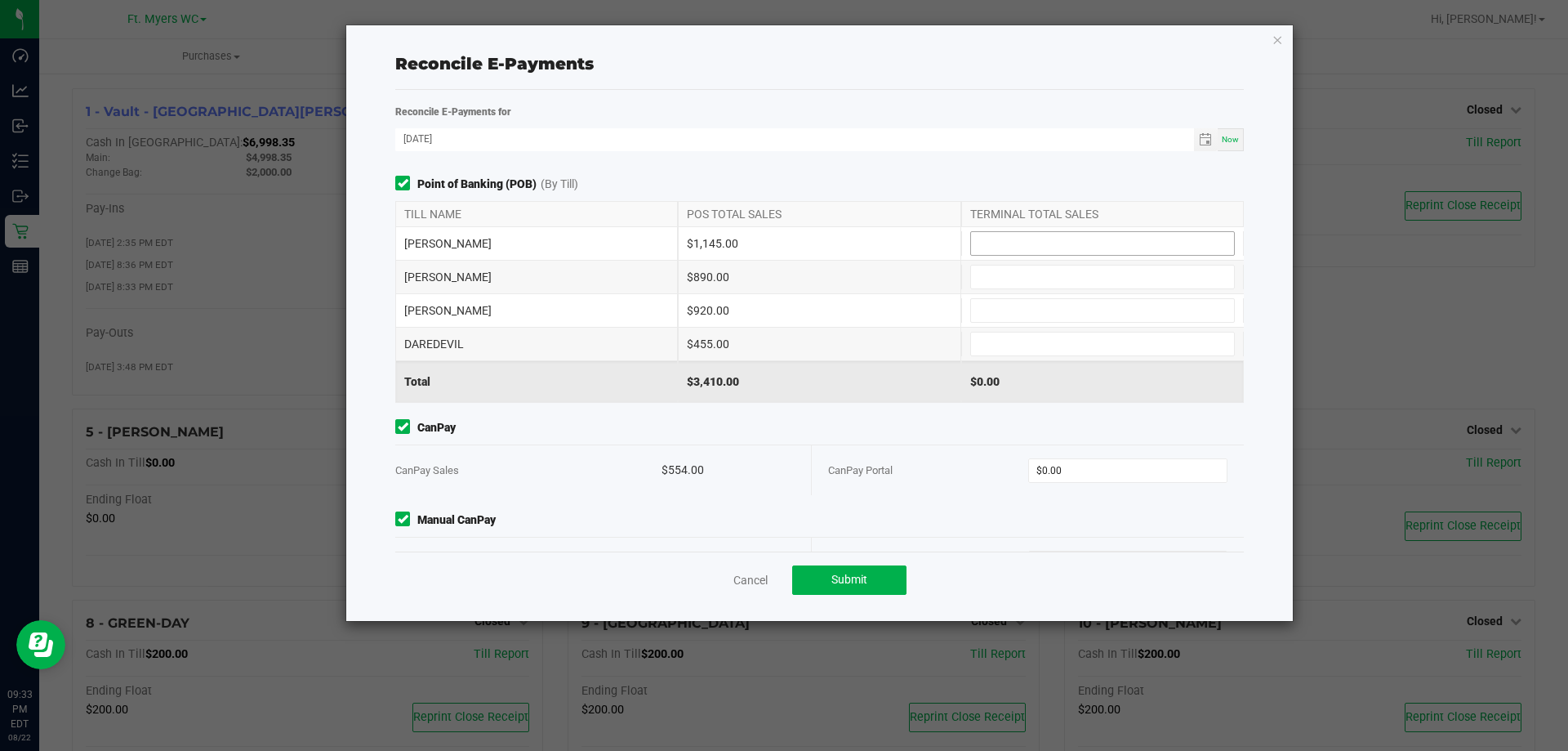
click at [1038, 244] on input at bounding box center [1103, 243] width 263 height 22
type input "$1,145.00"
click at [1029, 274] on input at bounding box center [1103, 276] width 263 height 22
type input "$890.00"
click at [1127, 307] on input at bounding box center [1103, 310] width 263 height 22
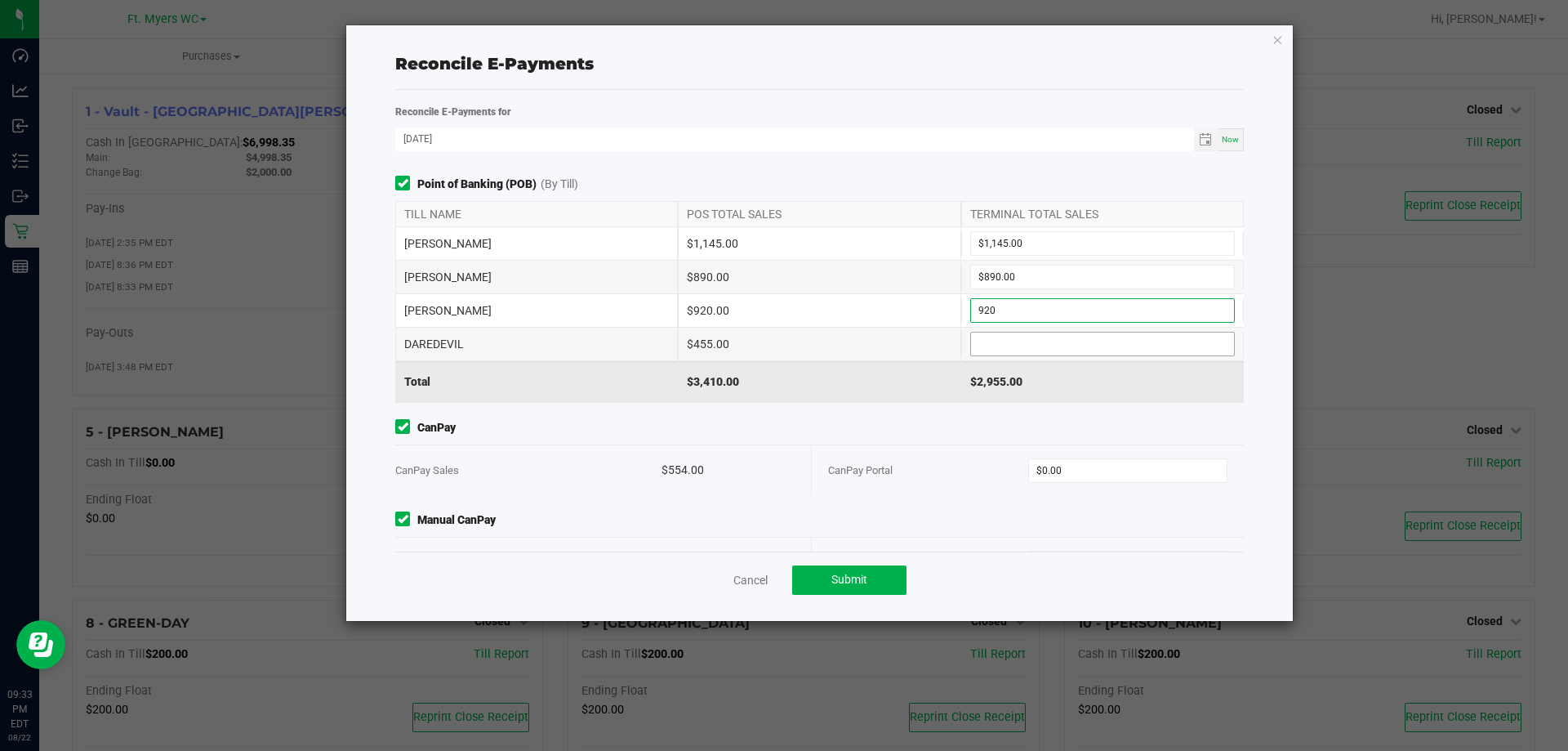
type input "$920.00"
click at [1101, 346] on input at bounding box center [1103, 343] width 263 height 22
type input "$455.00"
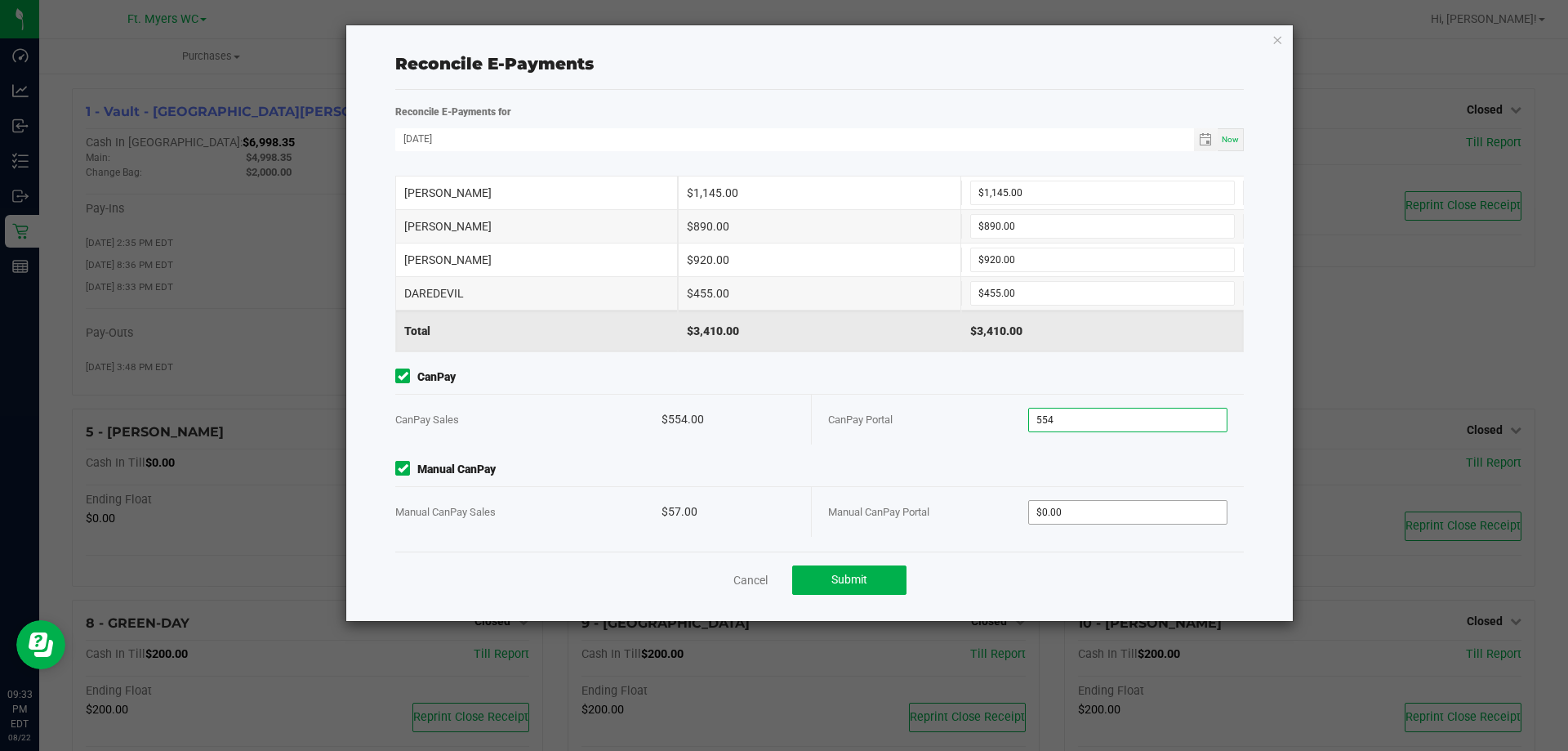
type input "$554.00"
type input "$57.00"
click at [890, 580] on button "Submit" at bounding box center [849, 579] width 114 height 29
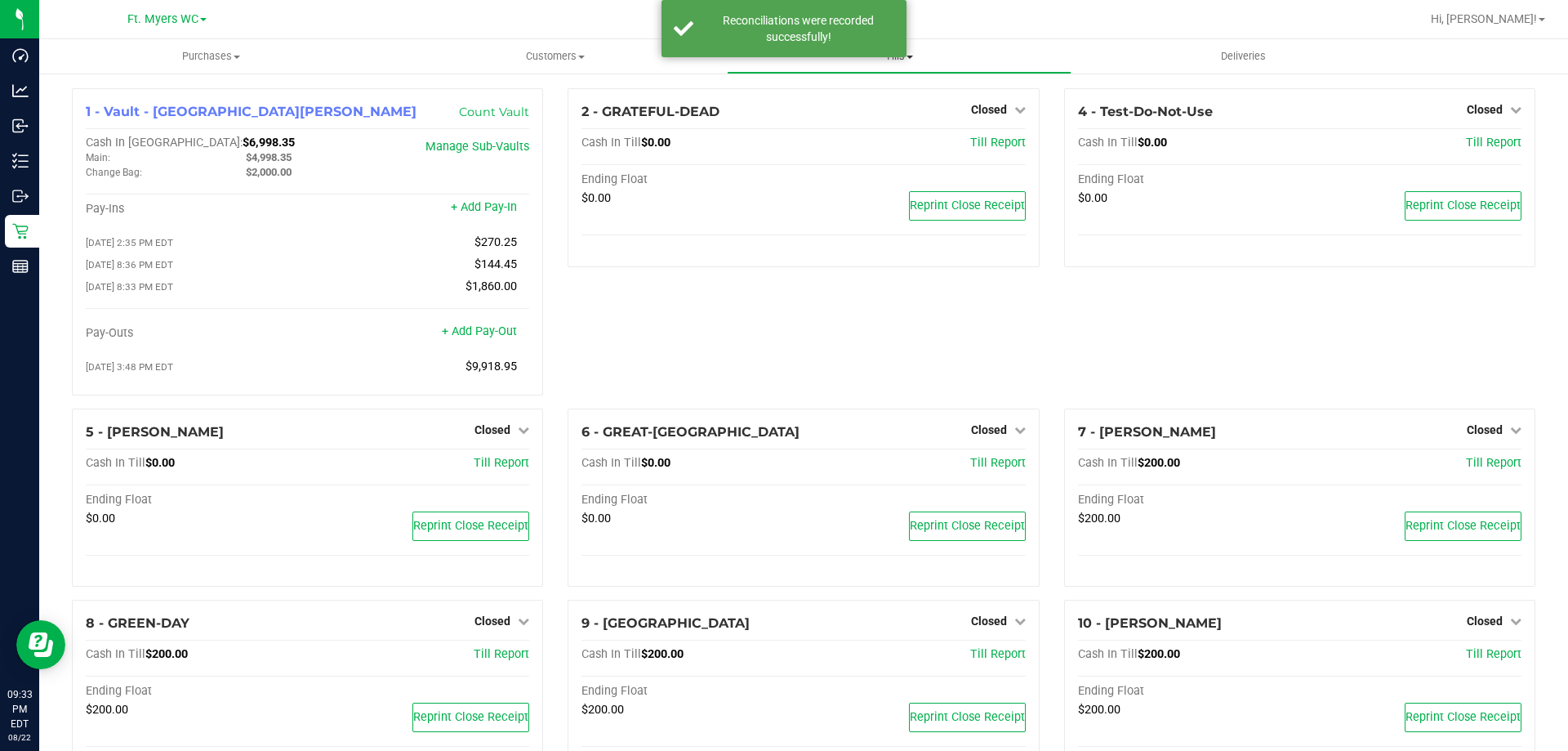
click at [911, 54] on span "Tills" at bounding box center [898, 57] width 342 height 15
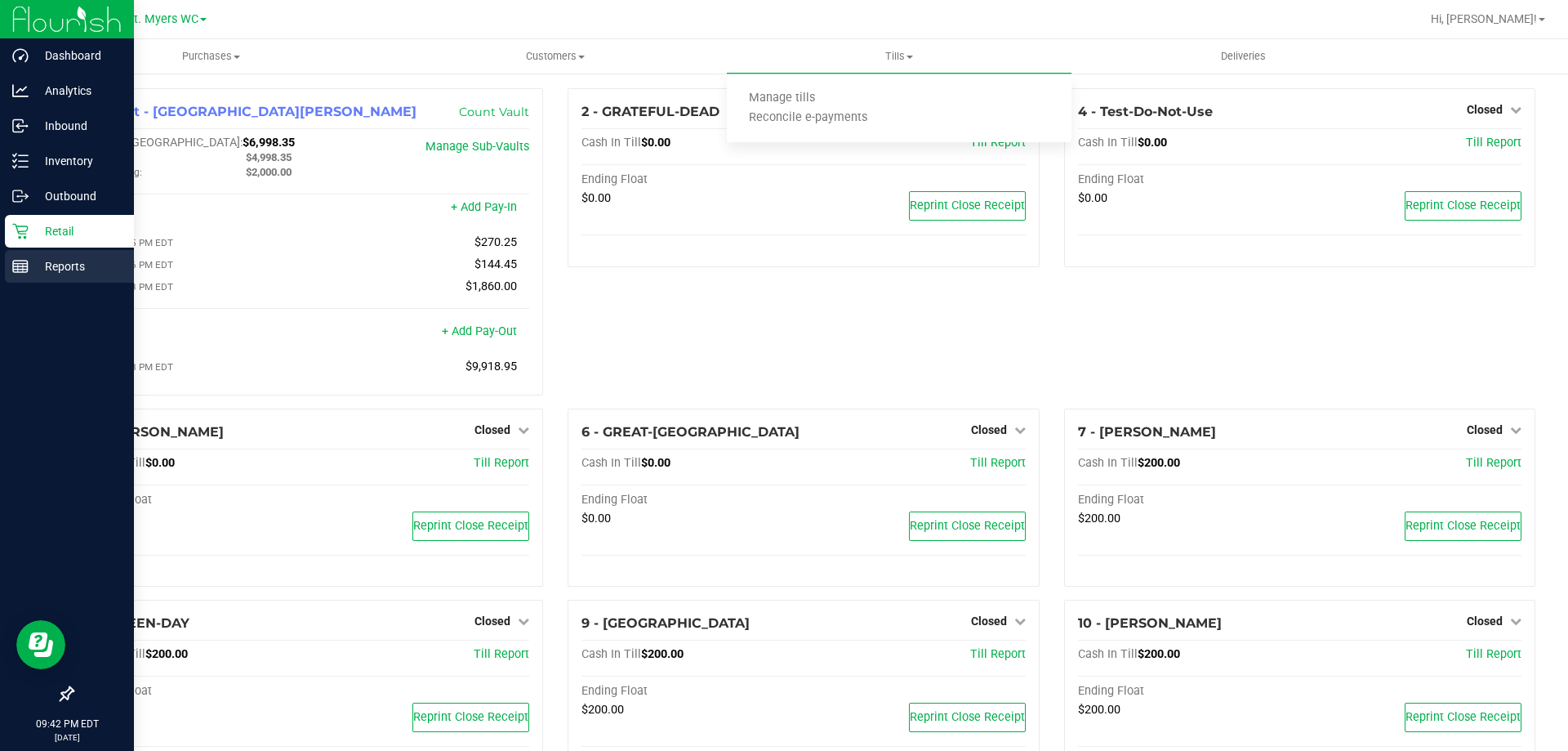
click at [30, 270] on p "Reports" at bounding box center [77, 266] width 98 height 20
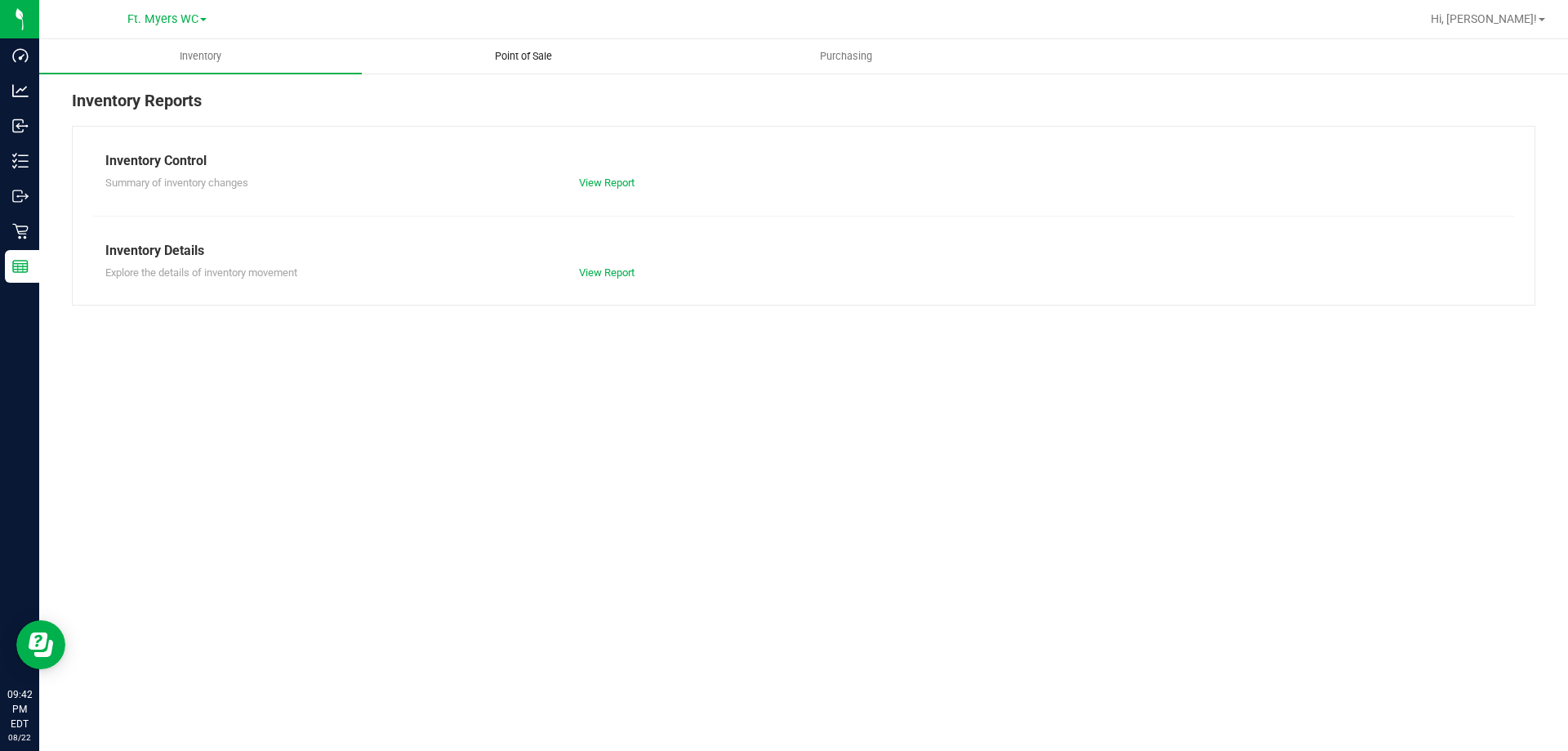
click at [530, 51] on span "Point of Sale" at bounding box center [523, 57] width 102 height 15
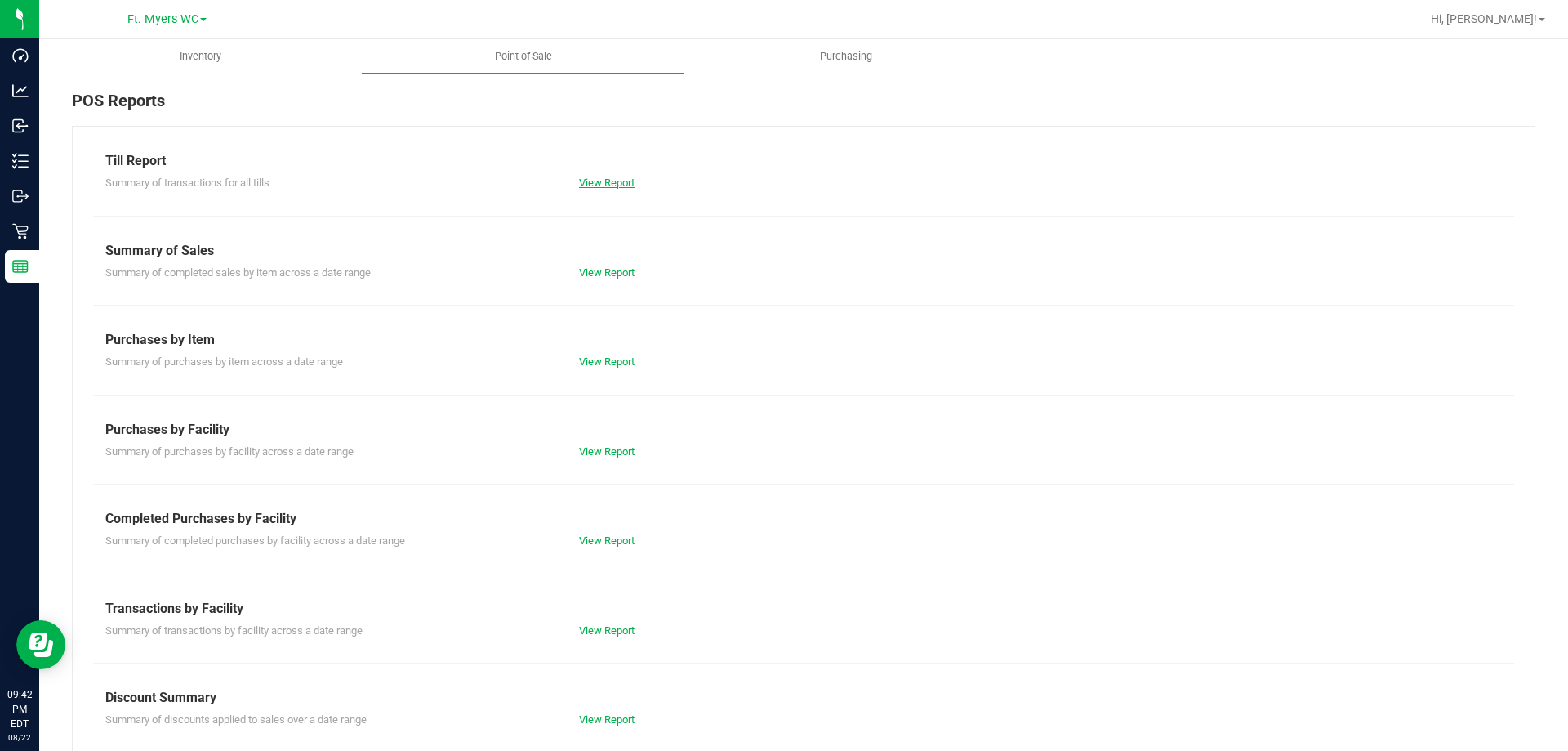
click at [623, 184] on link "View Report" at bounding box center [607, 182] width 56 height 12
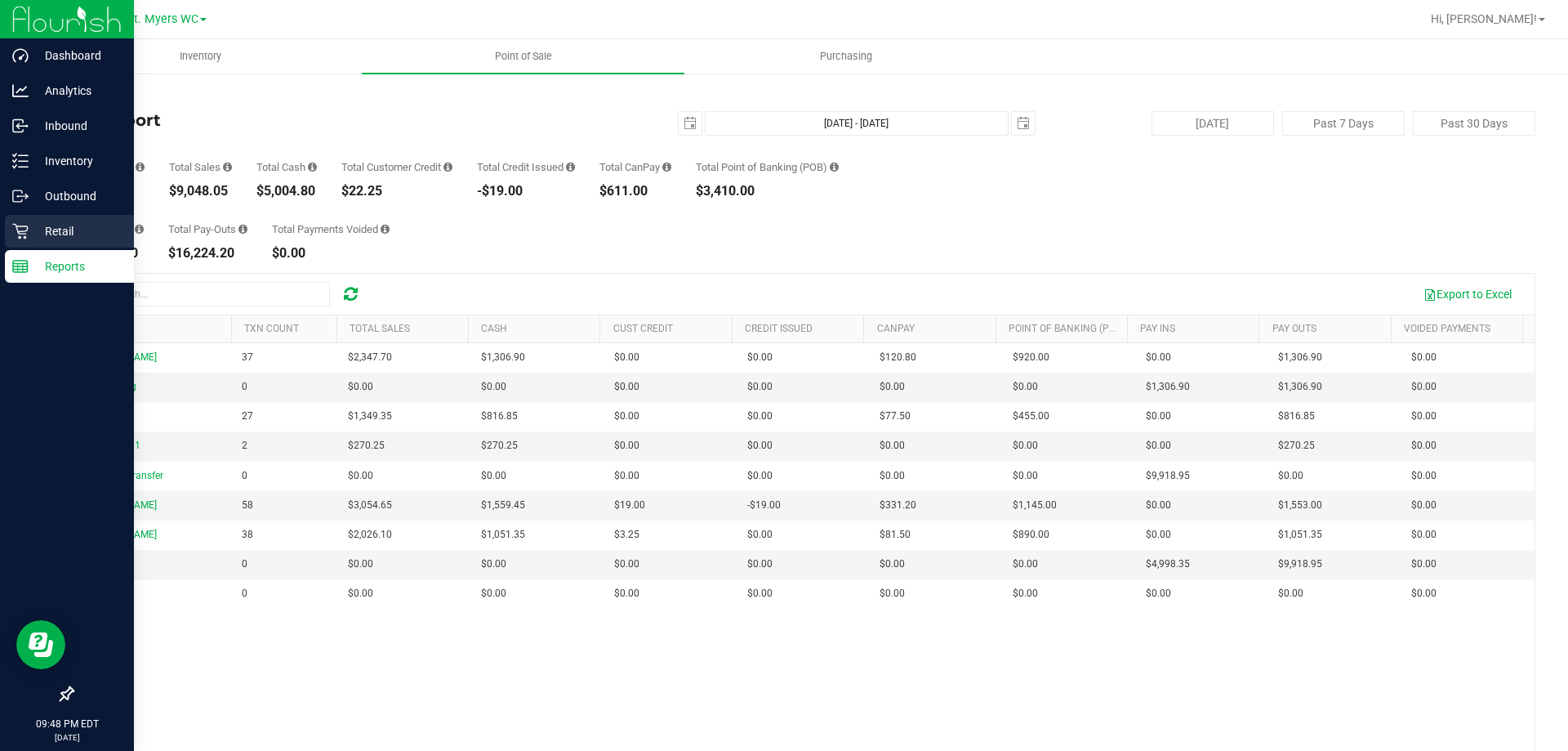
click at [23, 226] on icon at bounding box center [20, 231] width 16 height 16
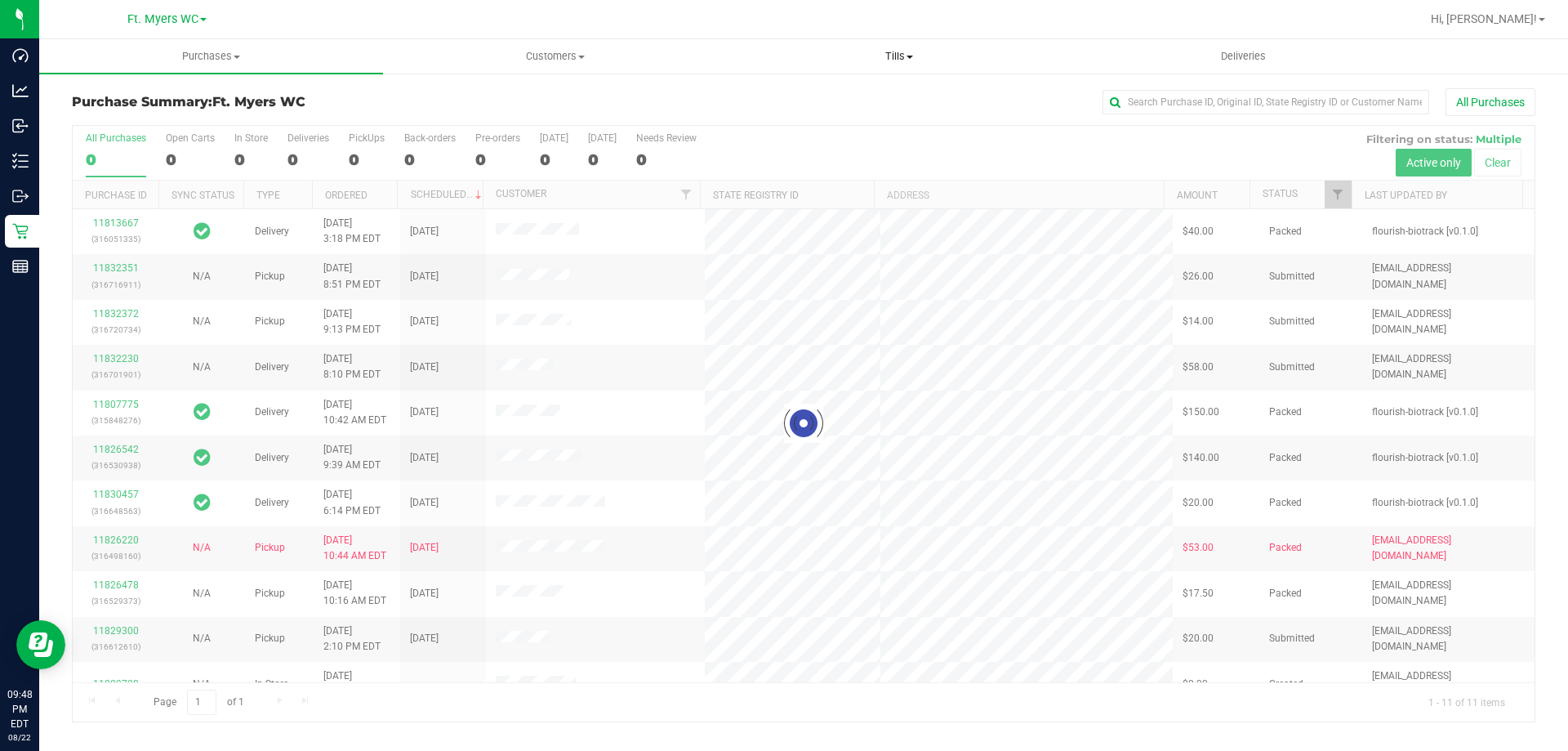
click at [903, 52] on span "Tills" at bounding box center [898, 57] width 342 height 15
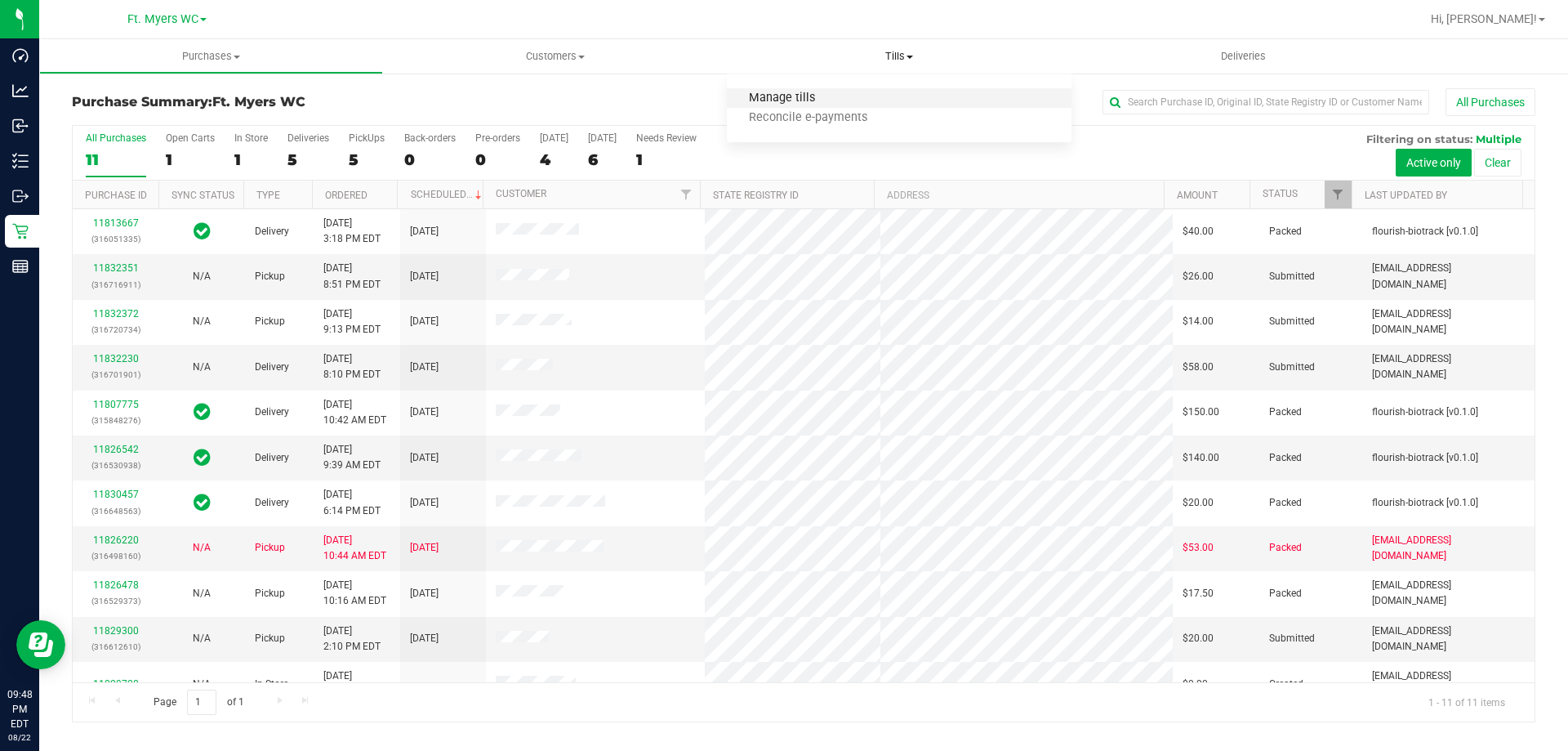
click at [824, 100] on span "Manage tills" at bounding box center [782, 98] width 110 height 14
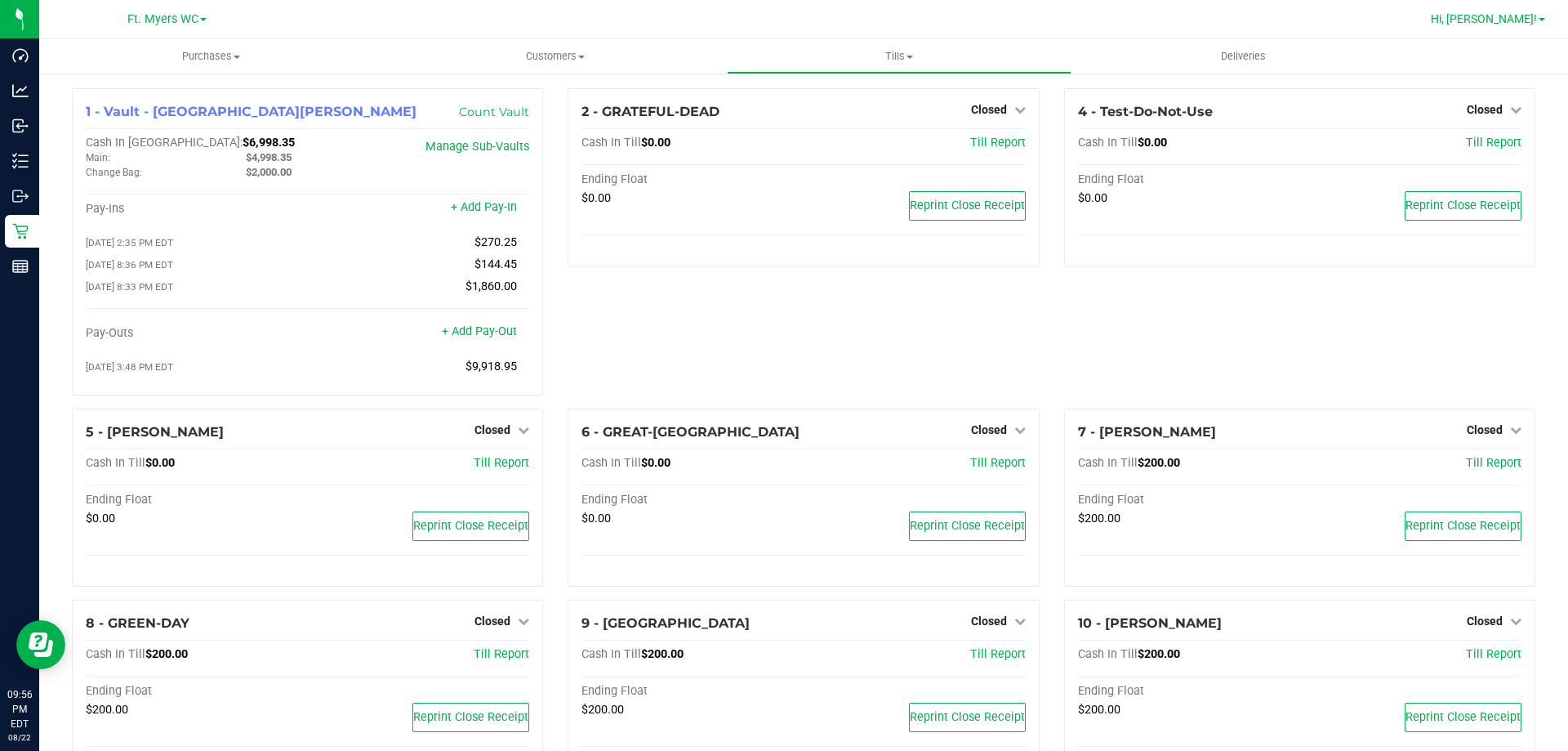
click at [1515, 19] on span "Hi, [PERSON_NAME]!" at bounding box center [1484, 19] width 107 height 13
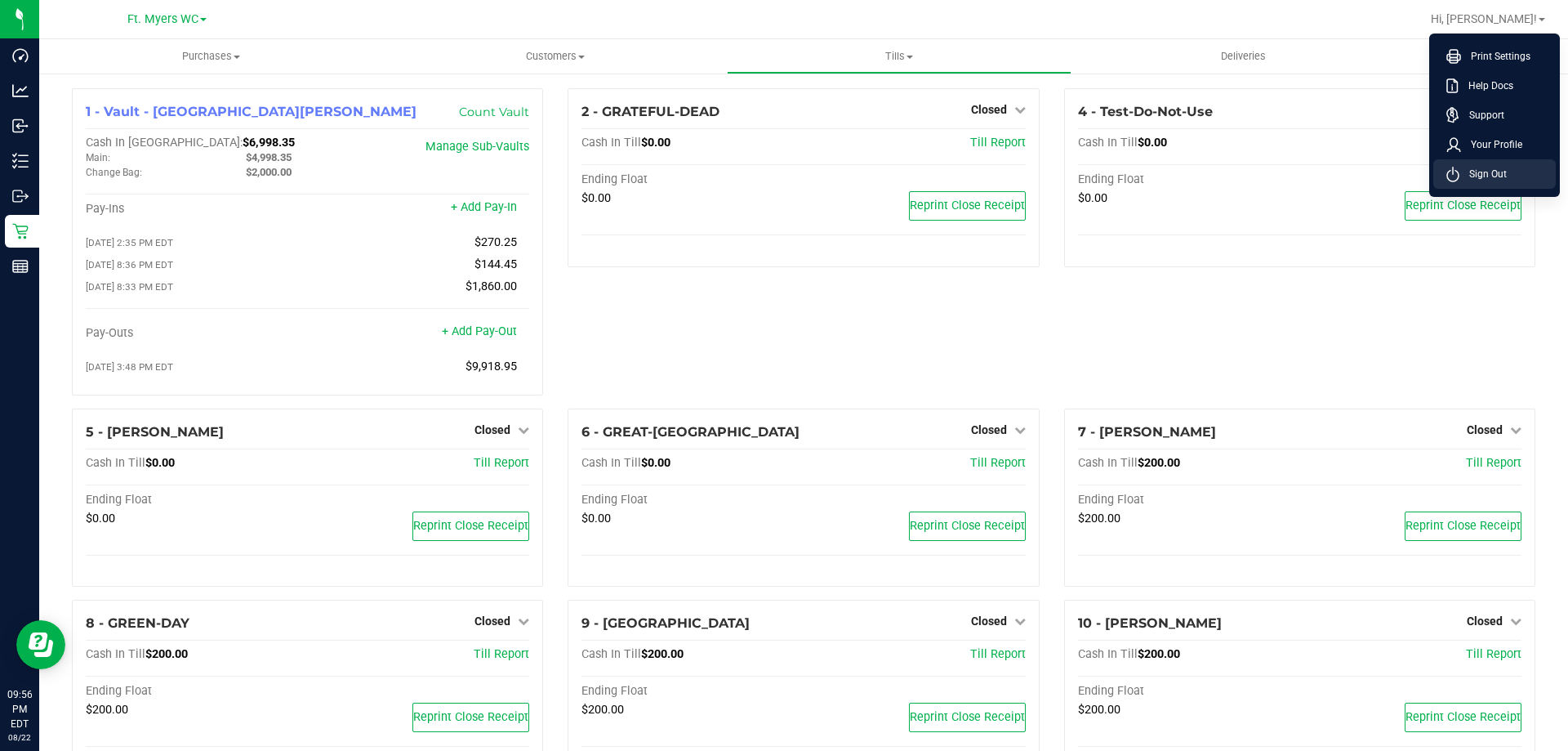
click at [1487, 180] on span "Sign Out" at bounding box center [1483, 174] width 47 height 17
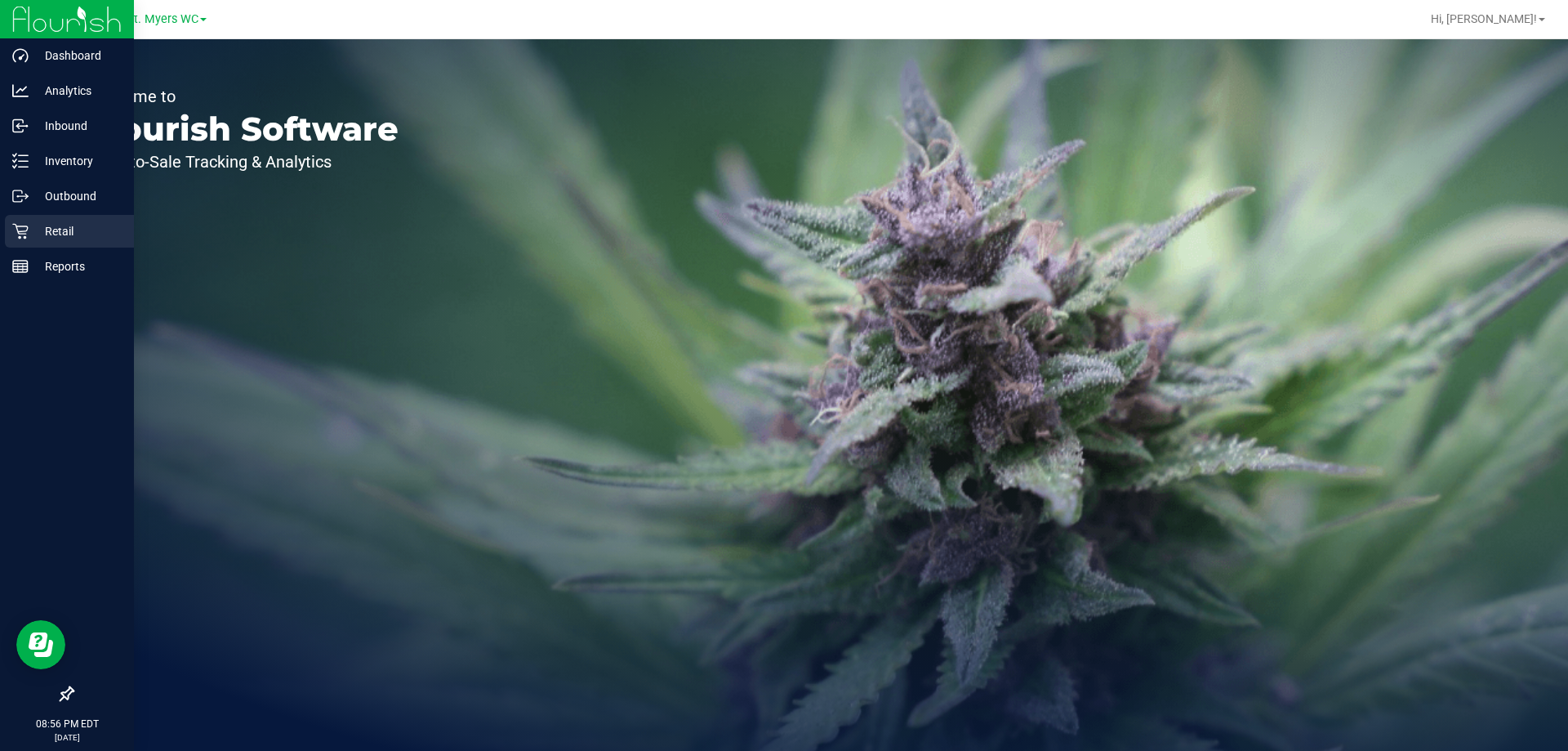
click at [46, 222] on p "Retail" at bounding box center [77, 231] width 98 height 20
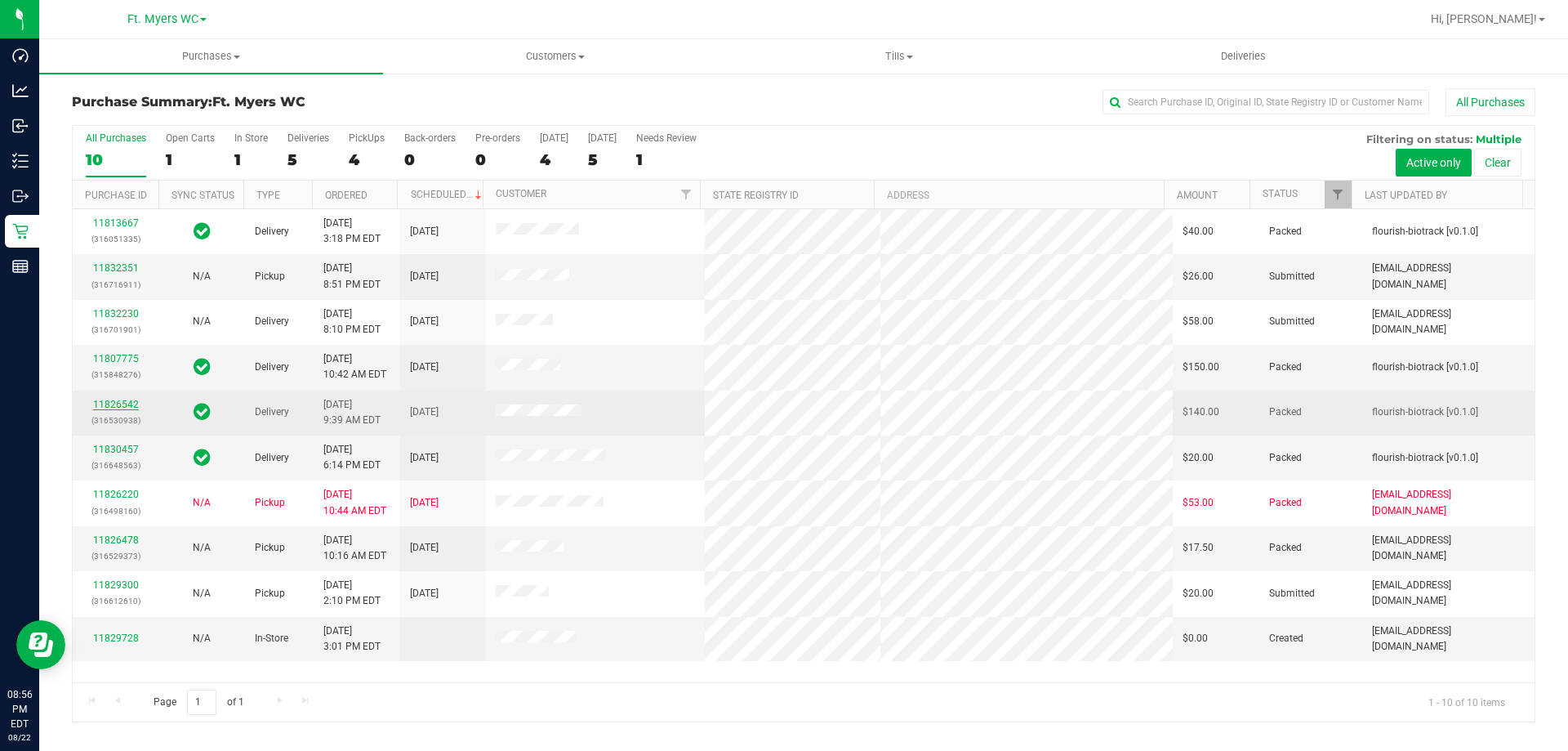
click at [136, 405] on div "11826542 (316530938)" at bounding box center [115, 412] width 66 height 31
click at [116, 397] on div "11826542 (316530938)" at bounding box center [115, 412] width 66 height 31
click at [120, 408] on link "11826542" at bounding box center [116, 405] width 46 height 12
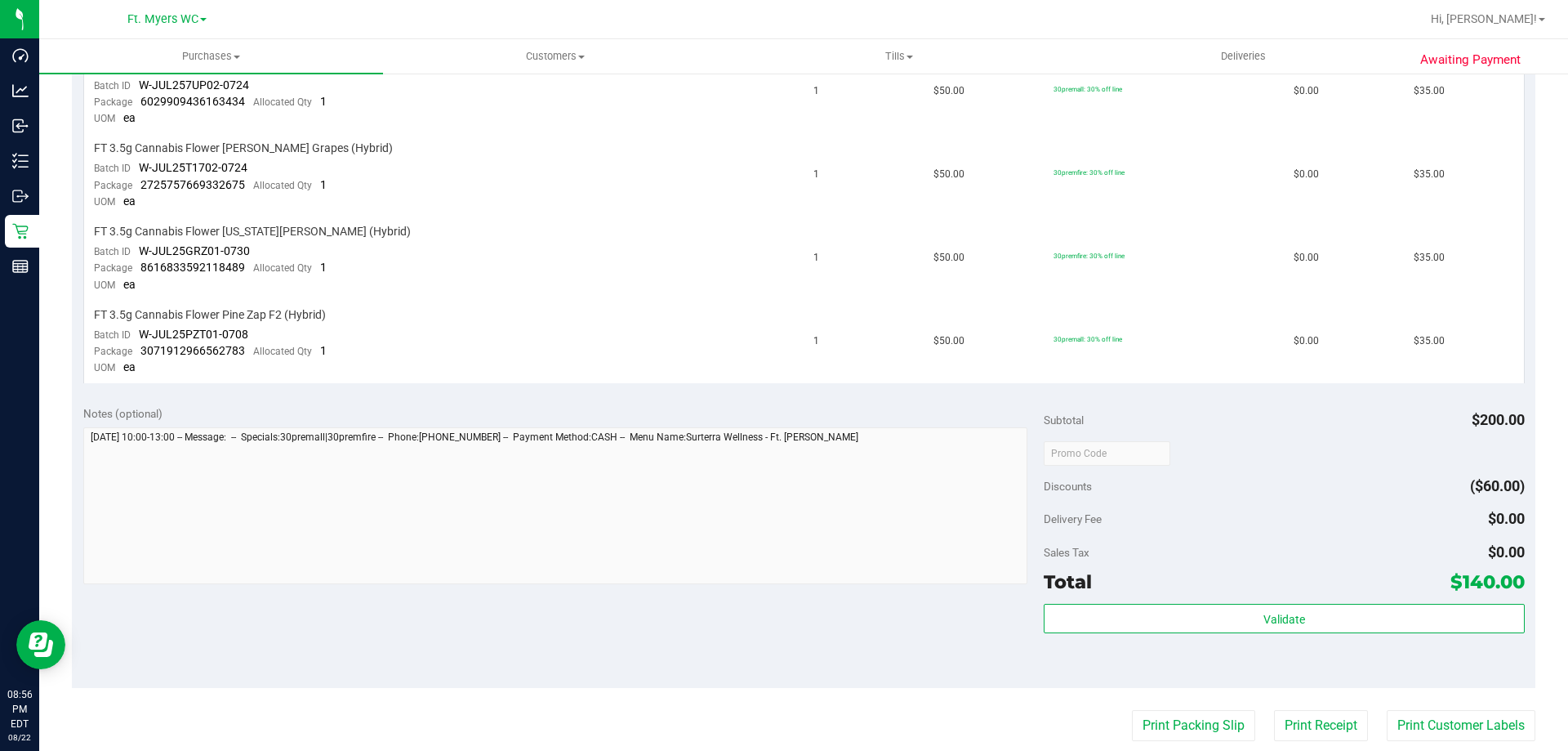
scroll to position [490, 0]
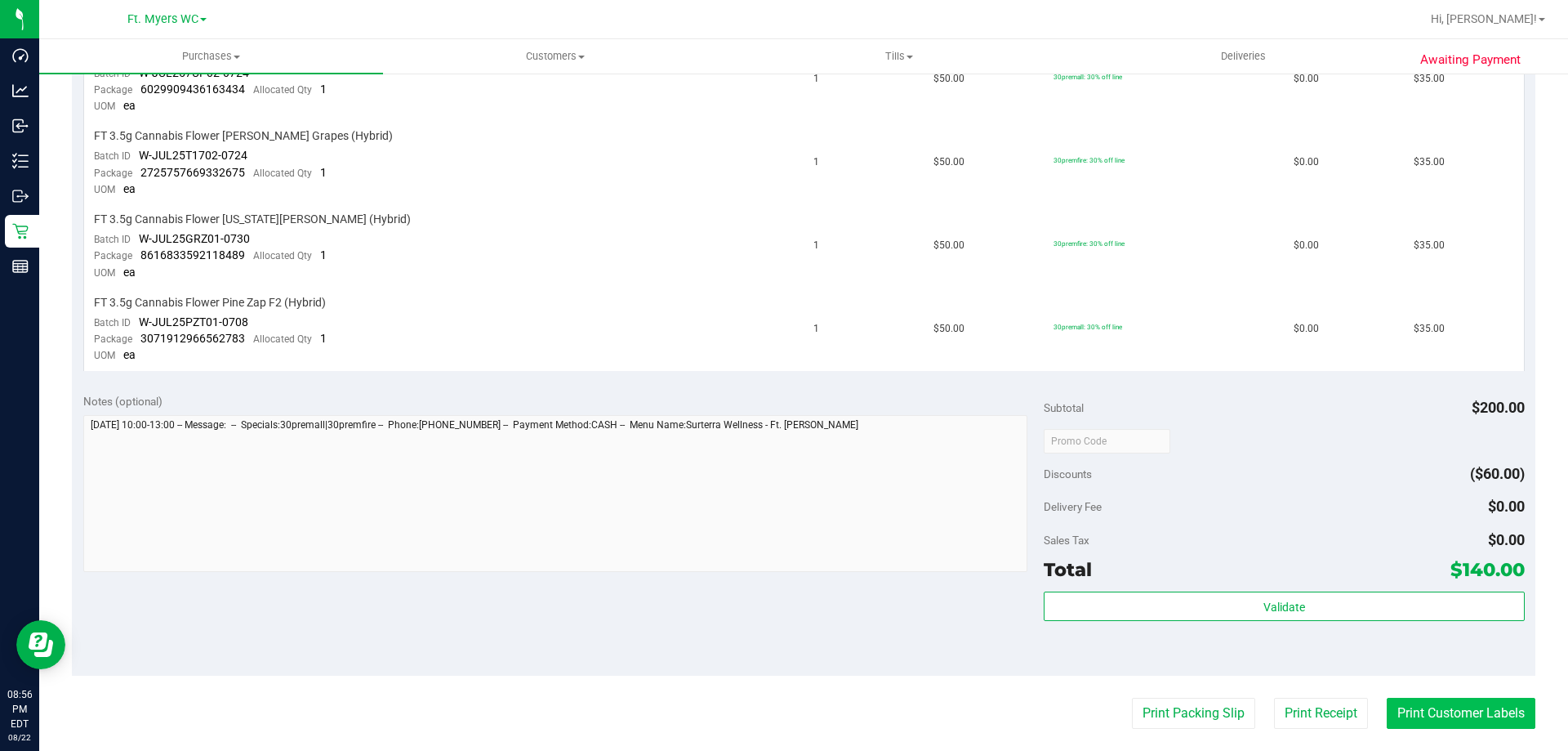
click at [1398, 714] on button "Print Customer Labels" at bounding box center [1461, 713] width 149 height 31
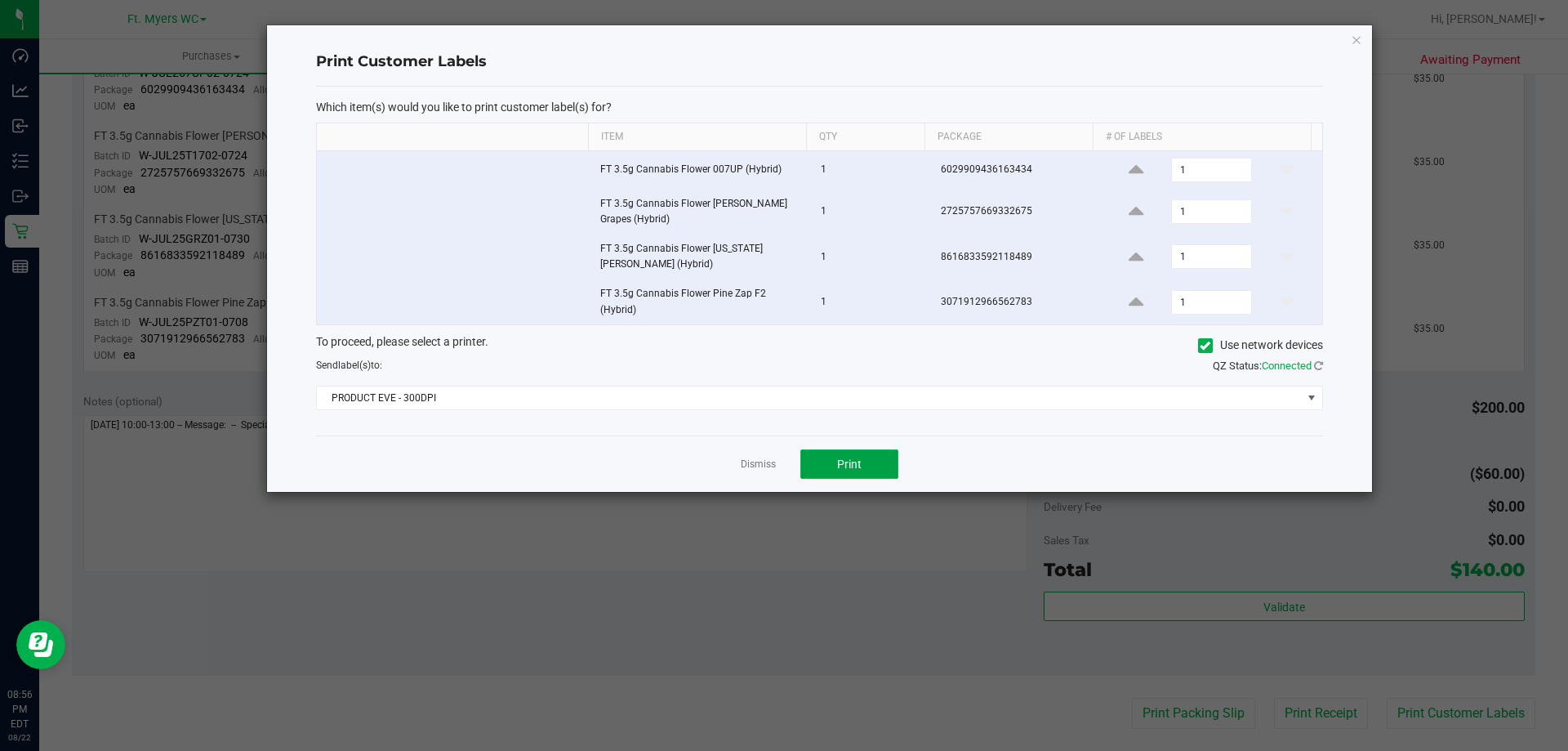
click at [847, 465] on span "Print" at bounding box center [849, 465] width 24 height 13
click at [1352, 42] on icon "button" at bounding box center [1357, 39] width 12 height 20
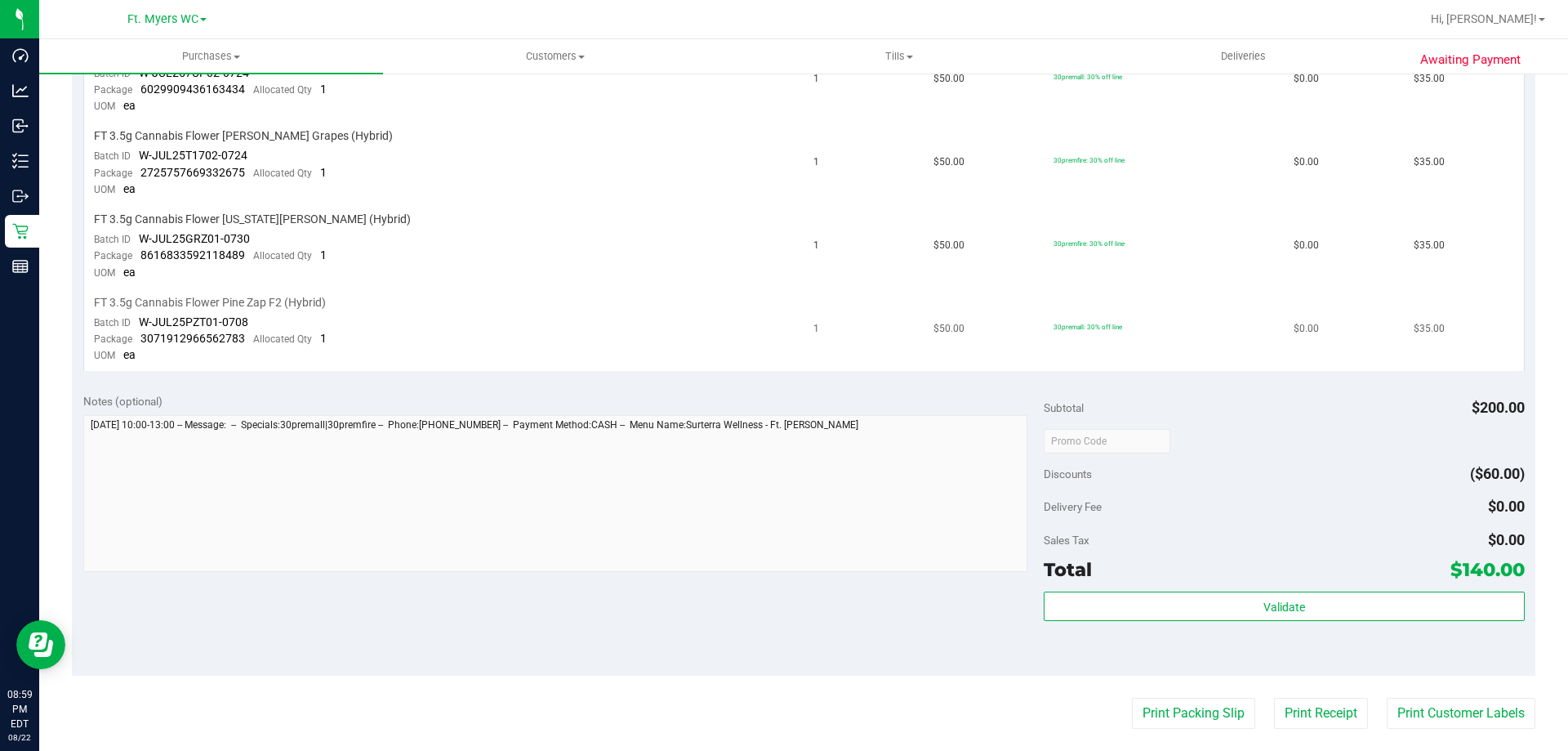
scroll to position [245, 0]
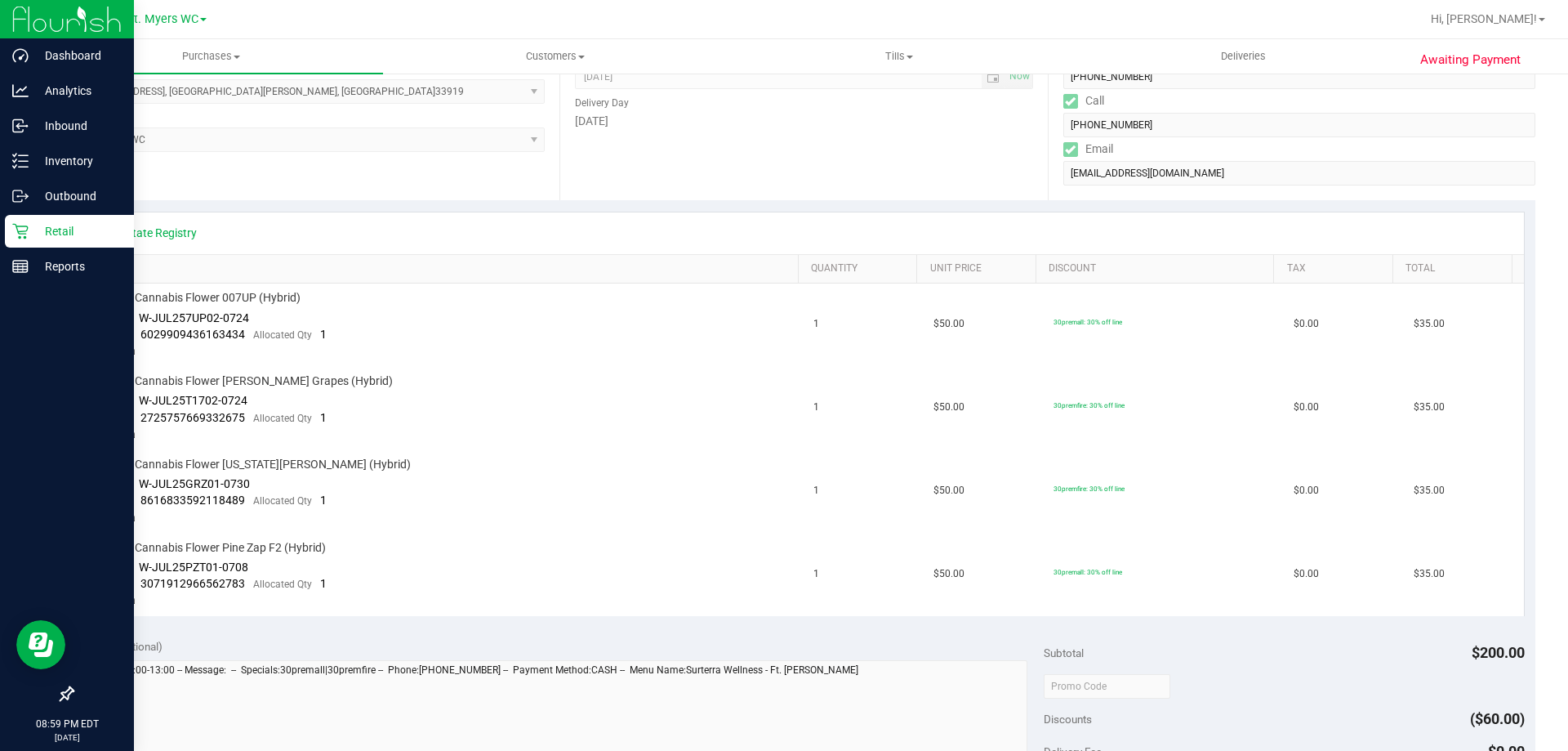
click at [62, 236] on p "Retail" at bounding box center [77, 231] width 98 height 20
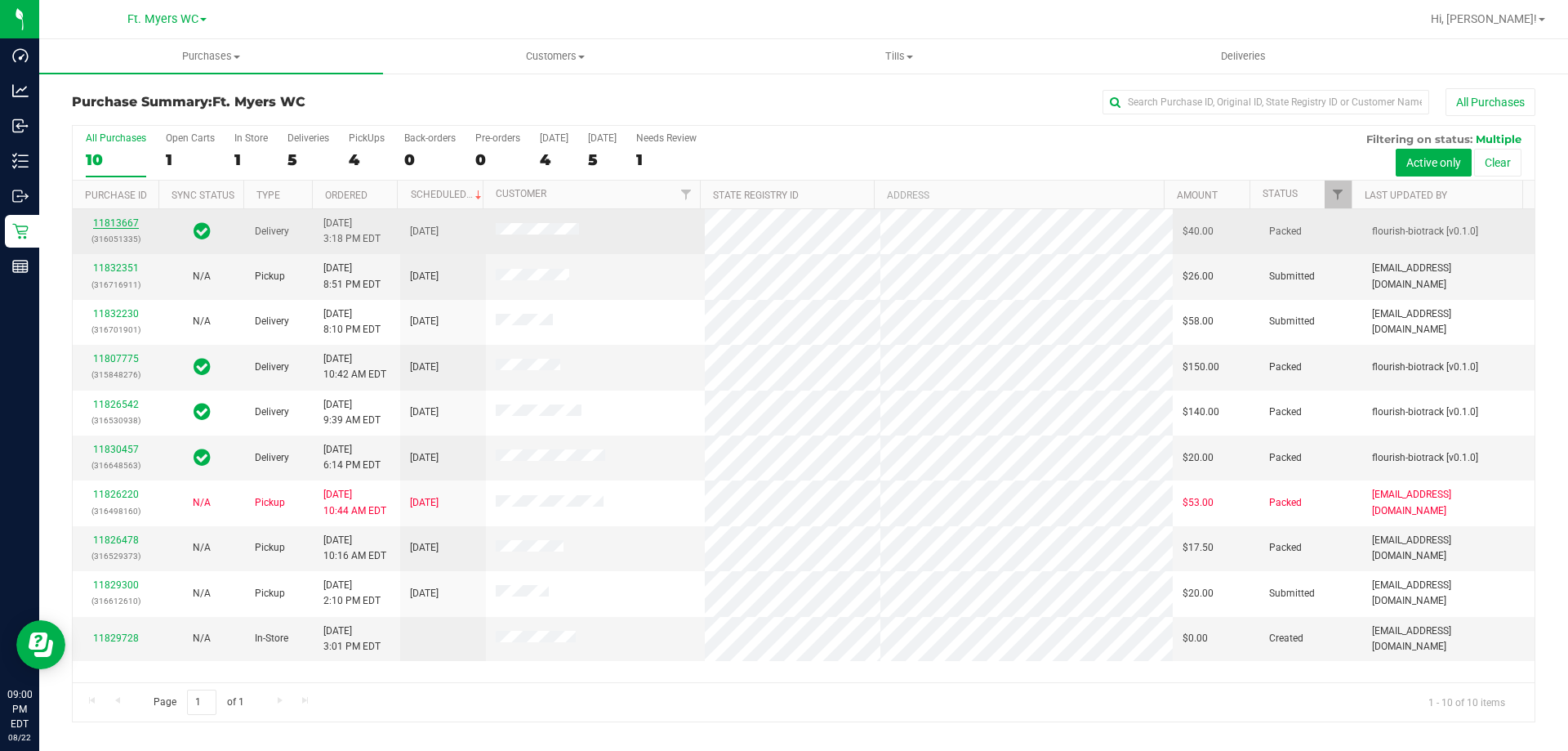
click at [131, 217] on link "11813667" at bounding box center [116, 223] width 46 height 12
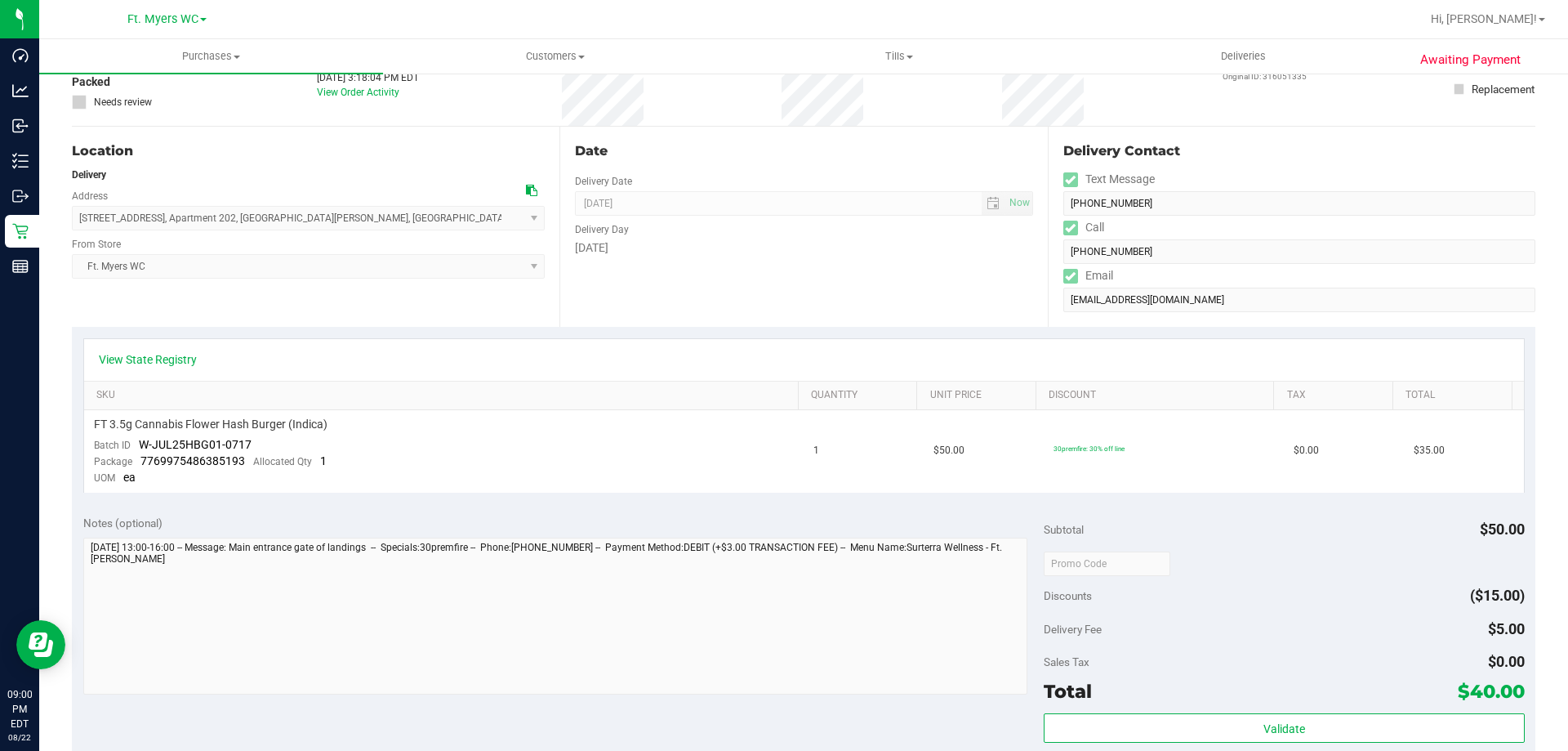
scroll to position [245, 0]
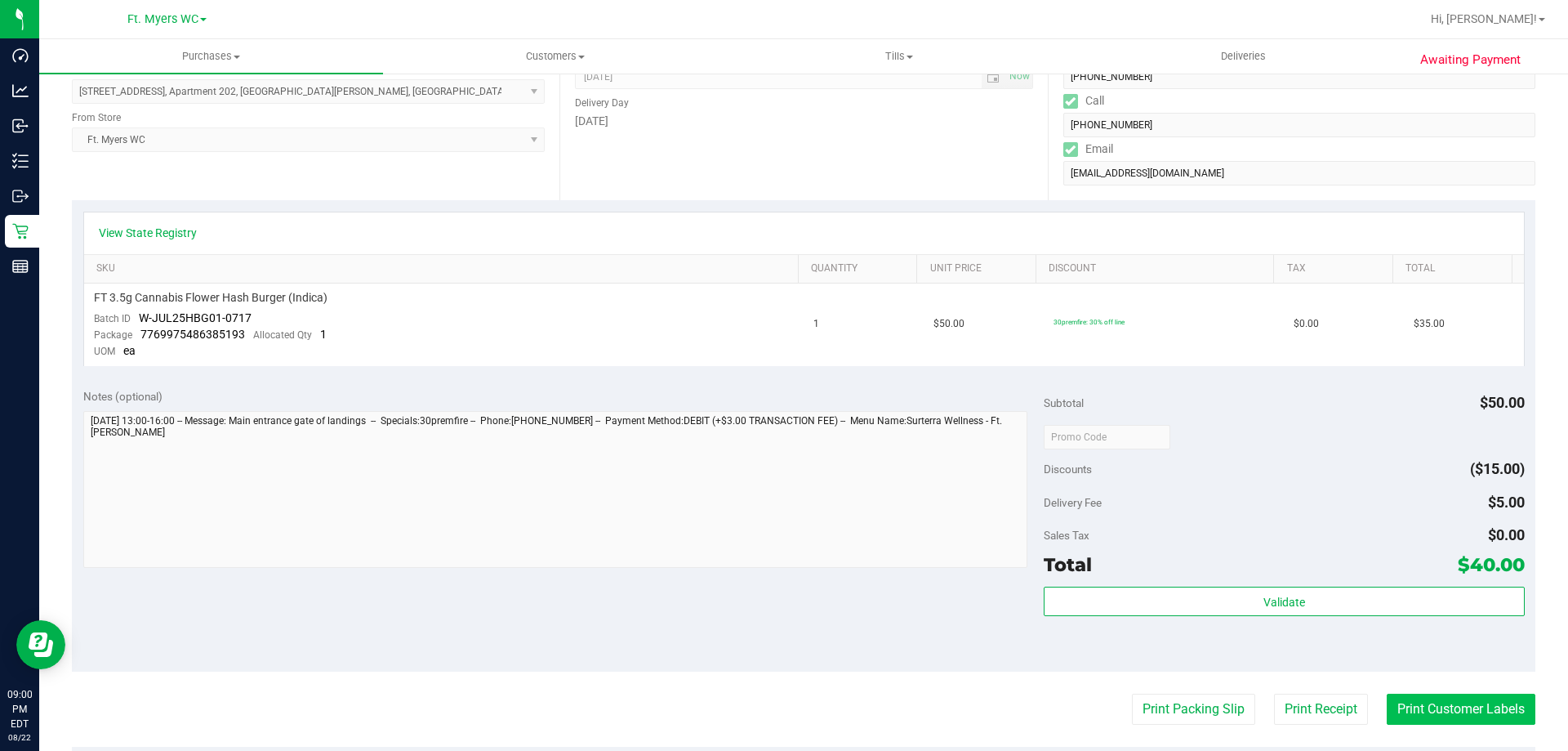
click at [1431, 709] on button "Print Customer Labels" at bounding box center [1461, 709] width 149 height 31
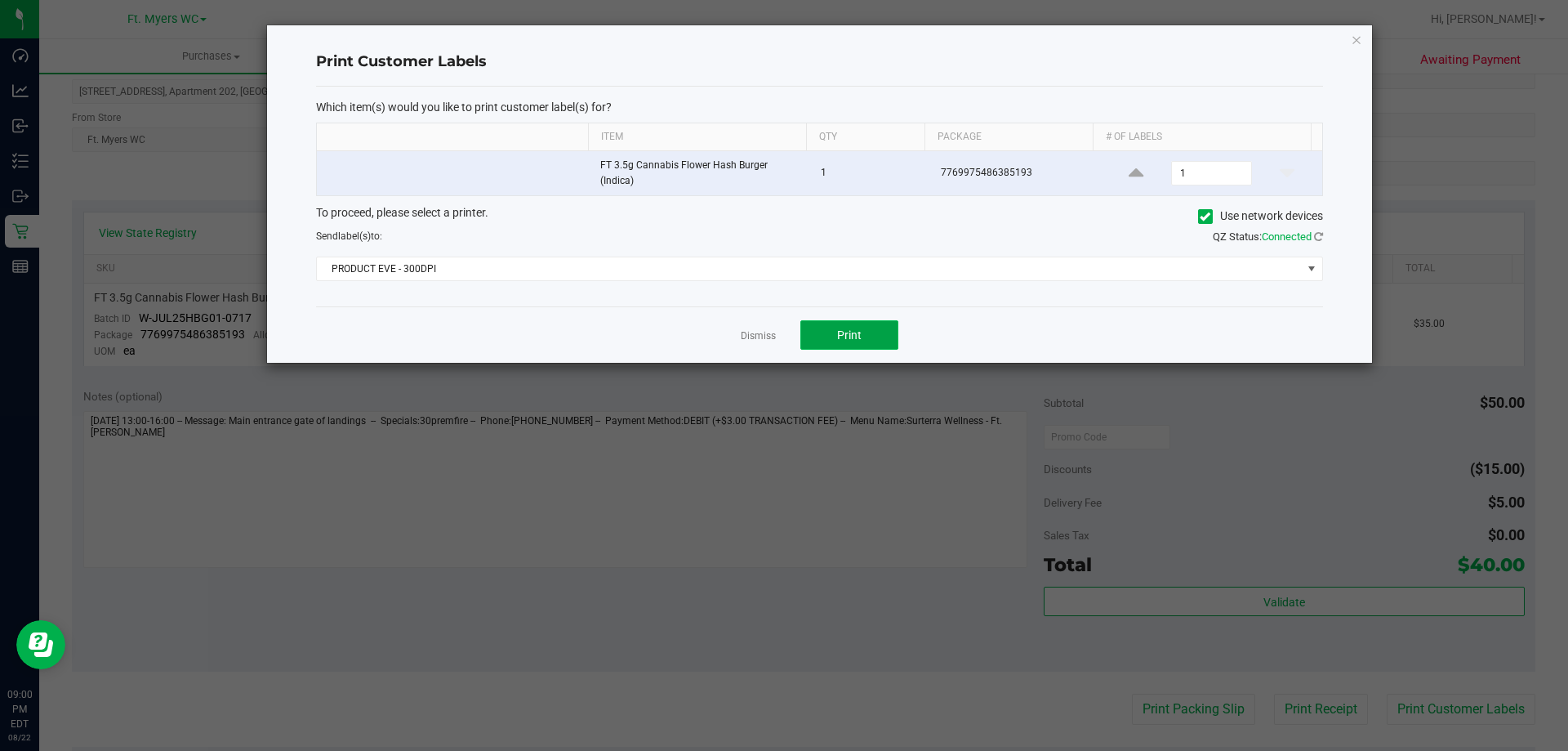
click at [832, 329] on button "Print" at bounding box center [850, 335] width 98 height 29
click at [1357, 41] on icon "button" at bounding box center [1357, 39] width 12 height 20
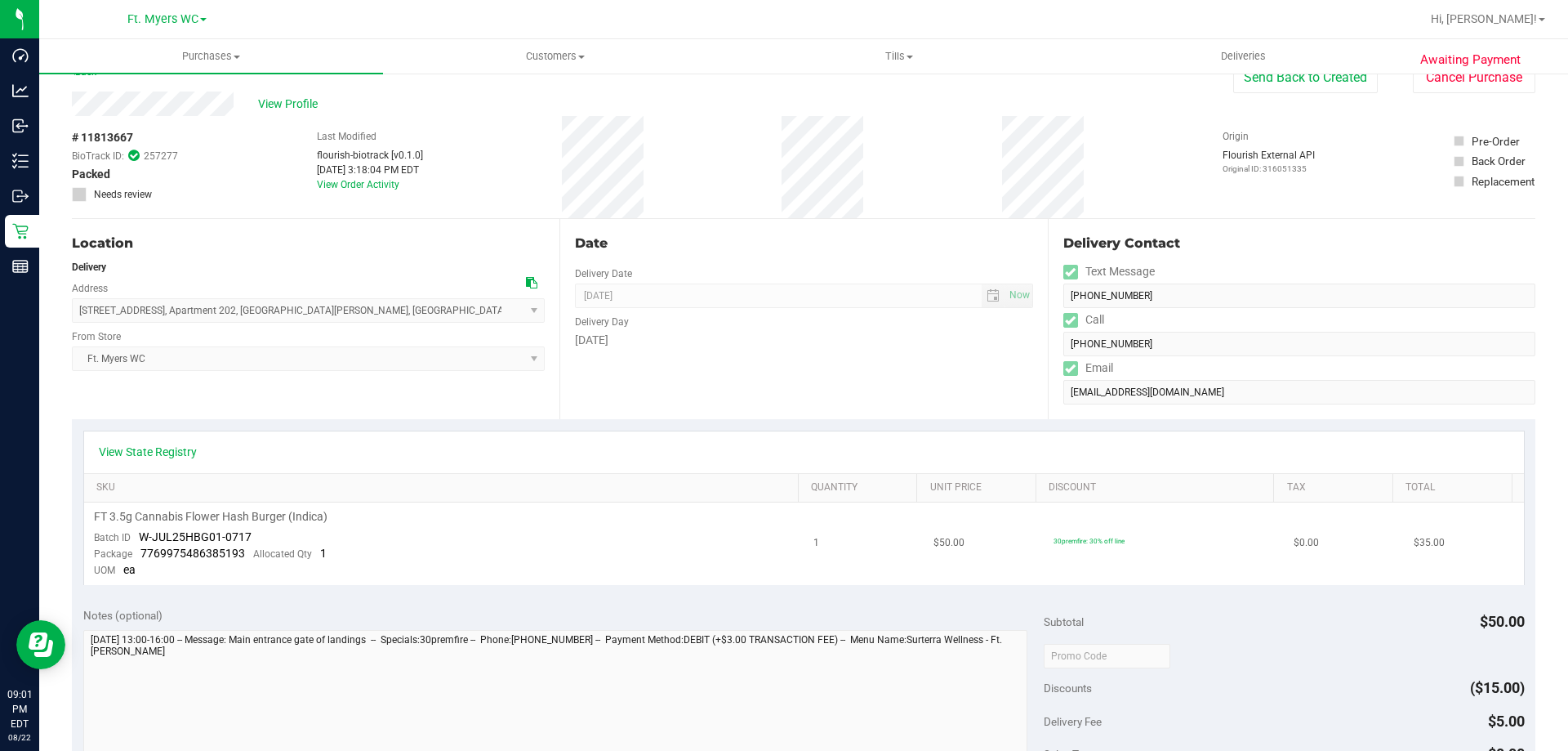
scroll to position [0, 0]
